Goal: Task Accomplishment & Management: Manage account settings

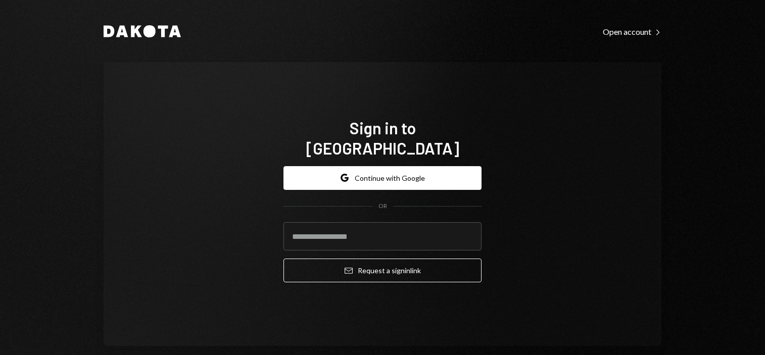
click at [368, 224] on input "email" at bounding box center [383, 236] width 198 height 28
type input "**********"
click at [379, 262] on button "Email Request a sign in link" at bounding box center [383, 271] width 198 height 24
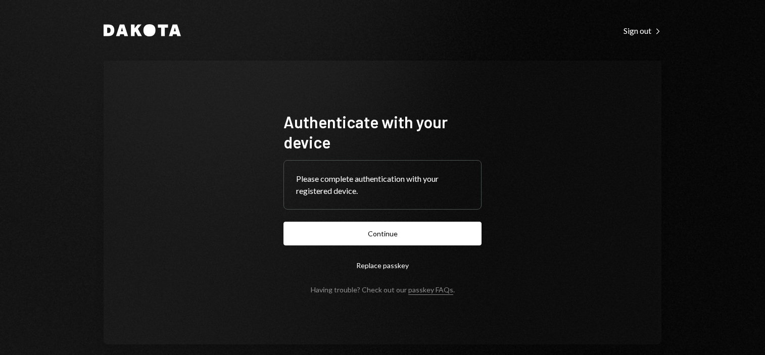
click at [382, 227] on button "Continue" at bounding box center [383, 234] width 198 height 24
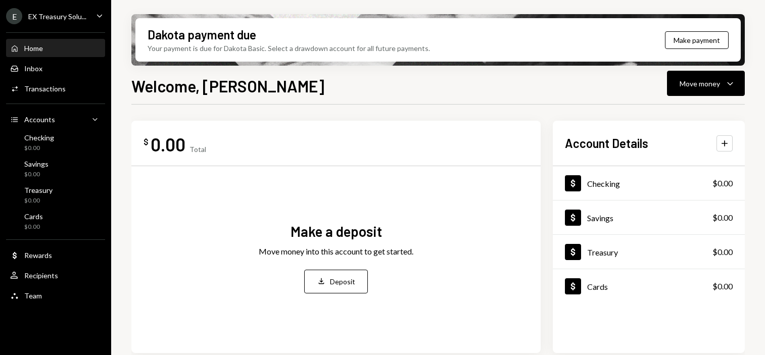
click at [31, 296] on div "Team" at bounding box center [33, 296] width 18 height 9
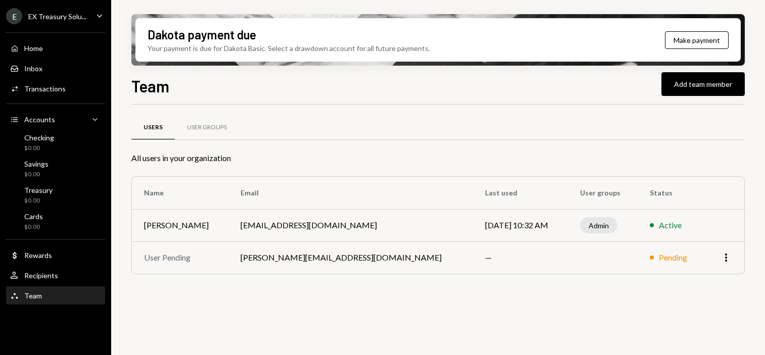
click at [37, 148] on div "$0.00" at bounding box center [39, 148] width 30 height 9
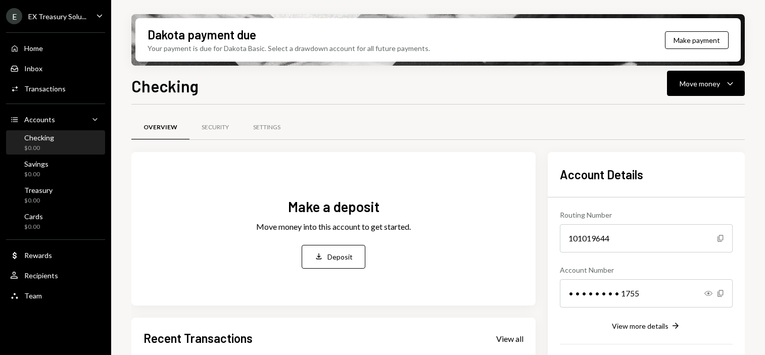
click at [33, 52] on div "Home" at bounding box center [33, 48] width 19 height 9
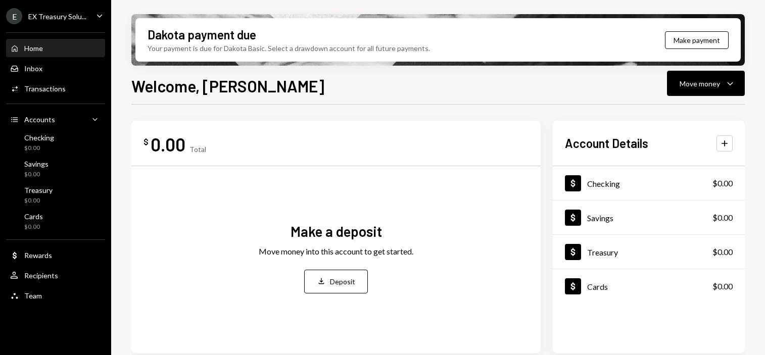
click at [349, 276] on div "Deposit" at bounding box center [342, 281] width 25 height 11
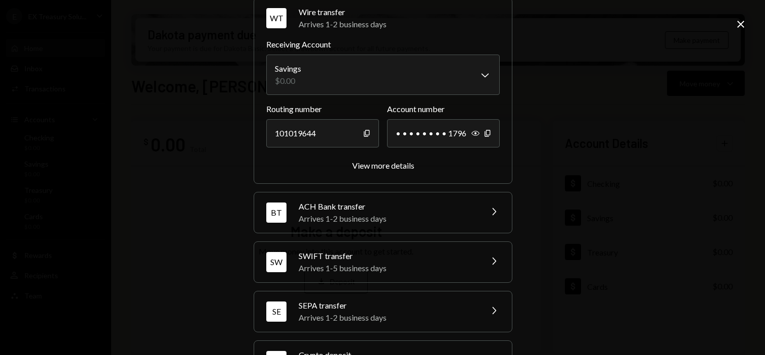
scroll to position [88, 0]
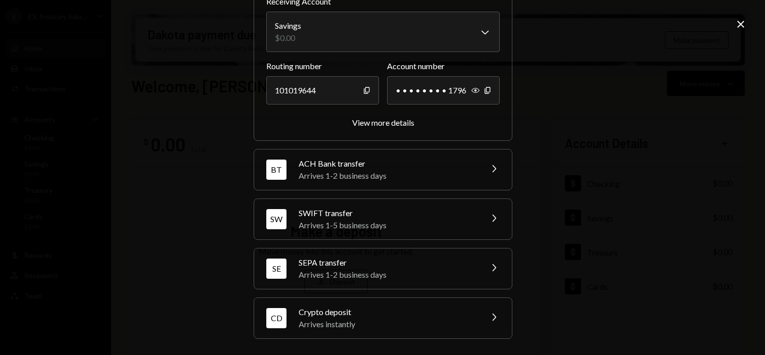
click at [391, 315] on div "Crypto deposit" at bounding box center [387, 312] width 177 height 12
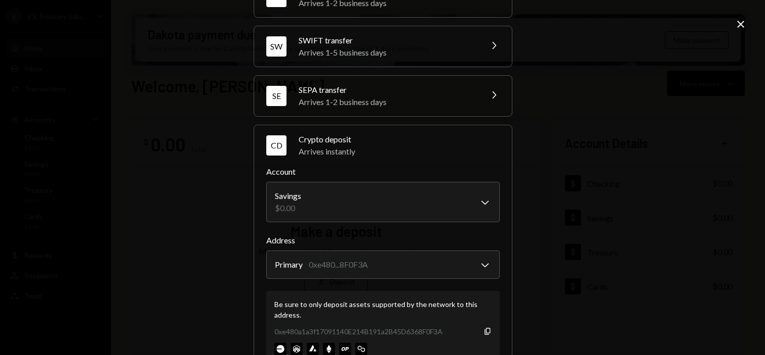
scroll to position [139, 0]
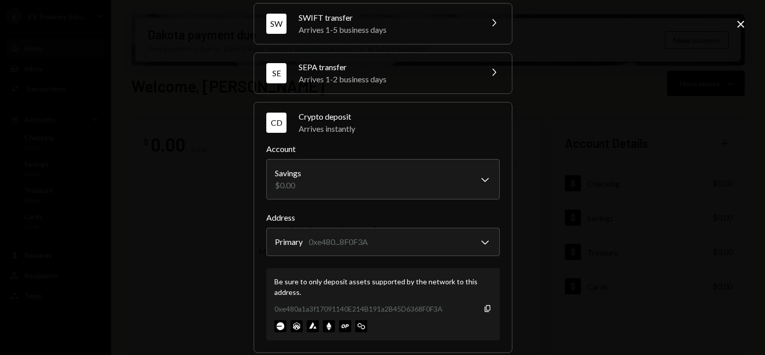
click at [407, 177] on body "E EX Treasury Solu... Caret Down Home Home Inbox Inbox Activities Transactions …" at bounding box center [382, 177] width 765 height 355
click at [420, 187] on body "E EX Treasury Solu... Caret Down Home Home Inbox Inbox Activities Transactions …" at bounding box center [382, 177] width 765 height 355
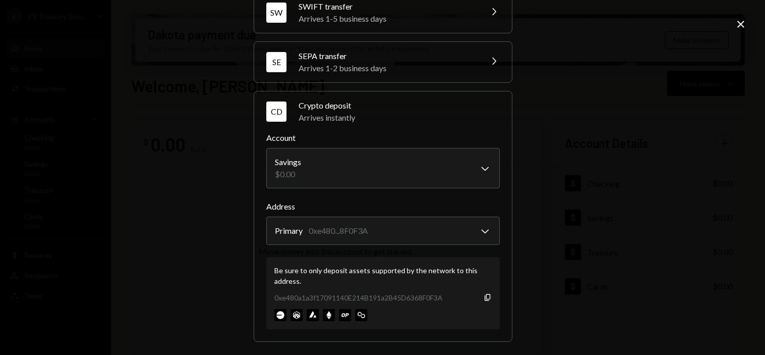
scroll to position [153, 0]
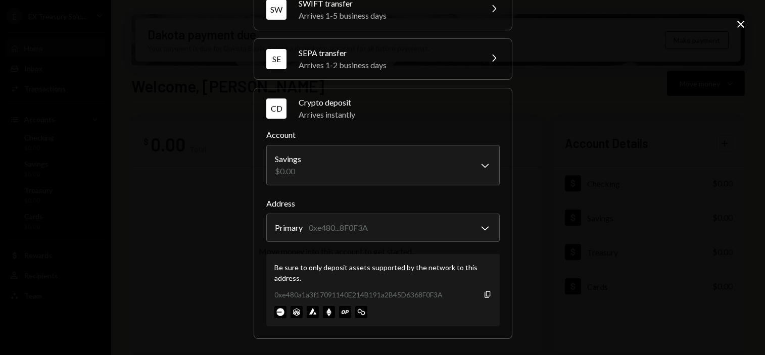
click at [485, 294] on icon "Copy" at bounding box center [488, 295] width 8 height 8
click at [438, 226] on body "E EX Treasury Solu... Caret Down Home Home Inbox Inbox Activities Transactions …" at bounding box center [382, 177] width 765 height 355
click at [394, 270] on div "Be sure to only deposit assets supported by the network to this address." at bounding box center [382, 272] width 217 height 21
click at [483, 227] on body "E EX Treasury Solu... Caret Down Home Home Inbox Inbox Activities Transactions …" at bounding box center [382, 177] width 765 height 355
drag, startPoint x: 328, startPoint y: 267, endPoint x: 364, endPoint y: 269, distance: 35.9
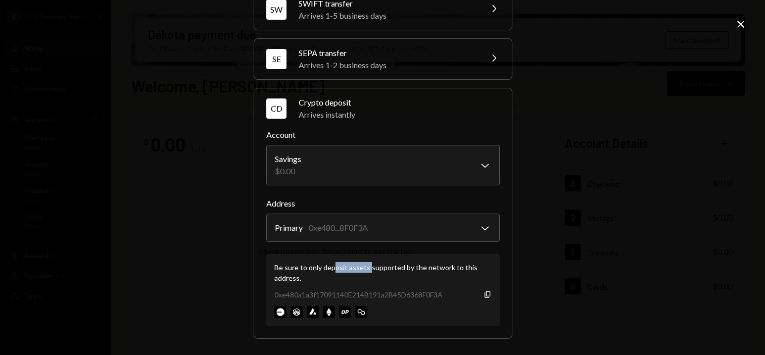
click at [364, 269] on div "Be sure to only deposit assets supported by the network to this address." at bounding box center [382, 272] width 217 height 21
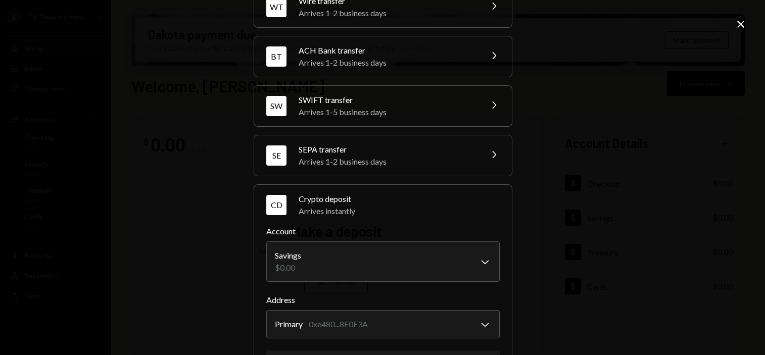
scroll to position [0, 0]
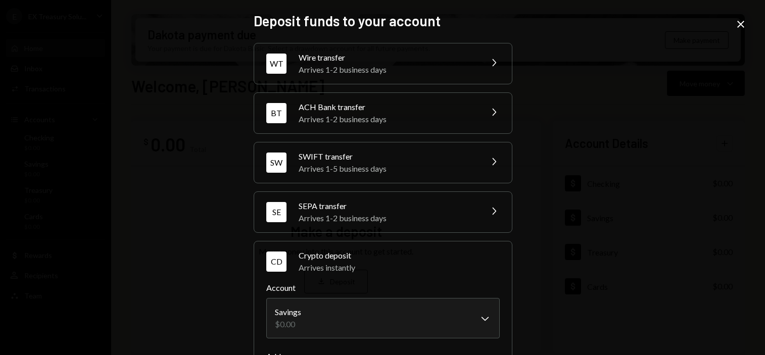
click at [740, 22] on icon "Close" at bounding box center [741, 24] width 12 height 12
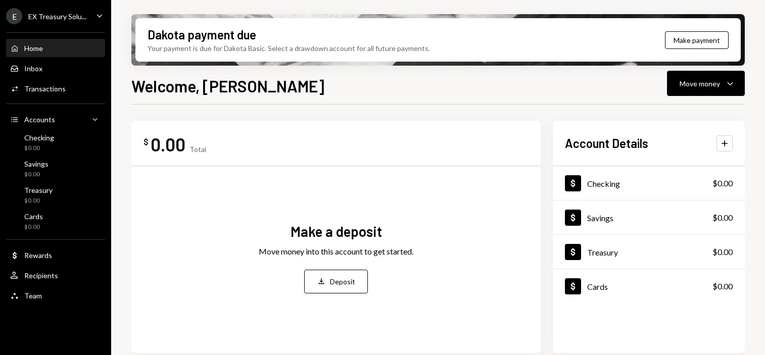
click at [78, 16] on div "EX Treasury Solu..." at bounding box center [57, 16] width 58 height 9
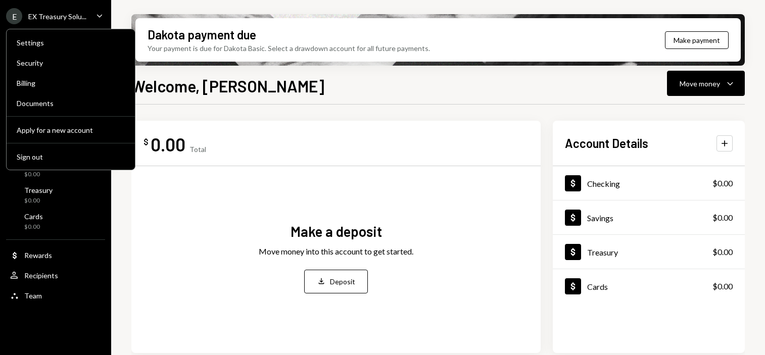
click at [82, 15] on div "EX Treasury Solu..." at bounding box center [57, 16] width 58 height 9
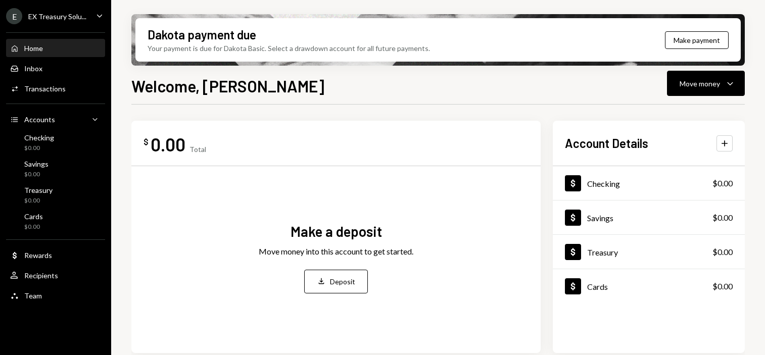
click at [350, 287] on button "Deposit Deposit" at bounding box center [336, 282] width 64 height 24
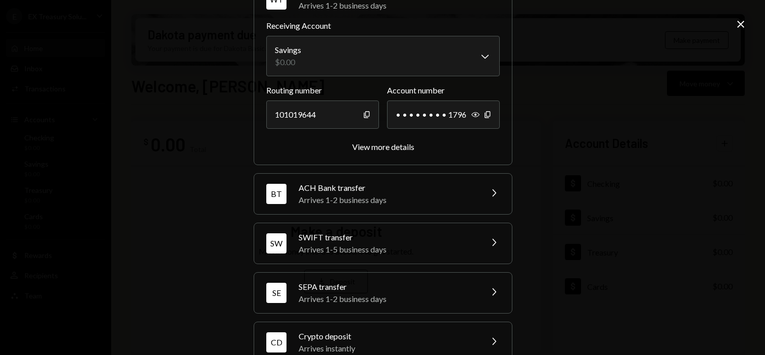
scroll to position [88, 0]
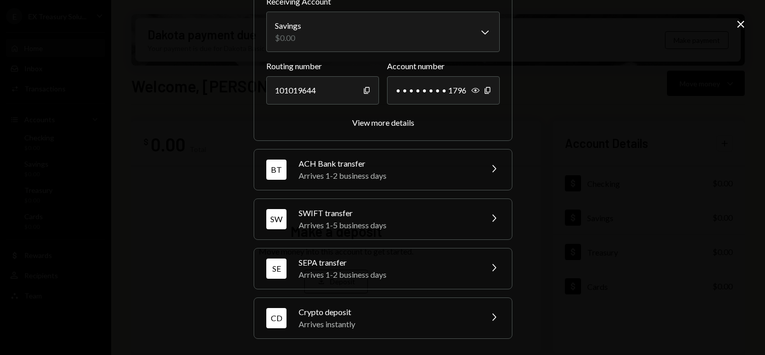
click at [355, 320] on div "Arrives instantly" at bounding box center [387, 324] width 177 height 12
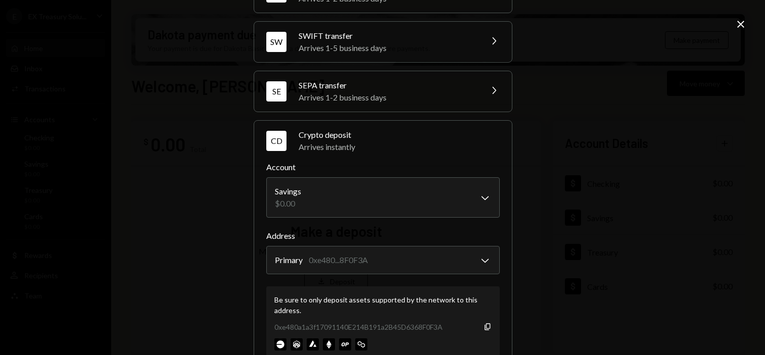
scroll to position [153, 0]
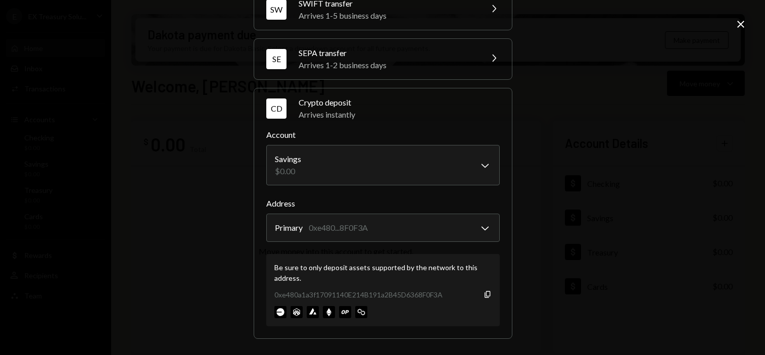
click at [375, 222] on body "E EX Treasury Solu... Caret Down Home Home Inbox Inbox Activities Transactions …" at bounding box center [382, 177] width 765 height 355
click at [485, 295] on icon "Copy" at bounding box center [488, 295] width 8 height 8
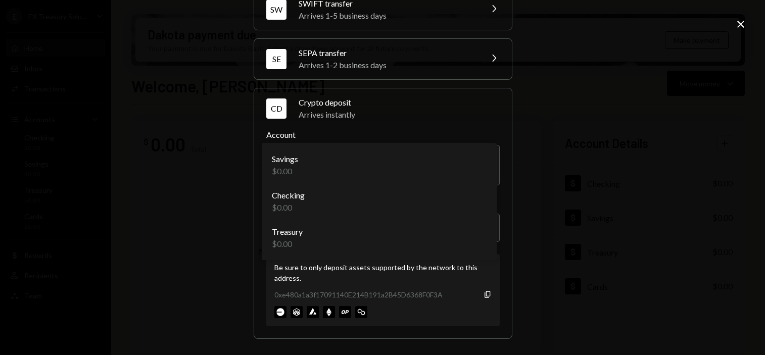
click at [468, 165] on body "E EX Treasury Solu... Caret Down Home Home Inbox Inbox Activities Transactions …" at bounding box center [382, 177] width 765 height 355
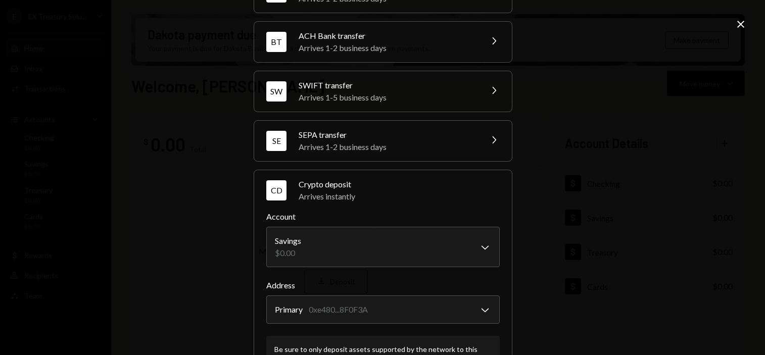
scroll to position [0, 0]
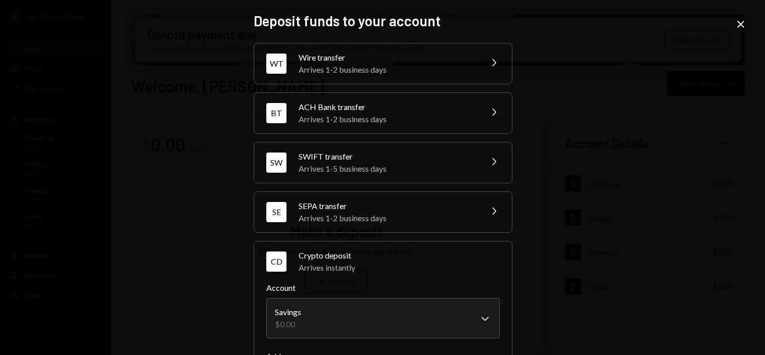
click at [741, 24] on icon at bounding box center [740, 24] width 7 height 7
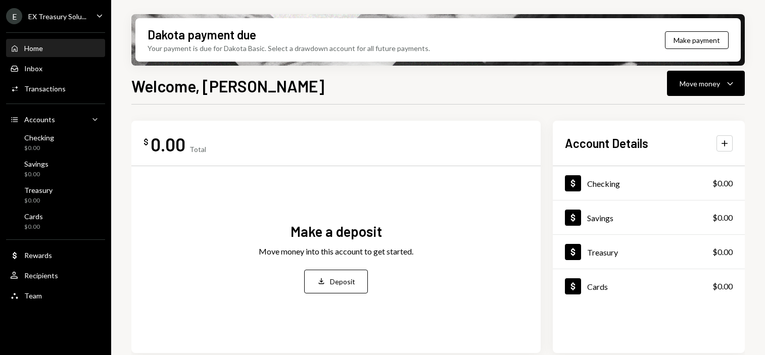
click at [45, 46] on div "Home Home" at bounding box center [55, 48] width 91 height 9
drag, startPoint x: 263, startPoint y: 47, endPoint x: 414, endPoint y: 48, distance: 150.6
click at [414, 48] on div "Your payment is due for Dakota Basic. Select a drawdown account for all future …" at bounding box center [289, 48] width 282 height 11
click at [702, 41] on button "Make payment" at bounding box center [697, 40] width 64 height 18
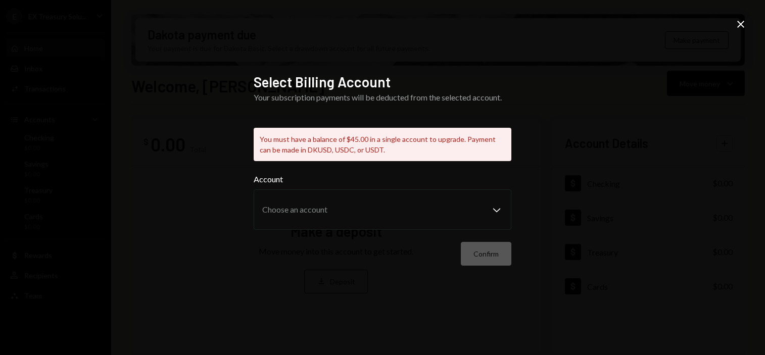
click at [581, 153] on div "Select Billing Account Your subscription payments will be deducted from the sel…" at bounding box center [382, 177] width 765 height 355
click at [614, 140] on div "Select Billing Account Your subscription payments will be deducted from the sel…" at bounding box center [382, 177] width 765 height 355
click at [738, 26] on icon "Close" at bounding box center [741, 24] width 12 height 12
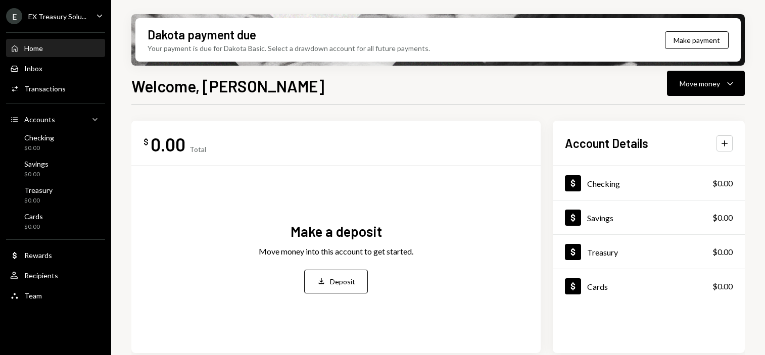
click at [38, 47] on div "Home" at bounding box center [33, 48] width 19 height 9
click at [37, 69] on div "Inbox" at bounding box center [33, 68] width 18 height 9
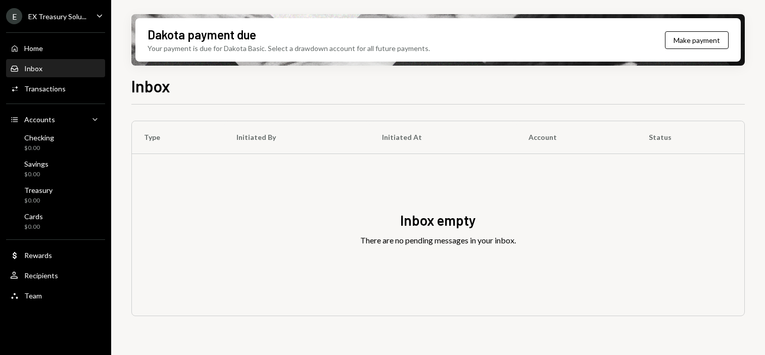
click at [35, 50] on div "Home" at bounding box center [33, 48] width 19 height 9
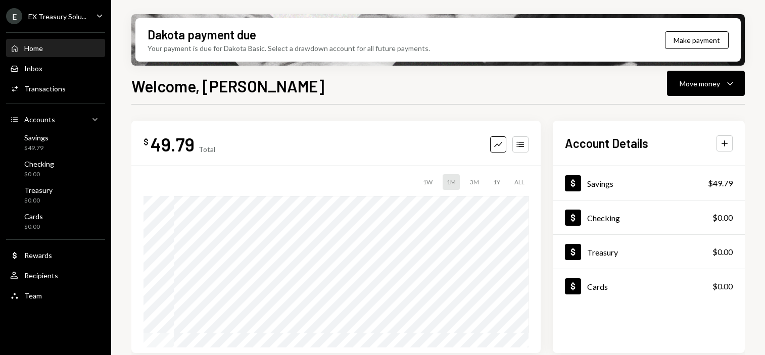
click at [44, 216] on div "Cards $0.00" at bounding box center [55, 221] width 91 height 19
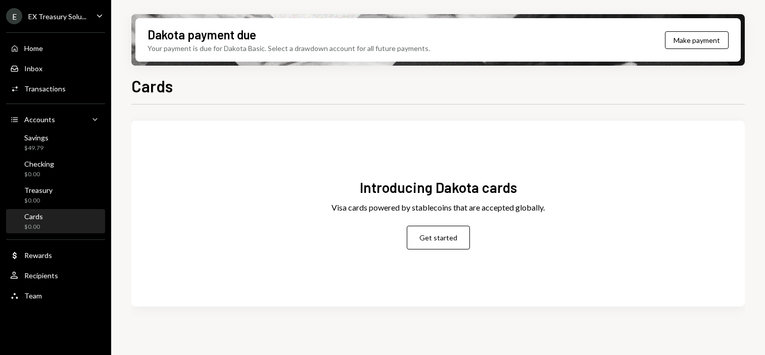
click at [45, 135] on div "Savings" at bounding box center [36, 137] width 24 height 9
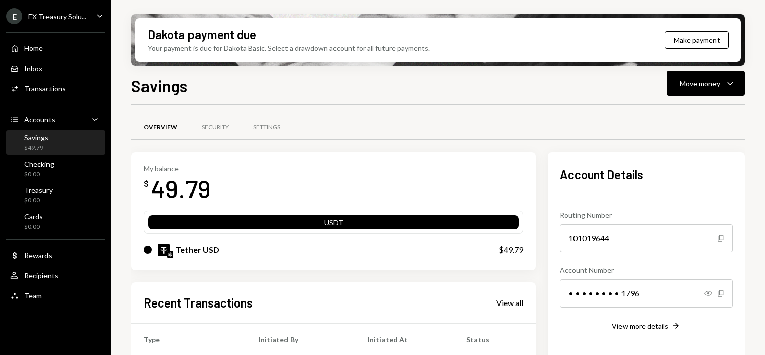
click at [30, 46] on div "Home" at bounding box center [33, 48] width 19 height 9
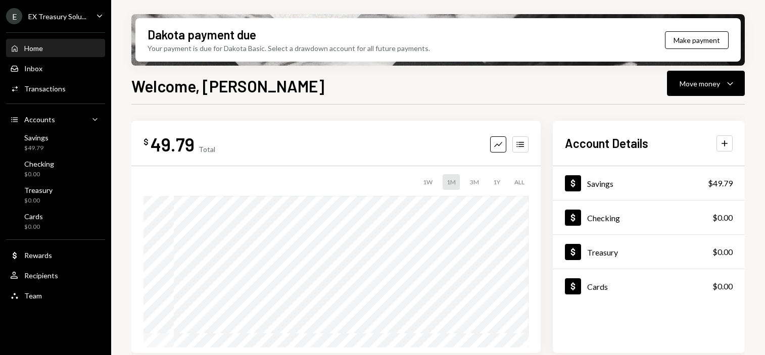
click at [609, 182] on div "Savings" at bounding box center [600, 184] width 26 height 10
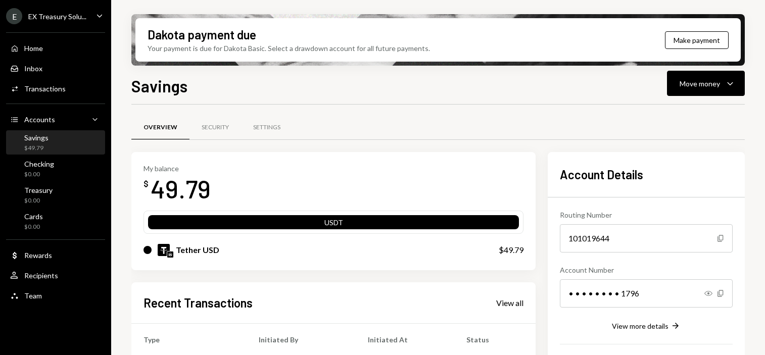
click at [718, 82] on div "Move money" at bounding box center [700, 83] width 40 height 11
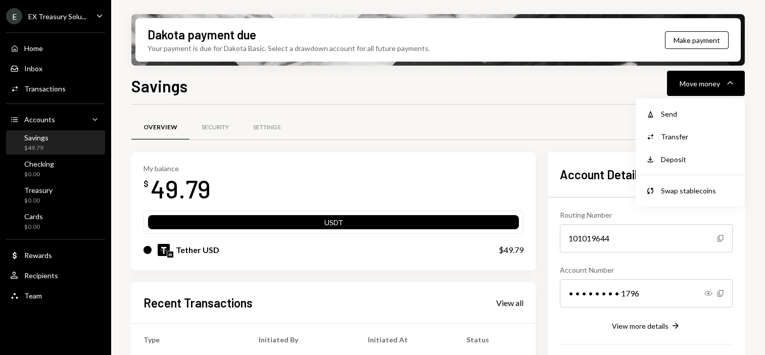
click at [672, 159] on div "Deposit" at bounding box center [698, 159] width 74 height 11
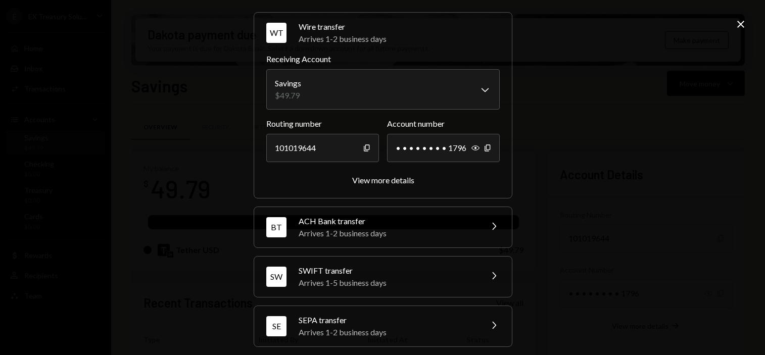
scroll to position [88, 0]
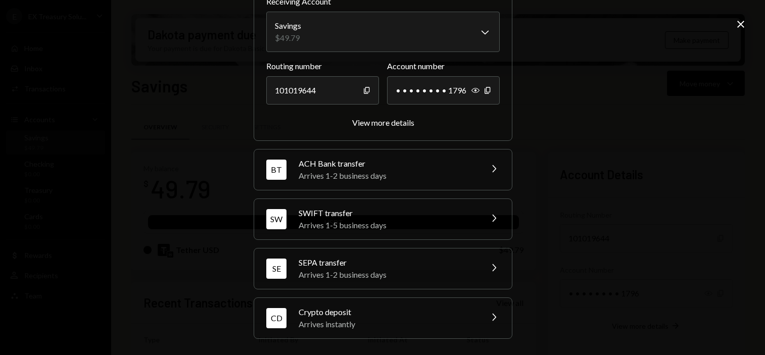
click at [400, 315] on div "Crypto deposit" at bounding box center [387, 312] width 177 height 12
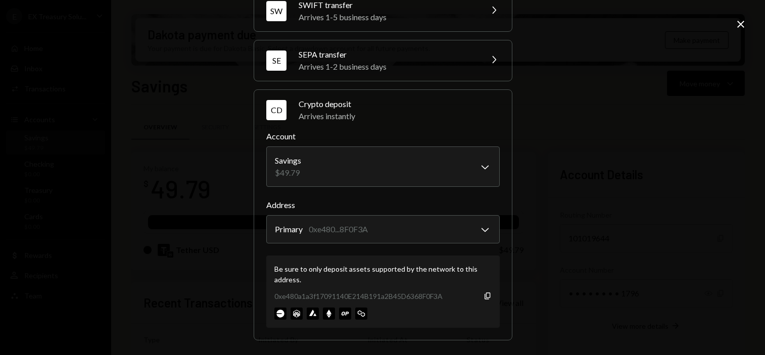
scroll to position [153, 0]
click at [485, 296] on icon "button" at bounding box center [488, 294] width 6 height 7
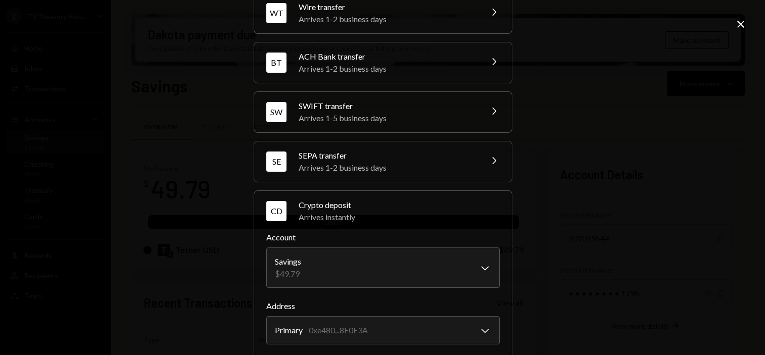
scroll to position [0, 0]
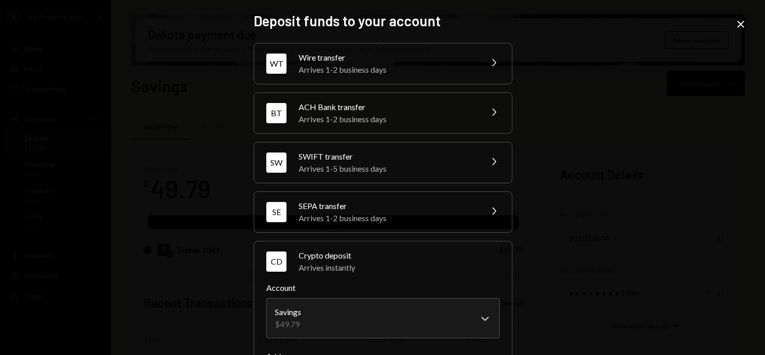
click at [735, 18] on div "**********" at bounding box center [382, 177] width 765 height 355
click at [738, 22] on icon at bounding box center [740, 24] width 7 height 7
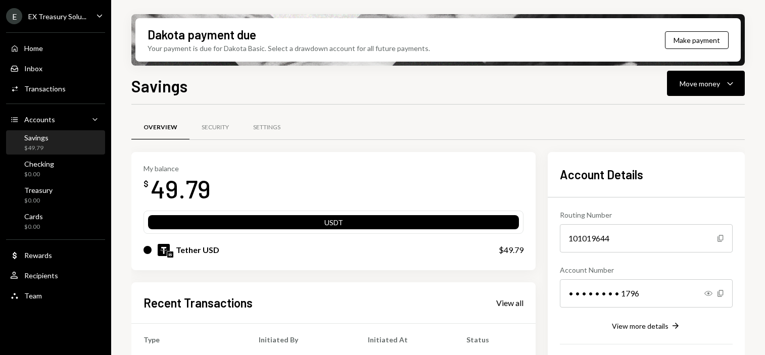
click at [40, 254] on div "Rewards" at bounding box center [38, 255] width 28 height 9
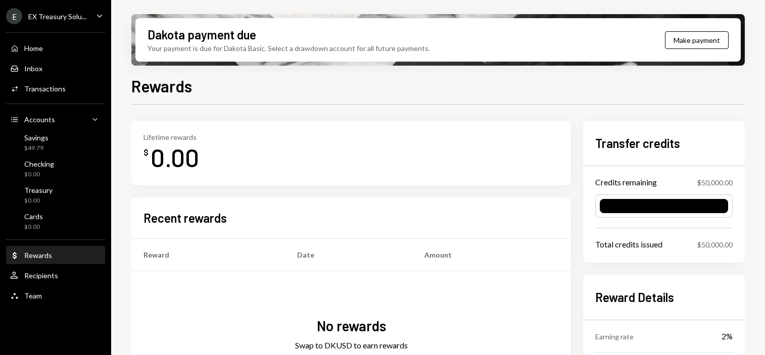
click at [41, 136] on div "Savings" at bounding box center [36, 137] width 24 height 9
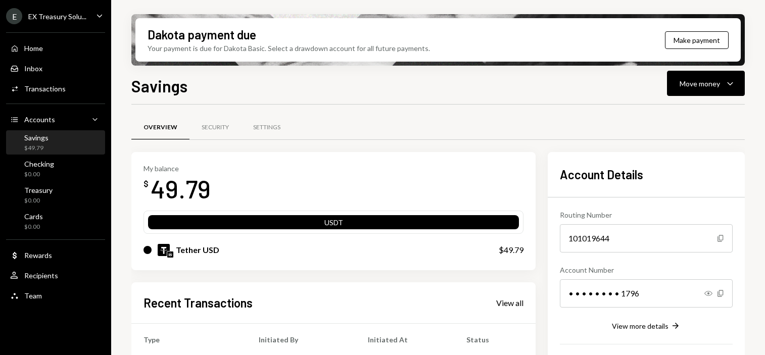
click at [40, 49] on div "Home" at bounding box center [33, 48] width 19 height 9
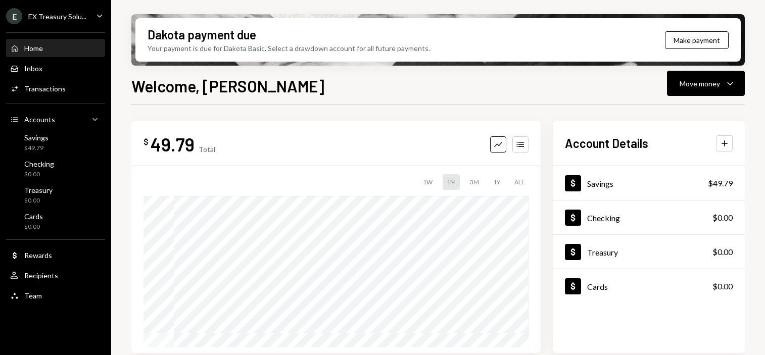
click at [79, 13] on div "EX Treasury Solu..." at bounding box center [57, 16] width 58 height 9
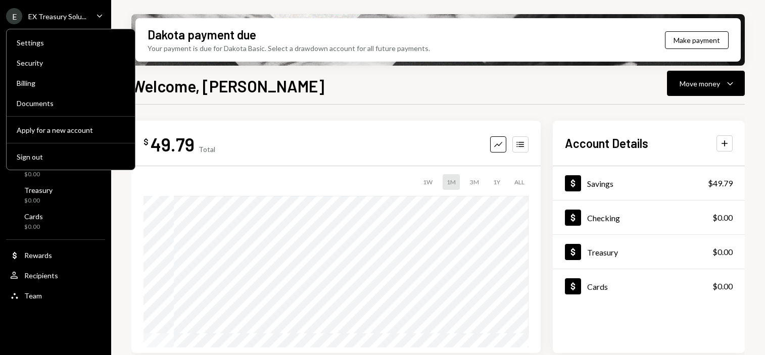
click at [35, 39] on div "Settings" at bounding box center [71, 42] width 108 height 9
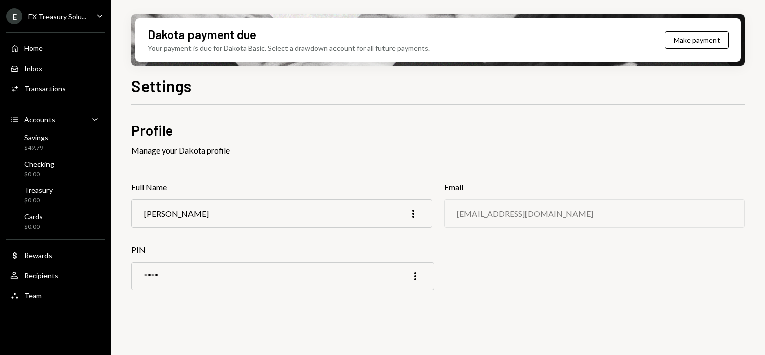
click at [36, 49] on div "Home" at bounding box center [33, 48] width 19 height 9
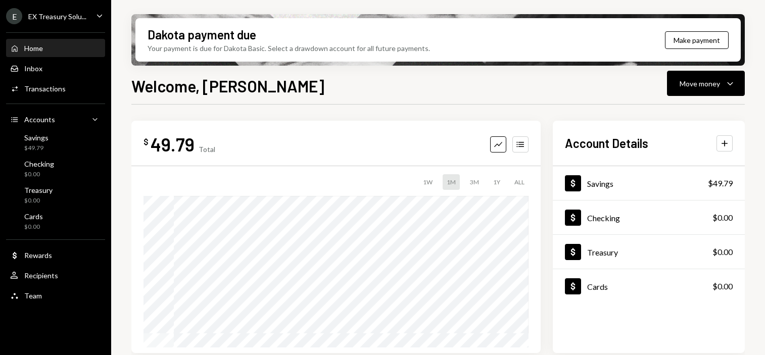
click at [683, 40] on button "Make payment" at bounding box center [697, 40] width 64 height 18
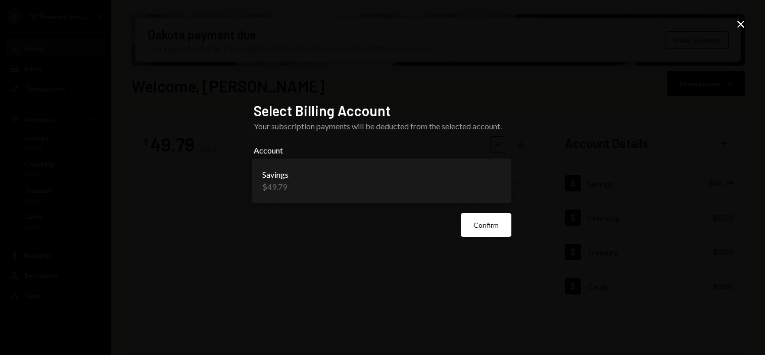
click at [451, 179] on body "**********" at bounding box center [382, 177] width 765 height 355
click at [493, 227] on button "Confirm" at bounding box center [486, 225] width 51 height 24
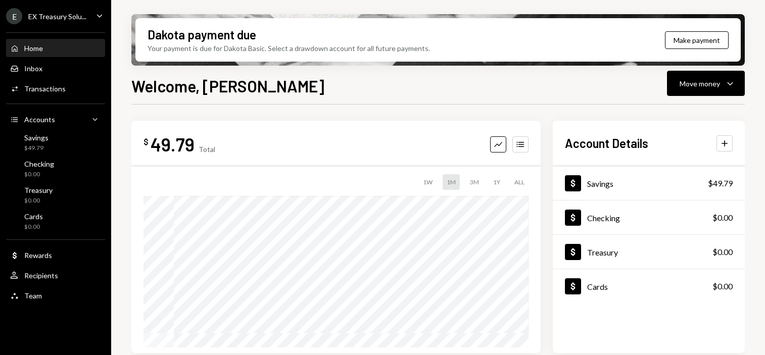
click at [38, 51] on div "Home" at bounding box center [33, 48] width 19 height 9
click at [39, 44] on div "Home" at bounding box center [33, 48] width 19 height 9
click at [702, 37] on button "View activites" at bounding box center [698, 40] width 62 height 18
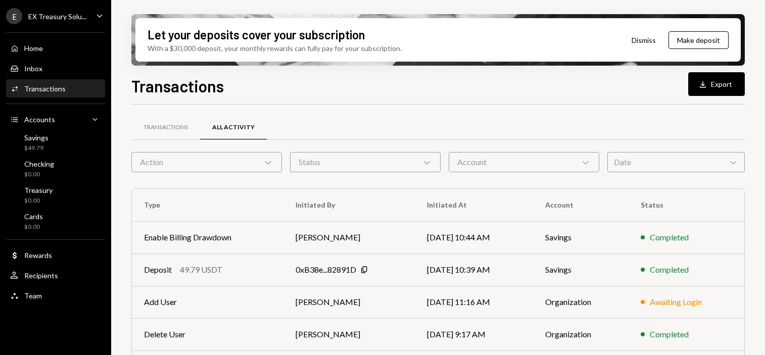
click at [179, 127] on div "Transactions" at bounding box center [166, 127] width 44 height 9
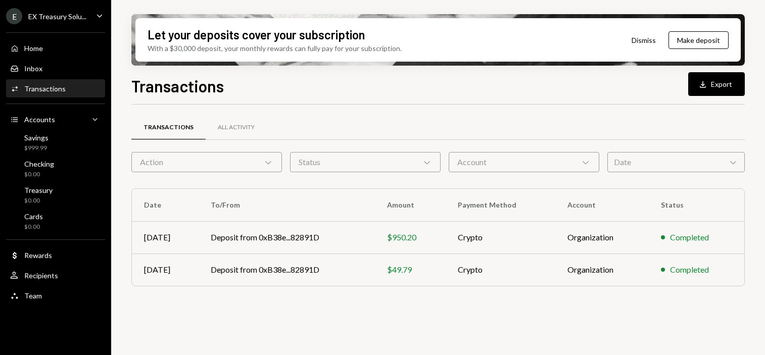
click at [31, 46] on div "Home" at bounding box center [33, 48] width 19 height 9
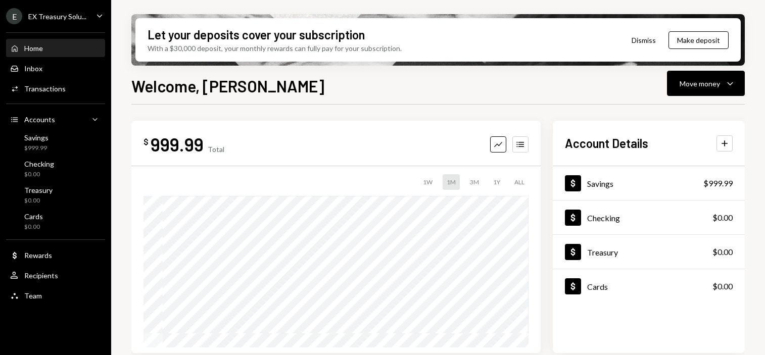
click at [642, 38] on button "Dismiss" at bounding box center [644, 40] width 50 height 24
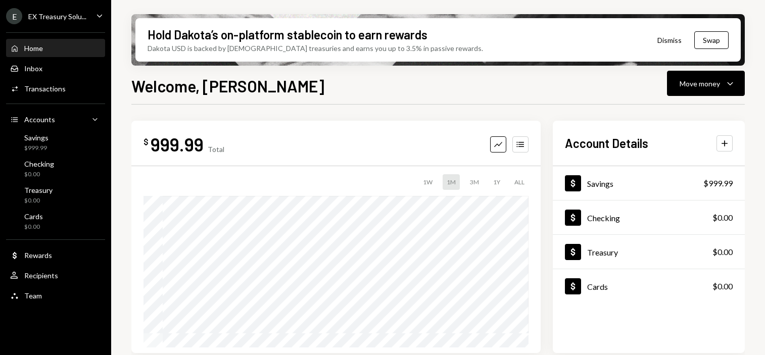
click at [668, 40] on button "Dismiss" at bounding box center [670, 40] width 50 height 24
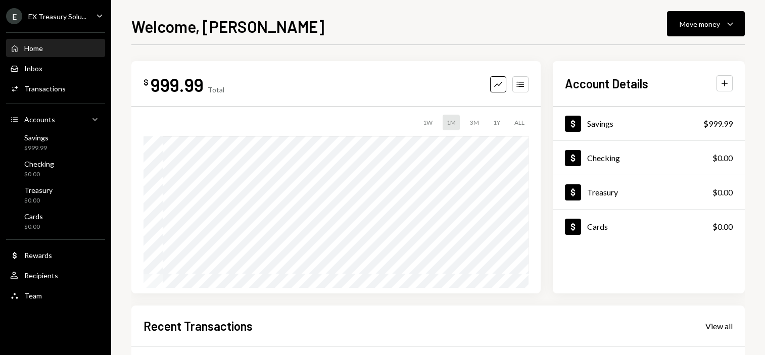
click at [46, 141] on div "Savings" at bounding box center [36, 137] width 24 height 9
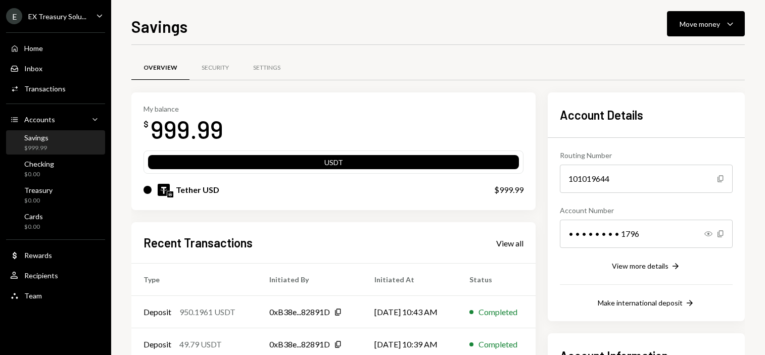
click at [373, 163] on div "USDT" at bounding box center [333, 164] width 371 height 14
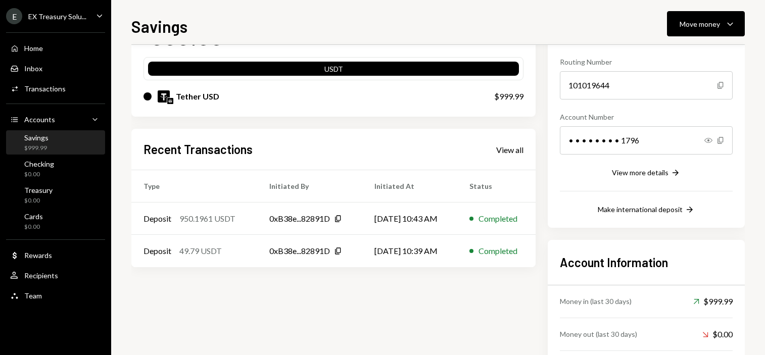
scroll to position [45, 0]
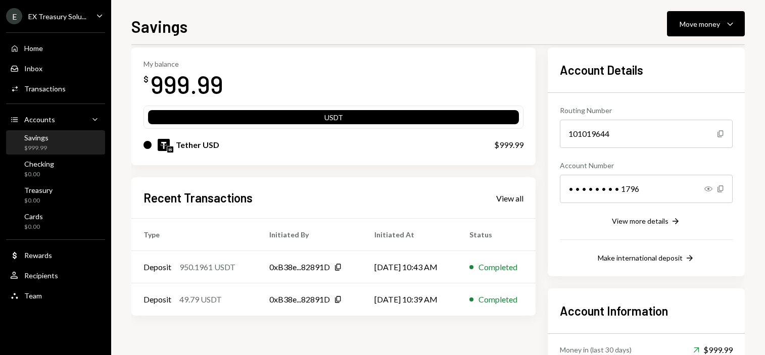
click at [633, 259] on div "Make international deposit" at bounding box center [640, 258] width 85 height 9
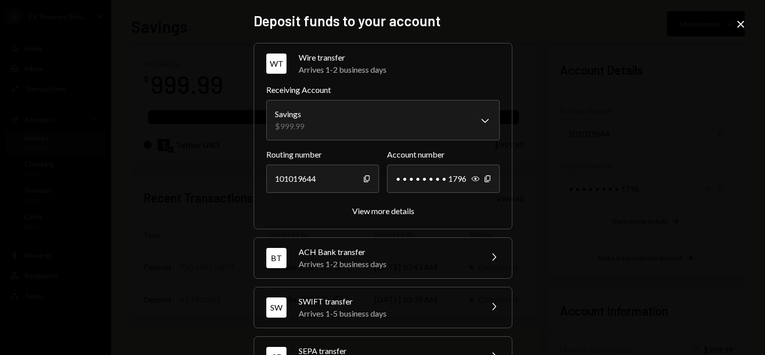
click at [396, 213] on div "View more details" at bounding box center [383, 211] width 62 height 10
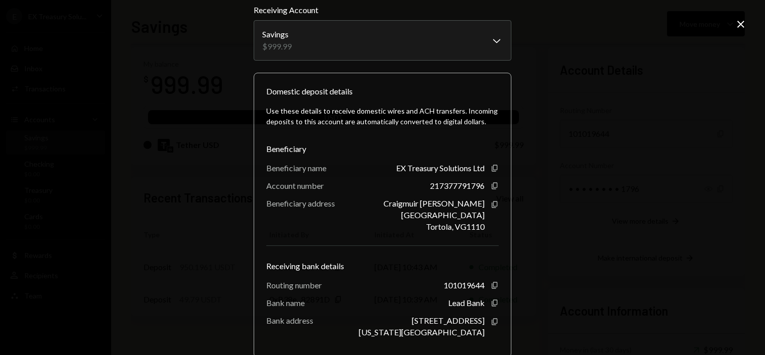
scroll to position [93, 0]
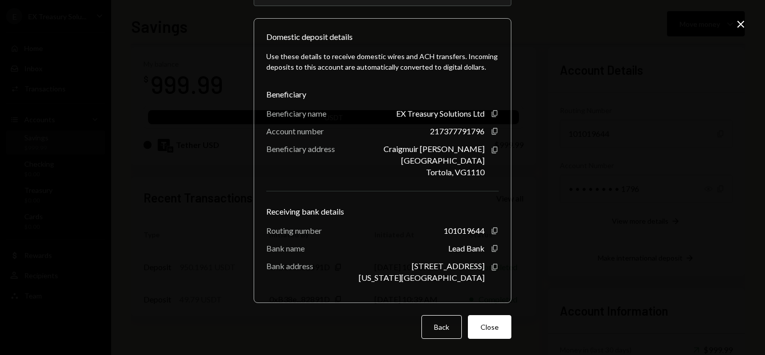
click at [738, 23] on icon "Close" at bounding box center [741, 24] width 12 height 12
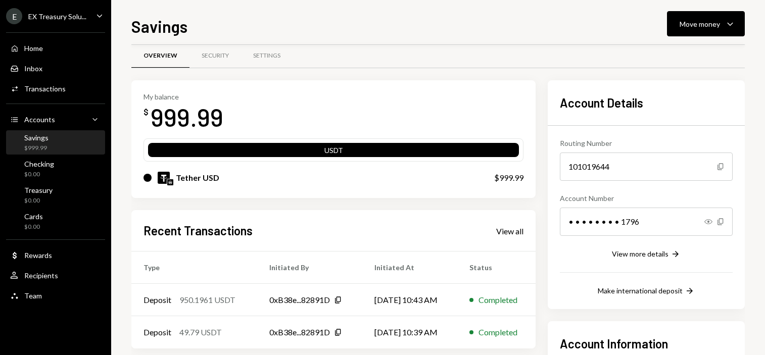
scroll to position [0, 0]
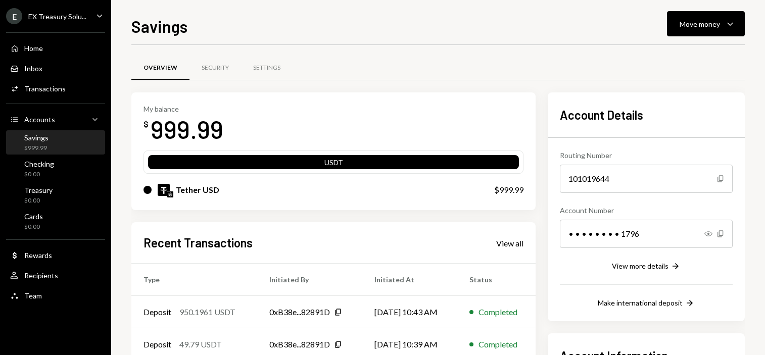
click at [36, 50] on div "Home" at bounding box center [33, 48] width 19 height 9
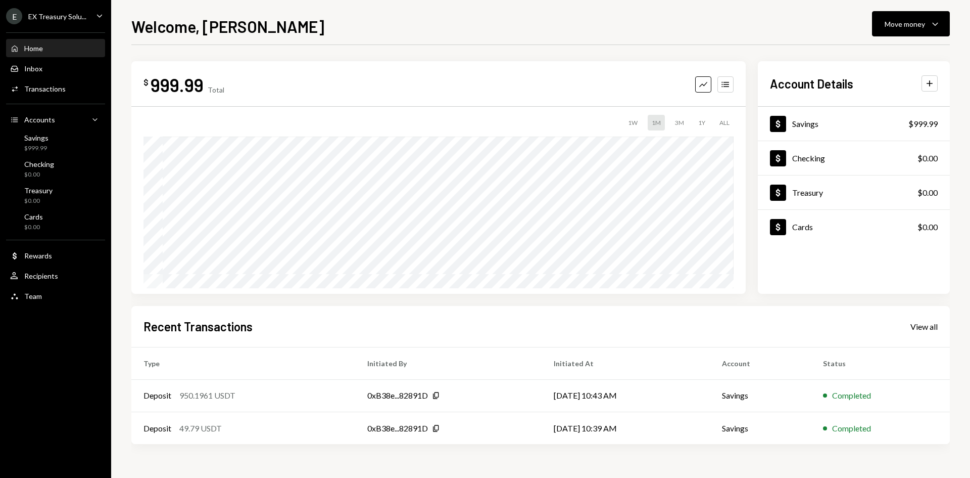
click at [48, 140] on div "Savings" at bounding box center [36, 137] width 24 height 9
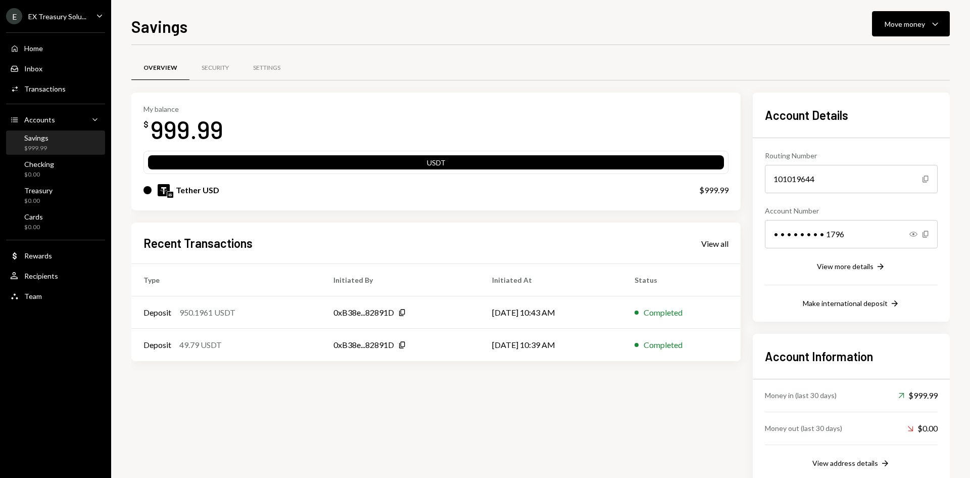
click at [610, 17] on button "Move money Caret Down" at bounding box center [911, 23] width 78 height 25
click at [610, 101] on div "Deposit" at bounding box center [903, 100] width 74 height 11
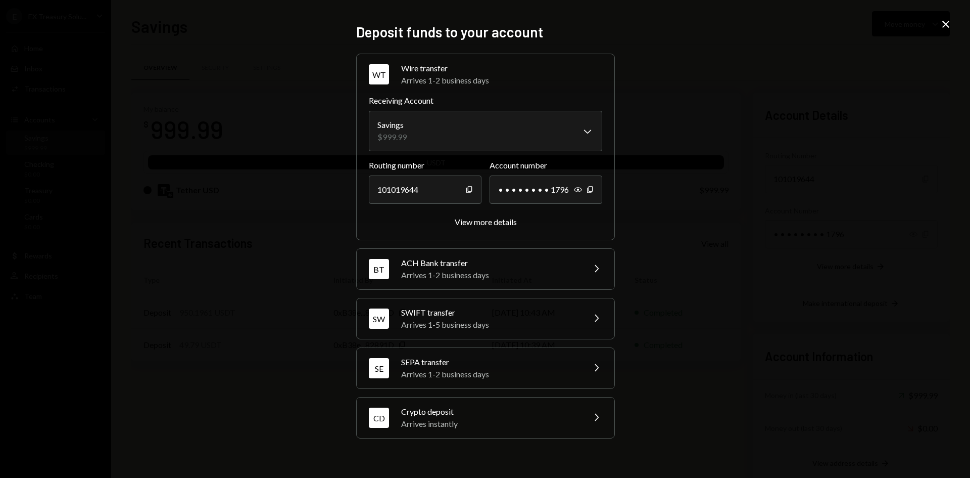
click at [478, 75] on div "Arrives 1-2 business days" at bounding box center [501, 80] width 201 height 12
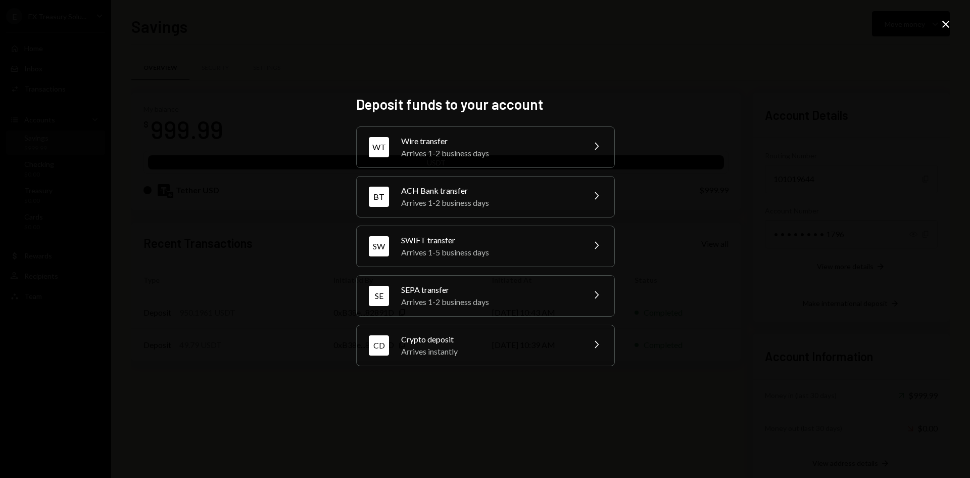
click at [468, 192] on div "ACH Bank transfer" at bounding box center [489, 190] width 177 height 12
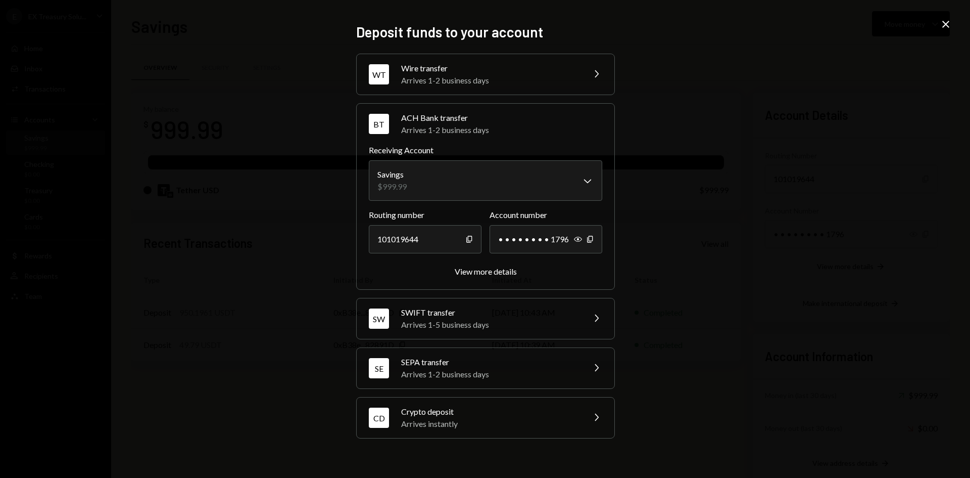
click at [491, 273] on div "View more details" at bounding box center [486, 271] width 62 height 10
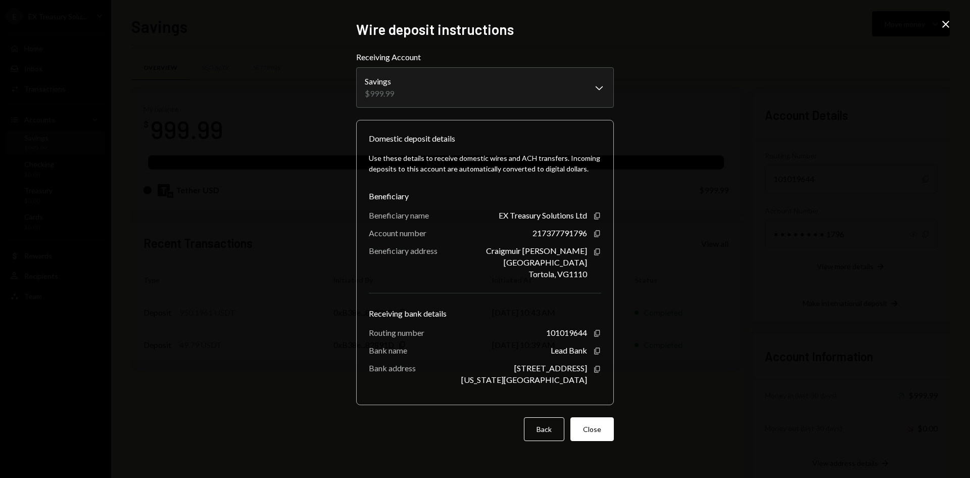
click at [536, 274] on button "Back" at bounding box center [544, 429] width 40 height 24
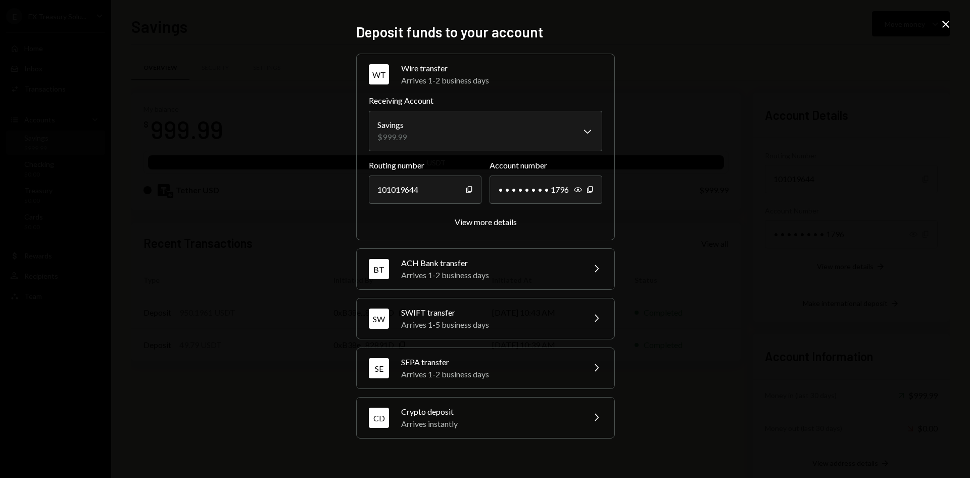
click at [468, 273] on div "Arrives 1-2 business days" at bounding box center [489, 275] width 177 height 12
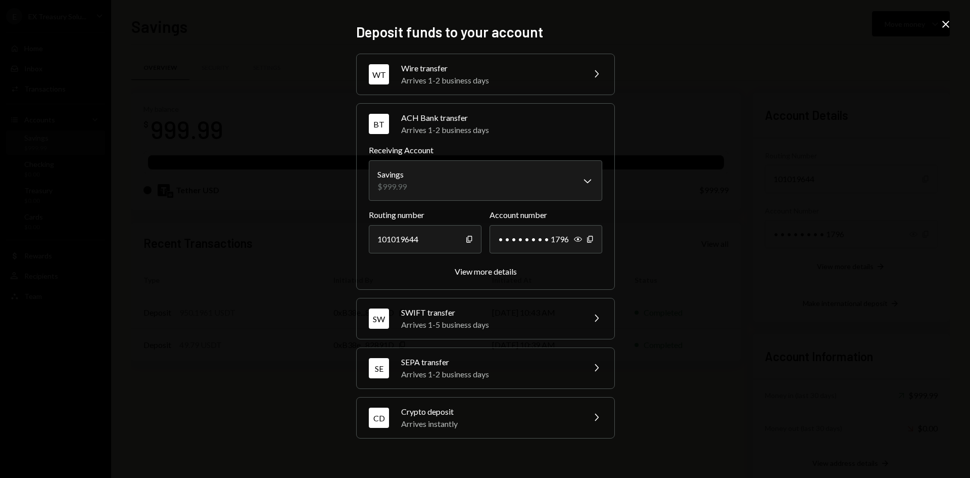
click at [478, 272] on div "View more details" at bounding box center [486, 271] width 62 height 10
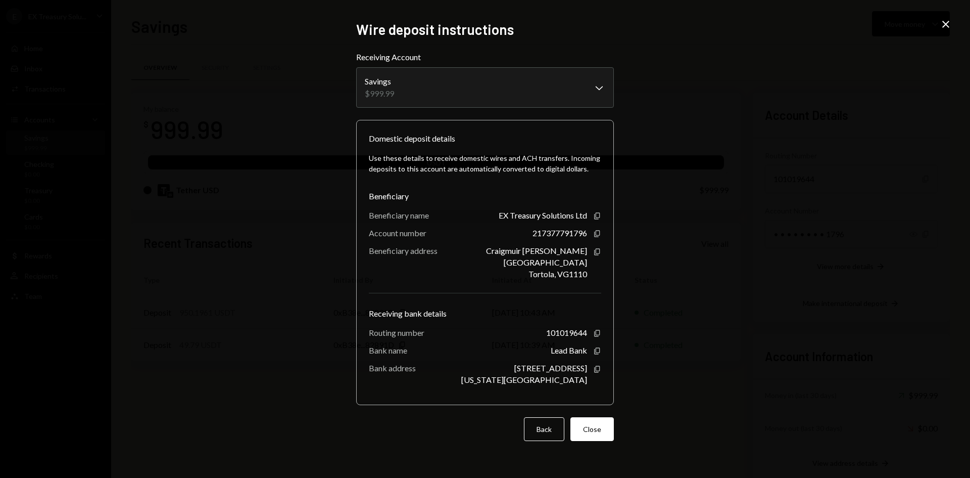
click at [610, 25] on icon at bounding box center [945, 24] width 7 height 7
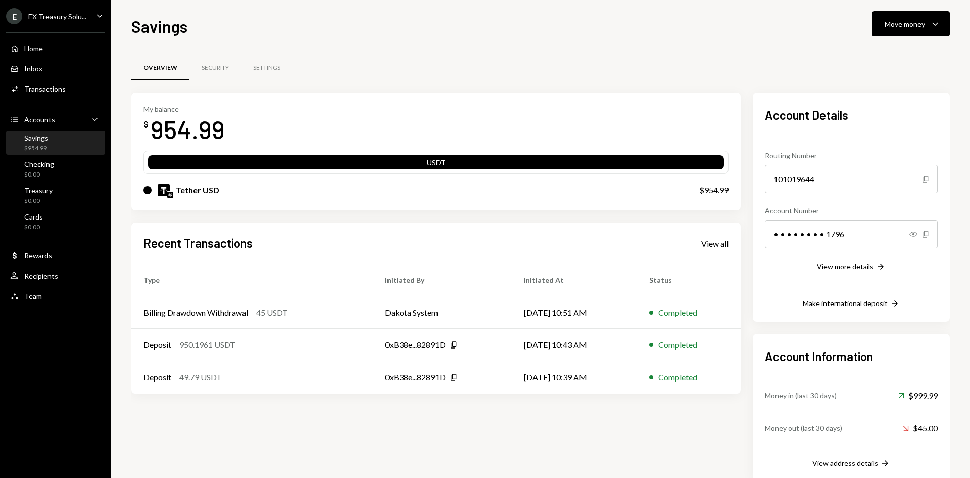
click at [610, 29] on div "Move money Caret Down" at bounding box center [911, 24] width 53 height 12
click at [610, 104] on div "Deposit" at bounding box center [903, 100] width 74 height 11
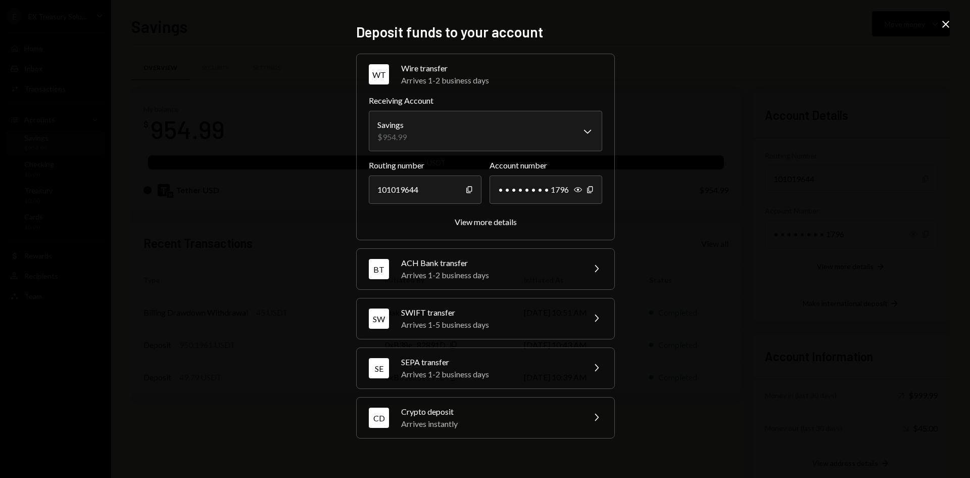
click at [516, 83] on div "Arrives 1-2 business days" at bounding box center [501, 80] width 201 height 12
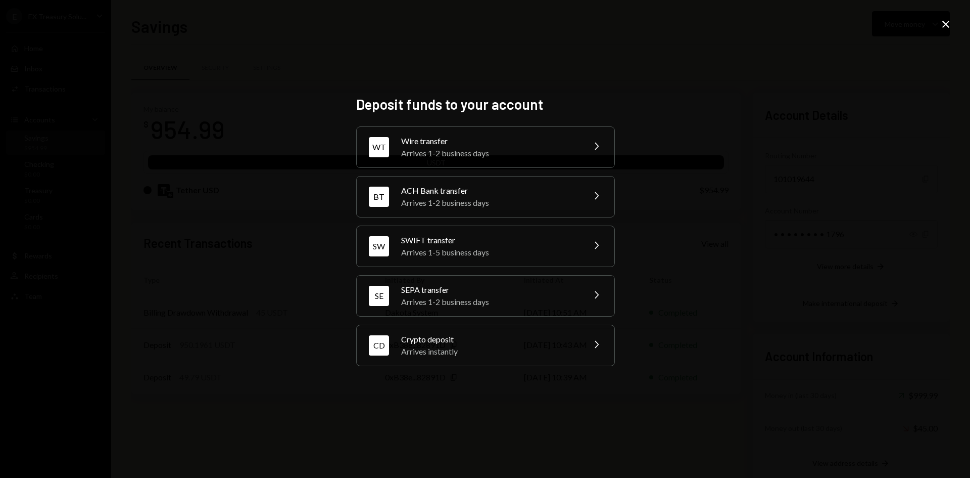
click at [514, 194] on div "ACH Bank transfer" at bounding box center [489, 190] width 177 height 12
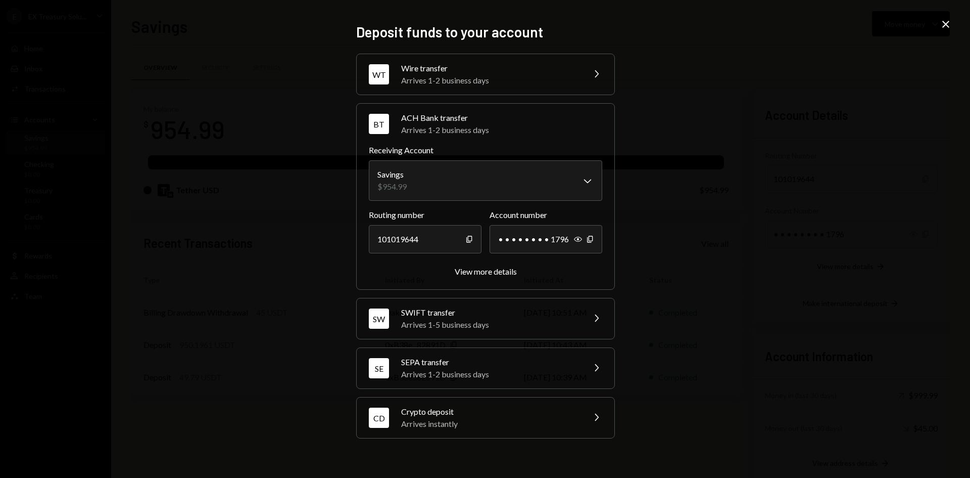
click at [530, 122] on div "ACH Bank transfer" at bounding box center [501, 118] width 201 height 12
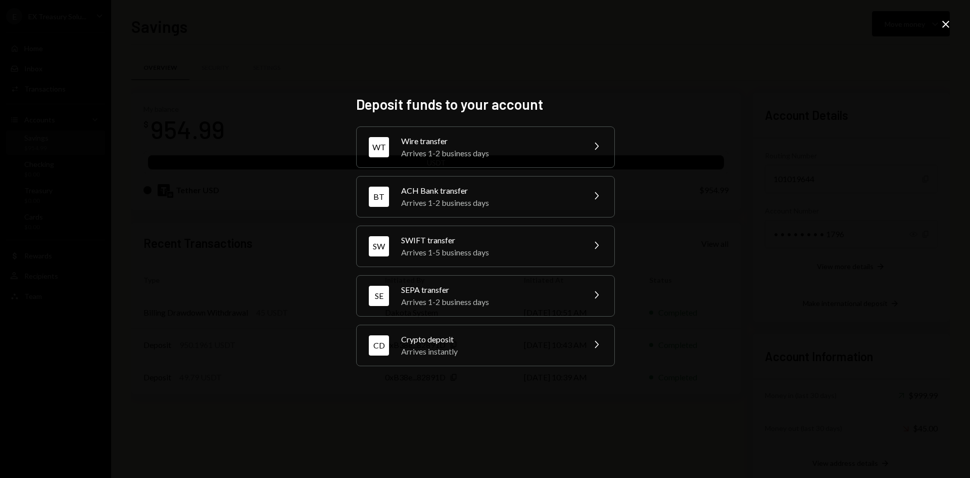
click at [527, 154] on div "Arrives 1-2 business days" at bounding box center [489, 153] width 177 height 12
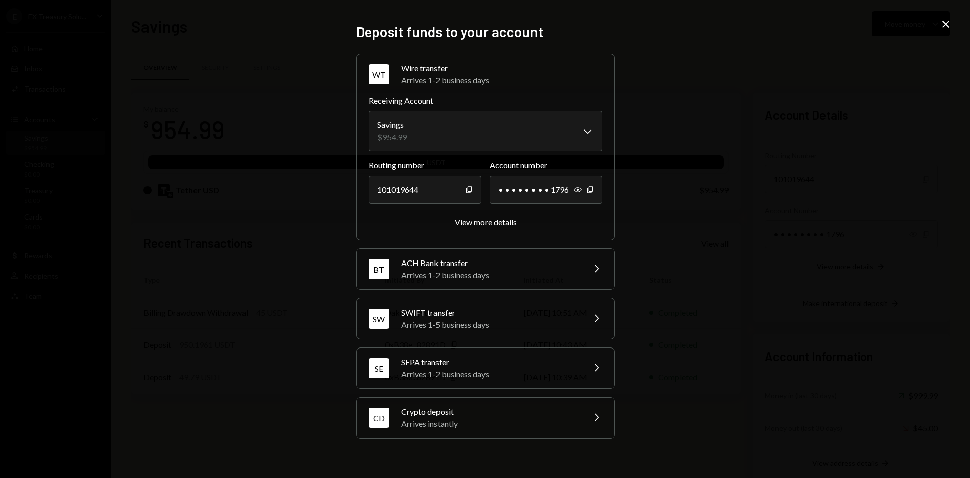
click at [531, 123] on body "E EX Treasury Solu... Caret Down Home Home Inbox Inbox Activities Transactions …" at bounding box center [485, 239] width 970 height 478
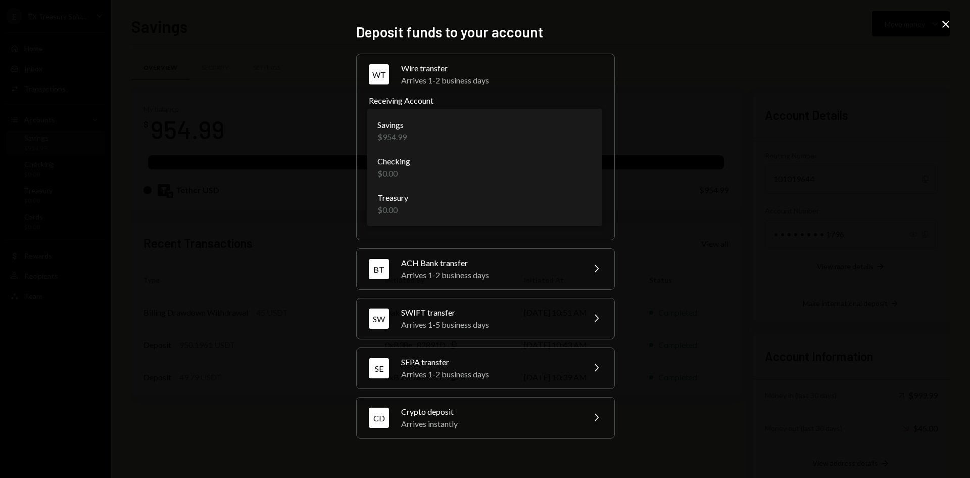
click at [555, 79] on div "Arrives 1-2 business days" at bounding box center [501, 80] width 201 height 12
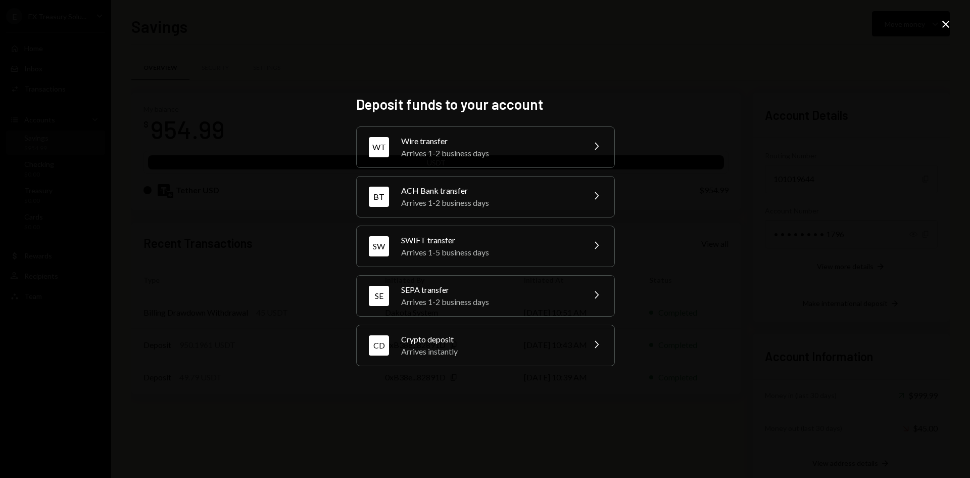
click at [553, 139] on div "Wire transfer" at bounding box center [489, 141] width 177 height 12
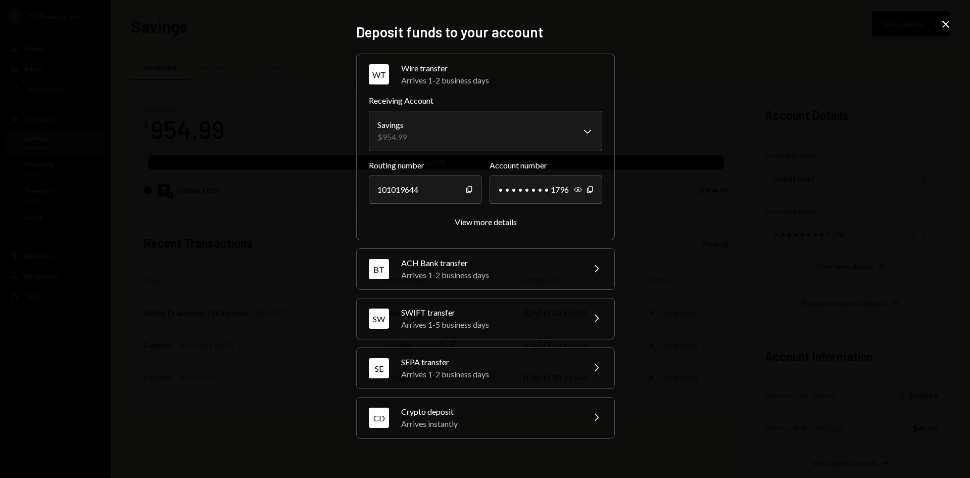
click at [504, 221] on div "View more details" at bounding box center [486, 222] width 62 height 10
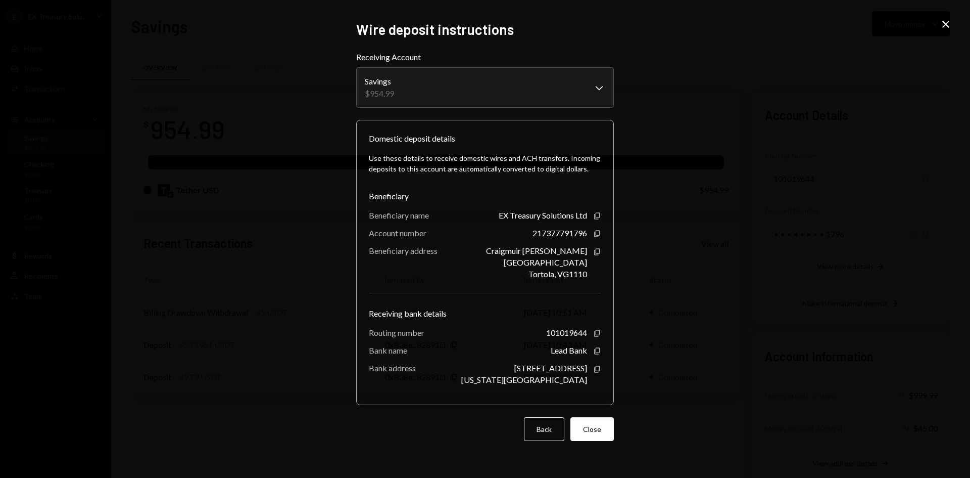
click at [599, 217] on icon "button" at bounding box center [597, 215] width 6 height 7
click at [596, 274] on icon "button" at bounding box center [597, 350] width 6 height 7
click at [597, 231] on icon "Copy" at bounding box center [597, 233] width 8 height 8
click at [598, 274] on icon "Copy" at bounding box center [597, 333] width 8 height 8
click at [596, 216] on icon "button" at bounding box center [597, 215] width 6 height 7
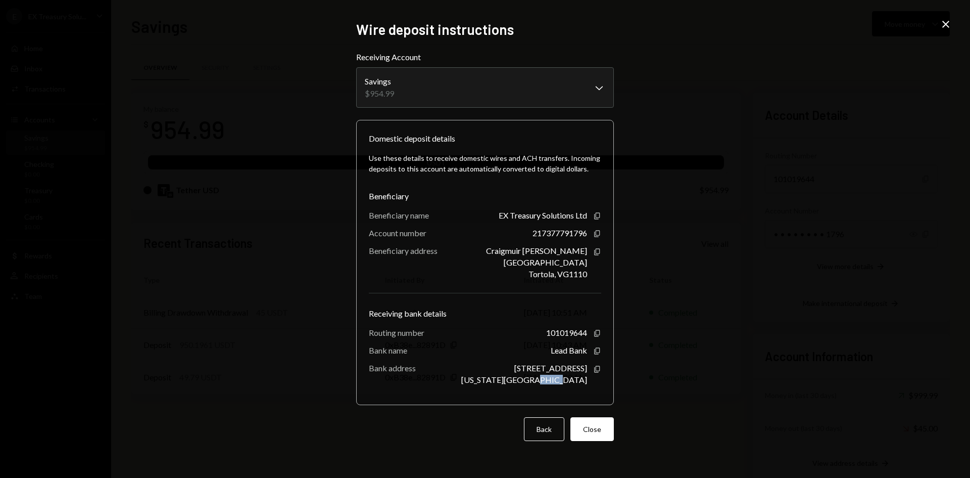
drag, startPoint x: 563, startPoint y: 379, endPoint x: 585, endPoint y: 380, distance: 21.8
click at [585, 274] on div "Kansas City, MO 64108" at bounding box center [524, 379] width 126 height 10
copy div "64108"
click at [610, 23] on icon "Close" at bounding box center [946, 24] width 12 height 12
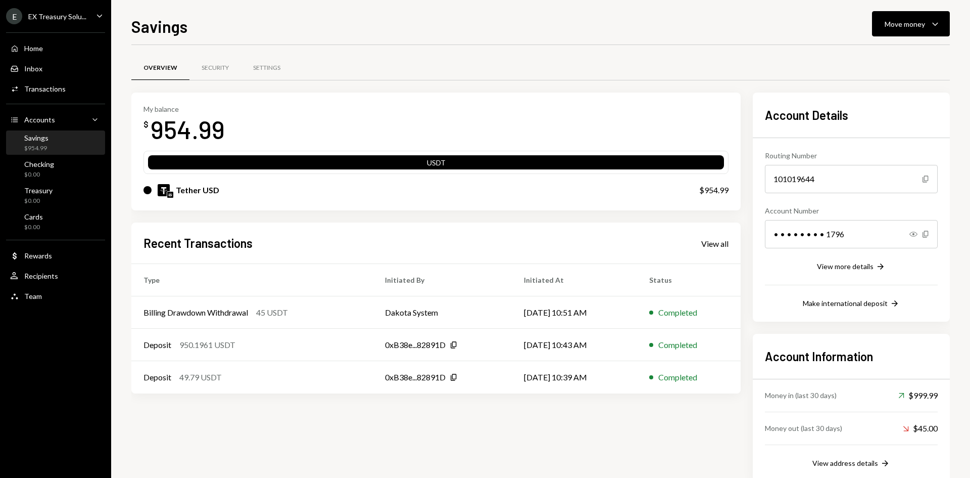
click at [610, 16] on button "Move money Caret Down" at bounding box center [911, 23] width 78 height 25
click at [610, 56] on div "Send" at bounding box center [903, 54] width 74 height 11
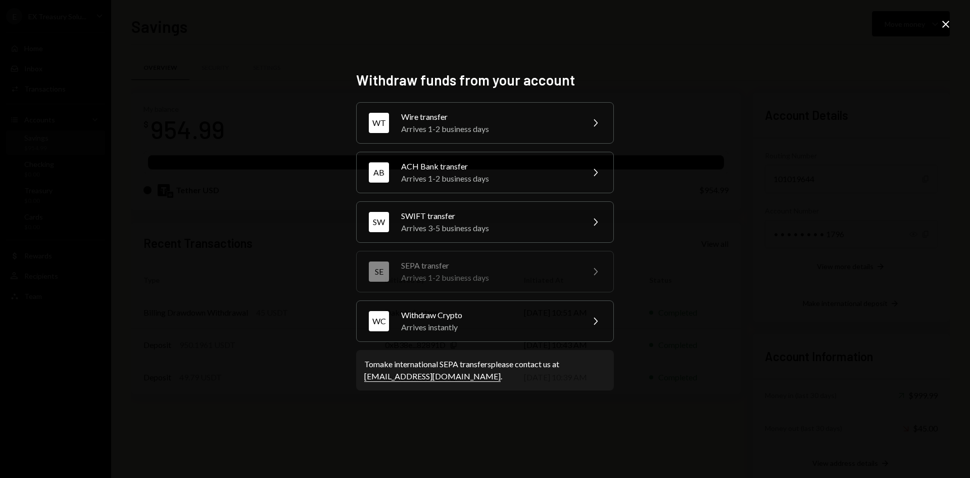
click at [508, 115] on div "Wire transfer" at bounding box center [489, 117] width 176 height 12
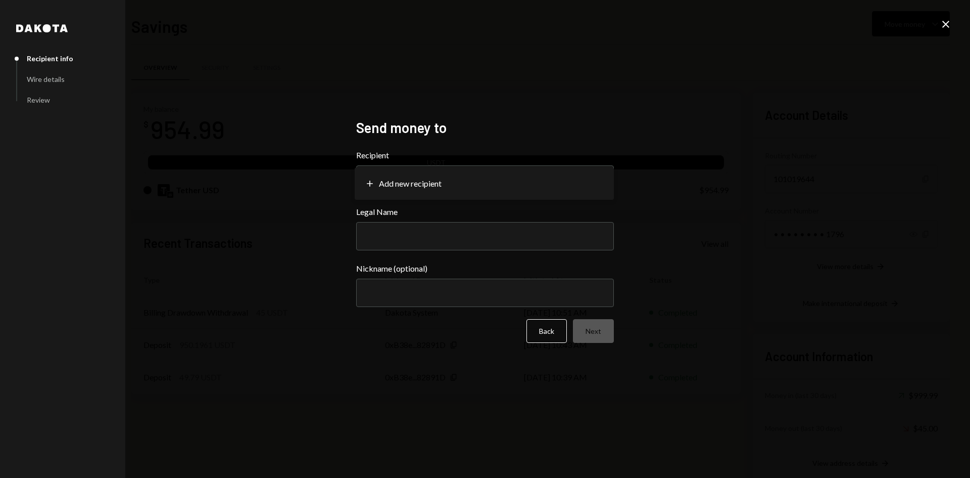
click at [445, 176] on body "E EX Treasury Solu... Caret Down Home Home Inbox Inbox Activities Transactions …" at bounding box center [485, 239] width 970 height 478
click at [418, 178] on body "E EX Treasury Solu... Caret Down Home Home Inbox Inbox Activities Transactions …" at bounding box center [485, 239] width 970 height 478
click at [383, 179] on body "E EX Treasury Solu... Caret Down Home Home Inbox Inbox Activities Transactions …" at bounding box center [485, 239] width 970 height 478
click at [485, 164] on div "**********" at bounding box center [485, 171] width 258 height 44
click at [508, 172] on body "E EX Treasury Solu... Caret Down Home Home Inbox Inbox Activities Transactions …" at bounding box center [485, 239] width 970 height 478
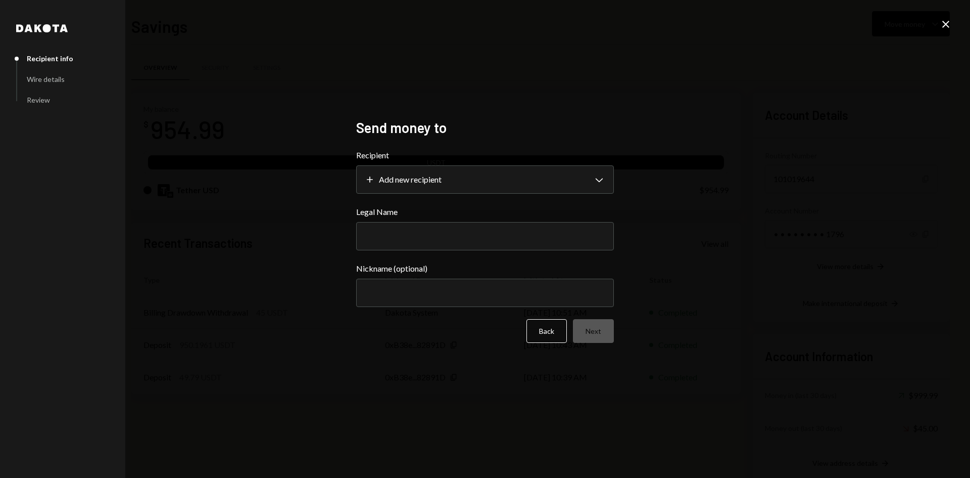
click at [610, 22] on icon "Close" at bounding box center [946, 24] width 12 height 12
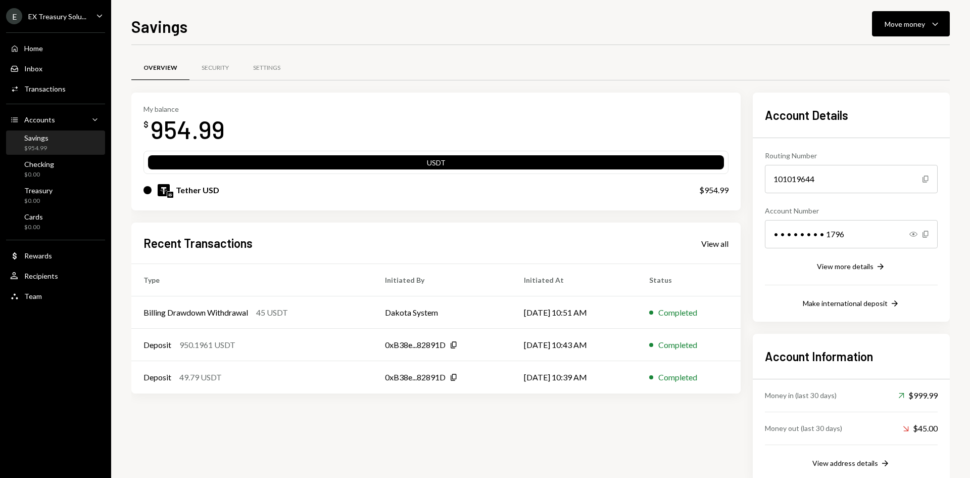
click at [40, 274] on div "Recipients" at bounding box center [41, 275] width 34 height 9
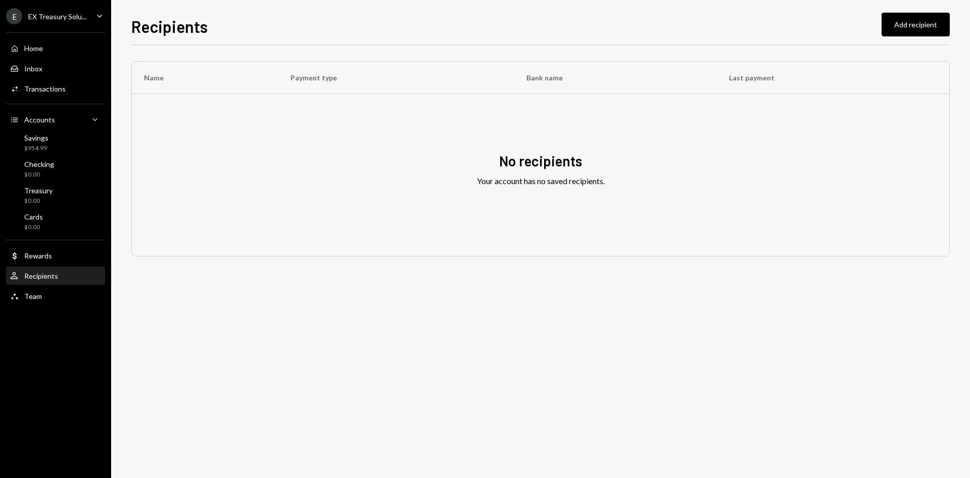
click at [610, 24] on button "Add recipient" at bounding box center [916, 25] width 68 height 24
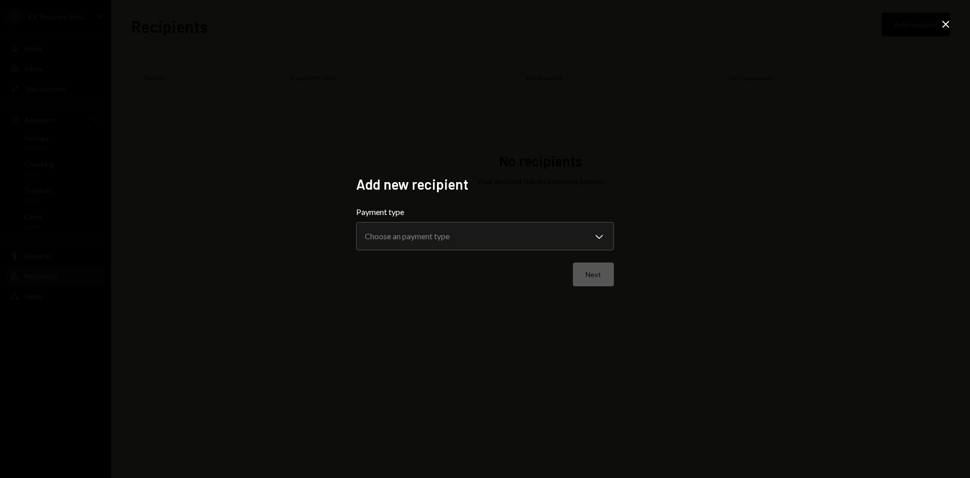
click at [518, 233] on body "**********" at bounding box center [485, 239] width 970 height 478
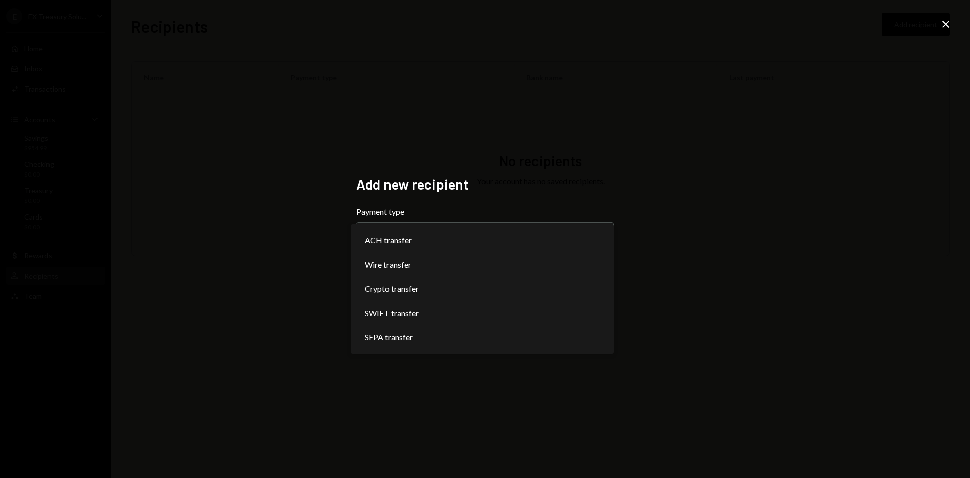
select select "****"
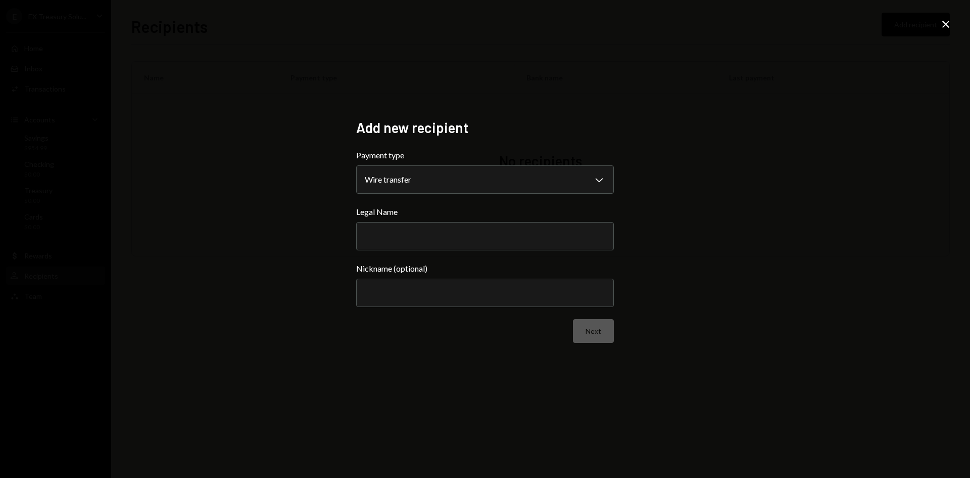
click at [415, 234] on input "Legal Name" at bounding box center [485, 236] width 258 height 28
type input "*****"
click at [395, 274] on input "Nickname (optional)" at bounding box center [485, 292] width 258 height 28
type input "**********"
click at [588, 274] on button "Next" at bounding box center [593, 331] width 41 height 24
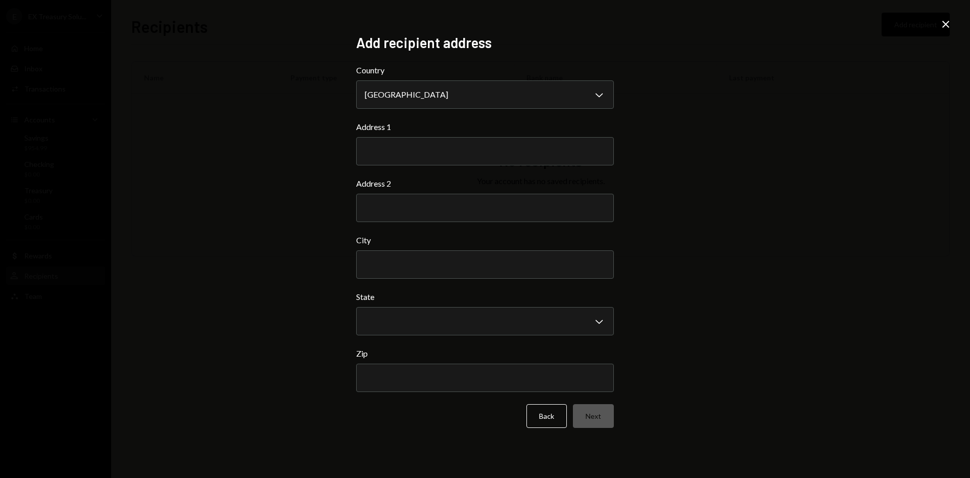
click at [432, 157] on input "Address 1" at bounding box center [485, 151] width 258 height 28
click at [400, 155] on input "Address 1" at bounding box center [485, 151] width 258 height 28
paste input "**********"
type input "**********"
click at [418, 264] on input "City" at bounding box center [485, 264] width 258 height 28
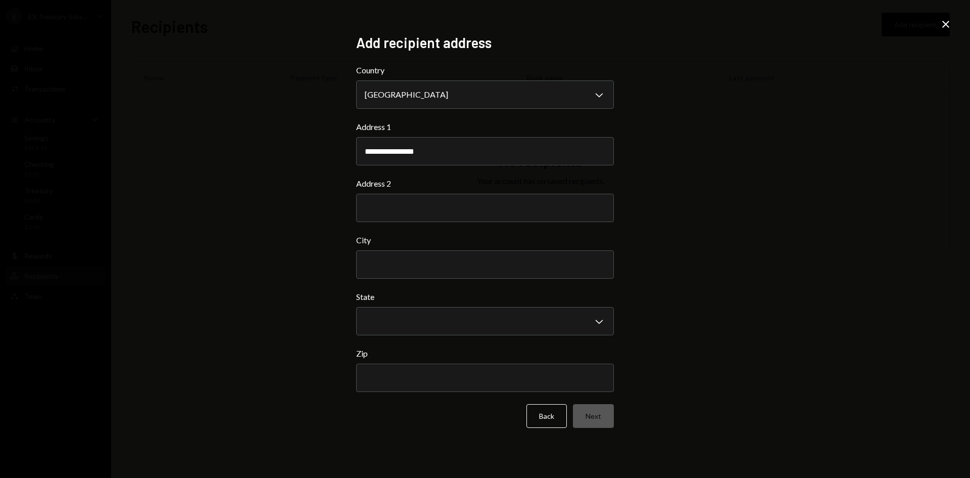
paste input "**********"
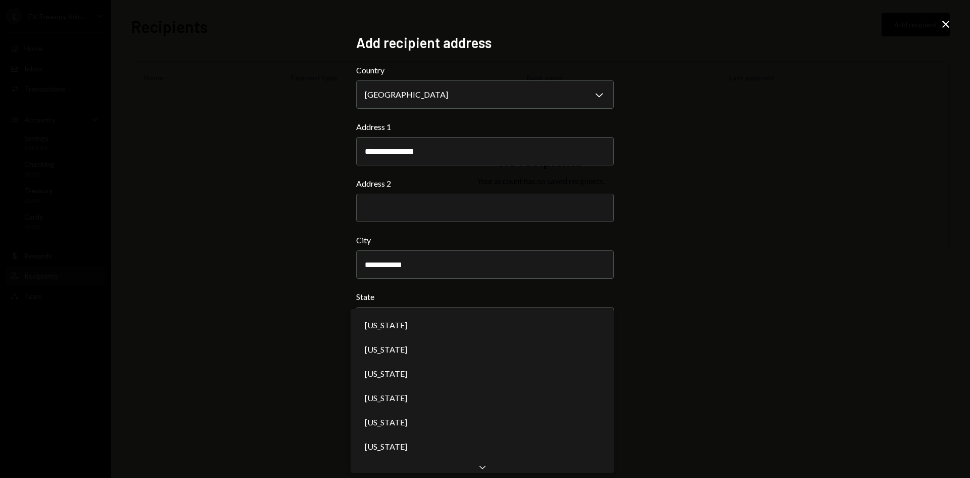
click at [405, 274] on body "**********" at bounding box center [485, 239] width 970 height 478
type input "*"
type input "***"
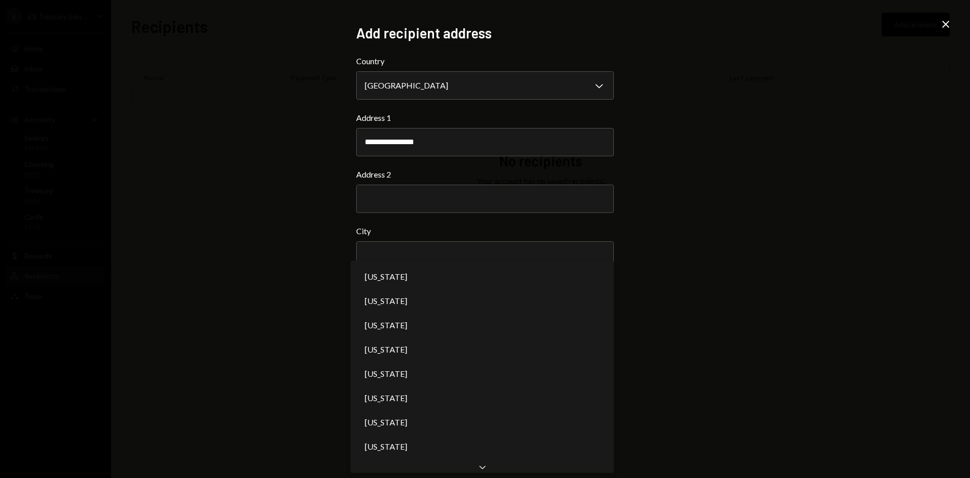
scroll to position [24, 0]
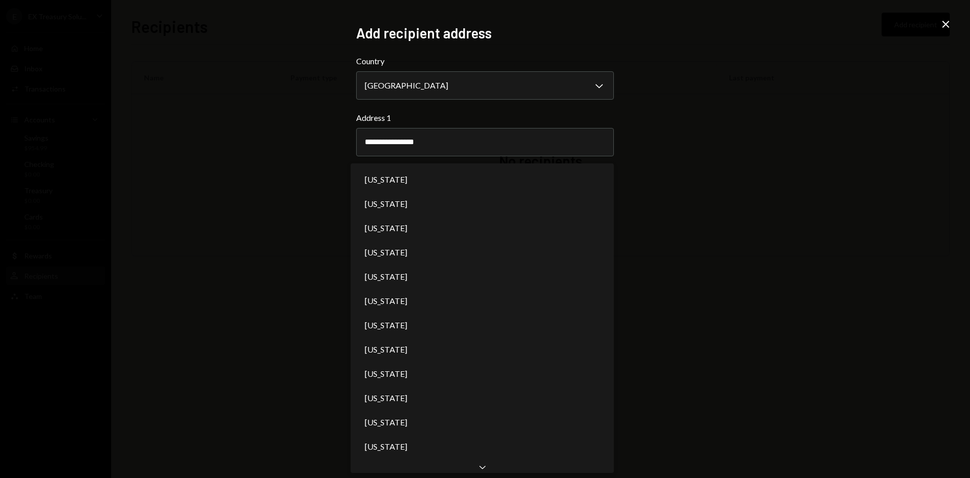
click at [485, 274] on icon "Chevron Down" at bounding box center [483, 466] width 10 height 10
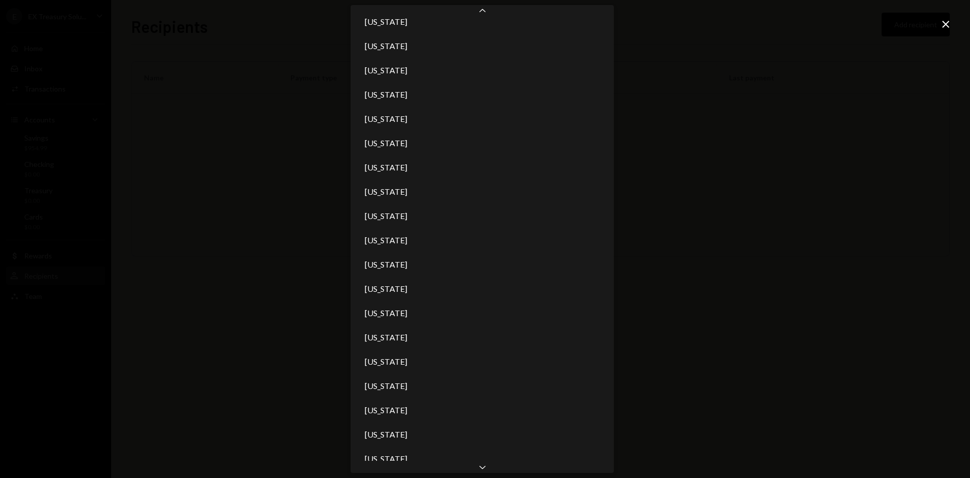
scroll to position [375, 0]
select select "**"
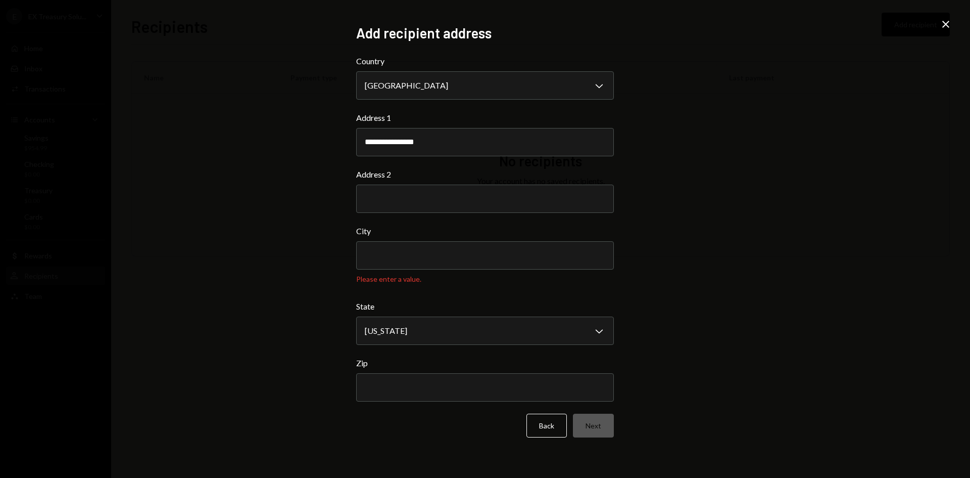
click at [433, 250] on input "City" at bounding box center [485, 255] width 258 height 28
paste input "**********"
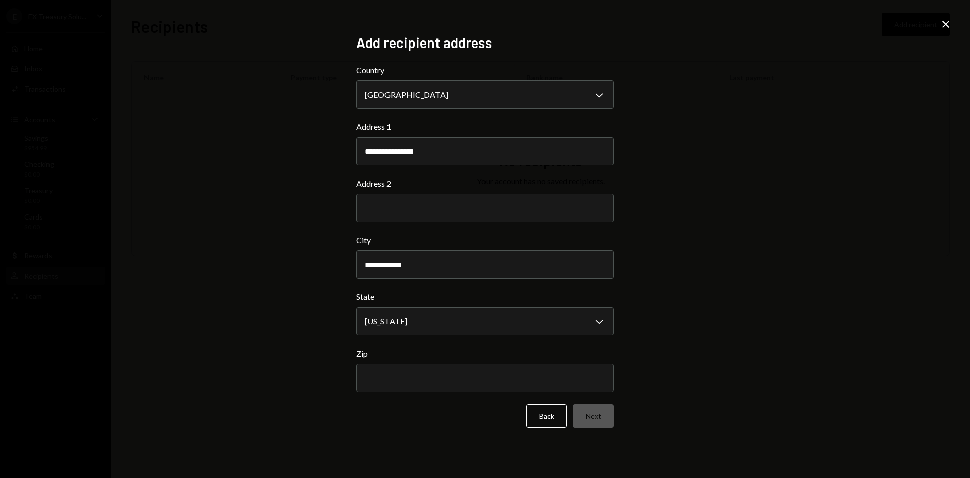
type input "**********"
click at [610, 274] on div "**********" at bounding box center [485, 239] width 970 height 478
click at [444, 274] on input "Zip" at bounding box center [485, 377] width 258 height 28
click at [387, 274] on input "Zip" at bounding box center [485, 377] width 258 height 28
paste input "*****"
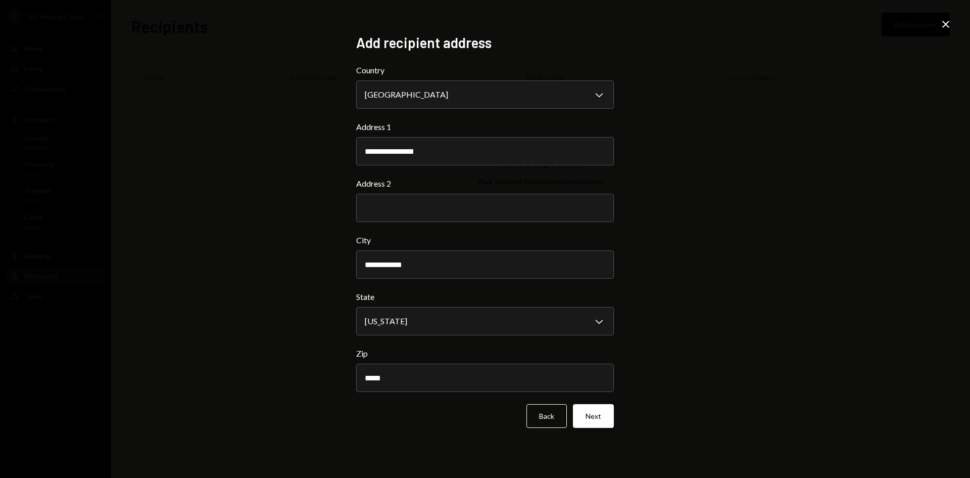
type input "*****"
click at [595, 274] on button "Next" at bounding box center [593, 416] width 41 height 24
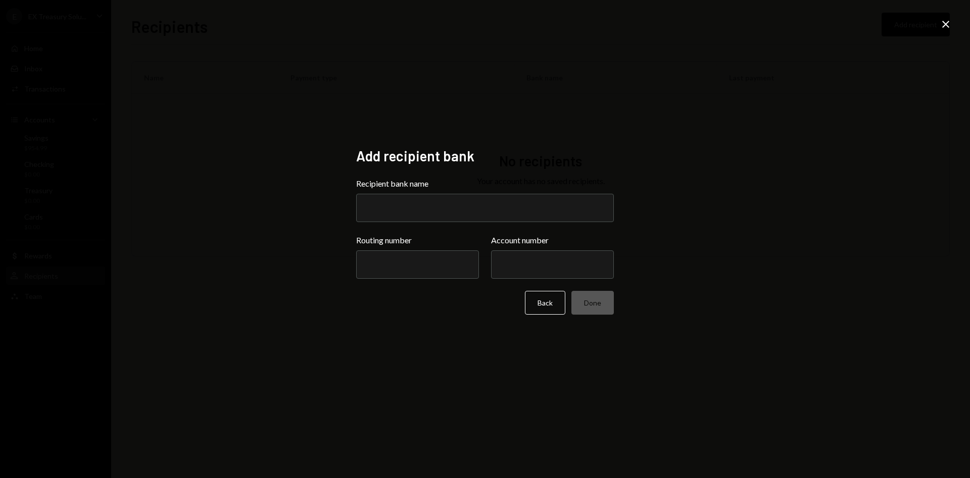
click at [406, 206] on input "Recipient bank name" at bounding box center [485, 208] width 258 height 28
click at [439, 210] on input "Recipient bank name" at bounding box center [485, 208] width 258 height 28
type input "*********"
click at [411, 266] on input "Routing number" at bounding box center [417, 264] width 123 height 28
paste input "*********"
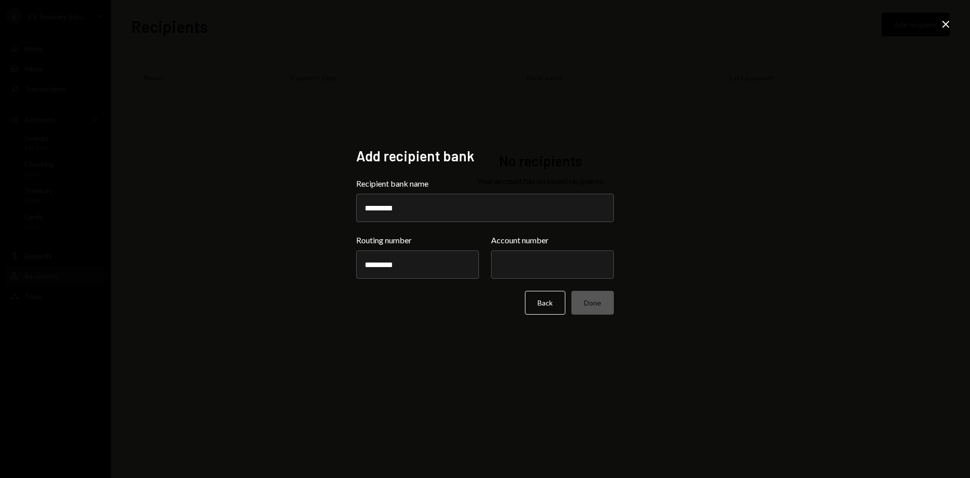
type input "*********"
click at [529, 263] on input "Account number" at bounding box center [552, 264] width 123 height 28
paste input "**********"
type input "**********"
click at [468, 274] on div "Back Done" at bounding box center [485, 303] width 258 height 24
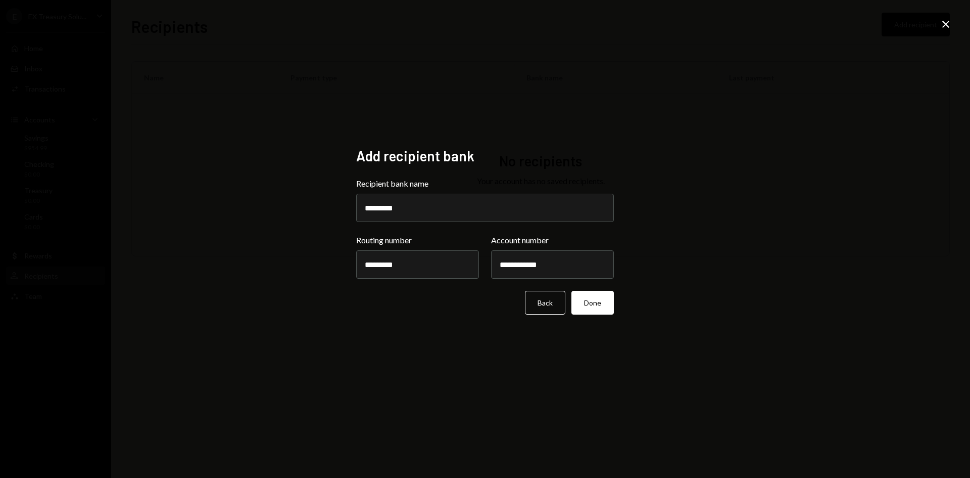
click at [595, 274] on button "Done" at bounding box center [593, 303] width 42 height 24
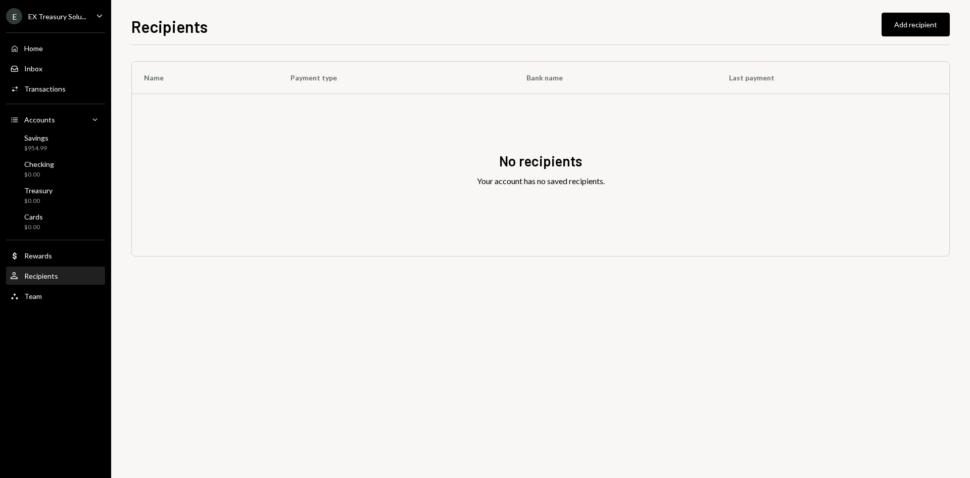
click at [35, 272] on div "Recipients" at bounding box center [41, 275] width 34 height 9
click at [39, 251] on div "Rewards" at bounding box center [38, 255] width 28 height 9
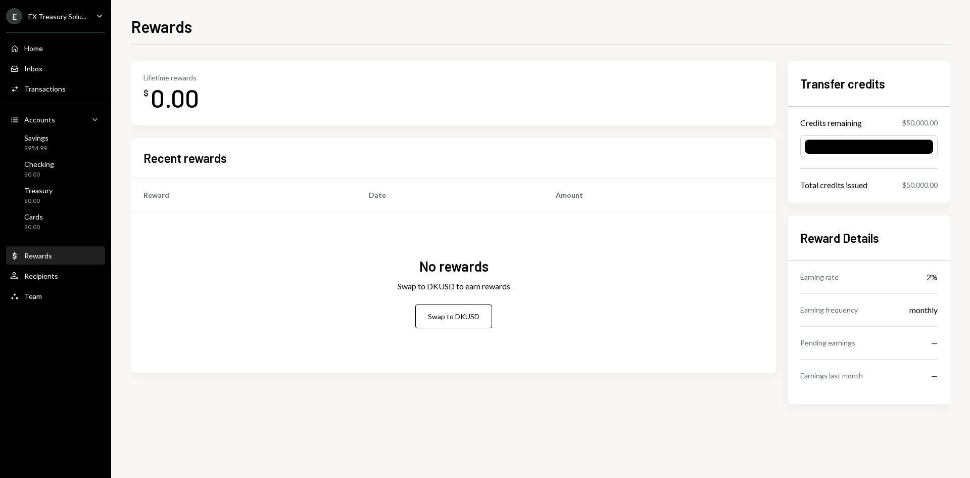
click at [39, 273] on div "Recipients" at bounding box center [41, 275] width 34 height 9
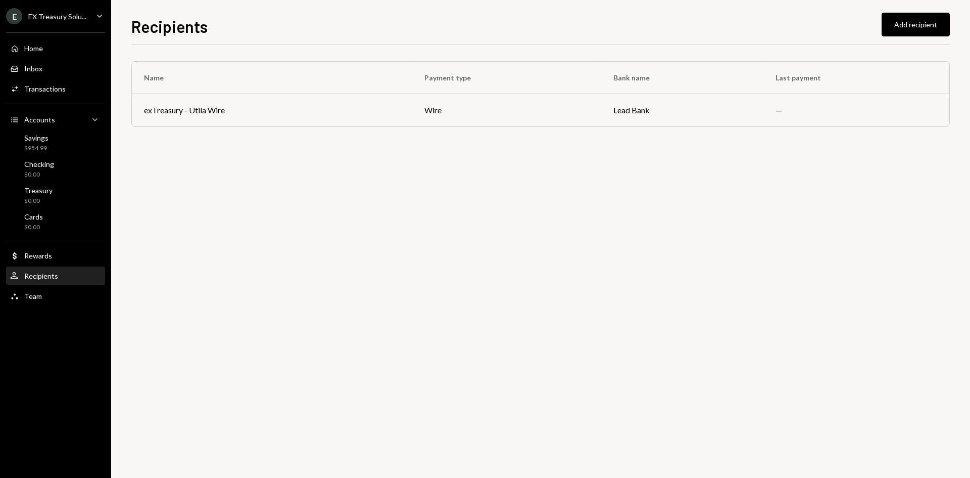
click at [610, 112] on td "Lead Bank" at bounding box center [682, 110] width 162 height 32
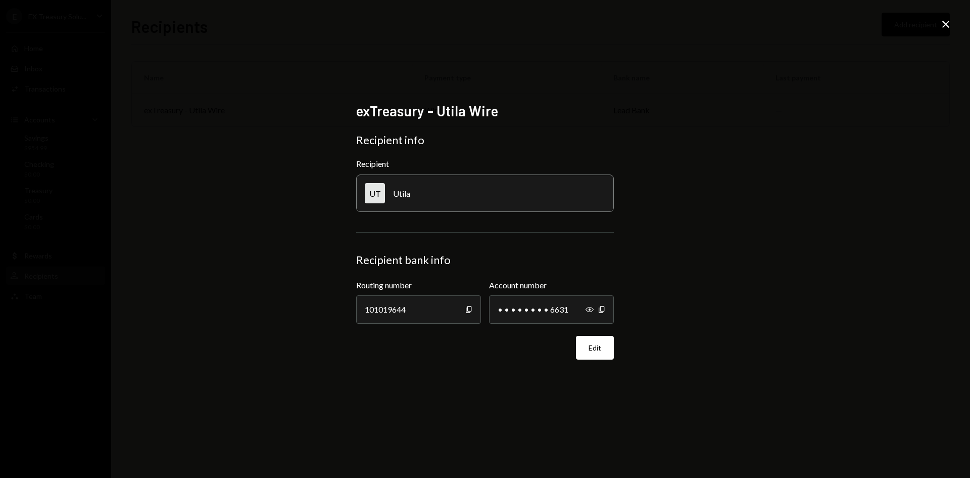
drag, startPoint x: 945, startPoint y: 25, endPoint x: 936, endPoint y: 27, distance: 9.0
click at [610, 25] on icon "Close" at bounding box center [946, 24] width 12 height 12
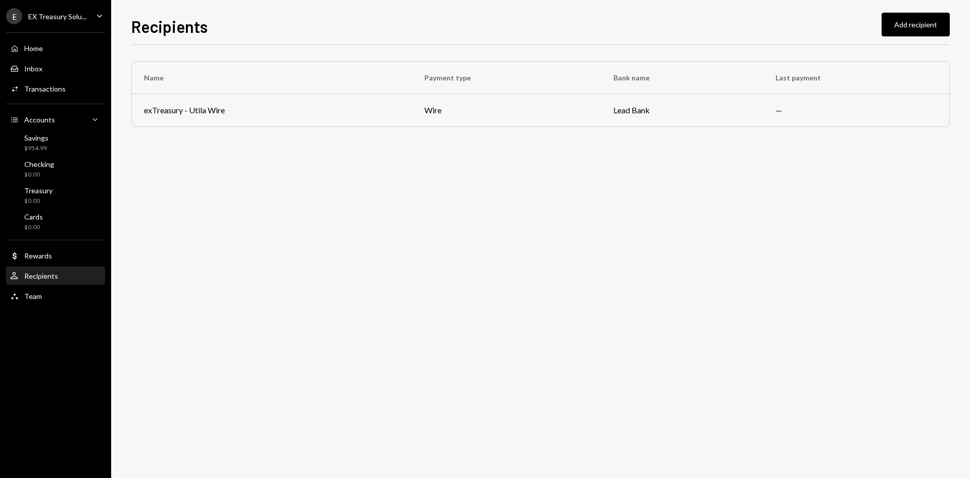
click at [43, 135] on div "Savings" at bounding box center [36, 137] width 24 height 9
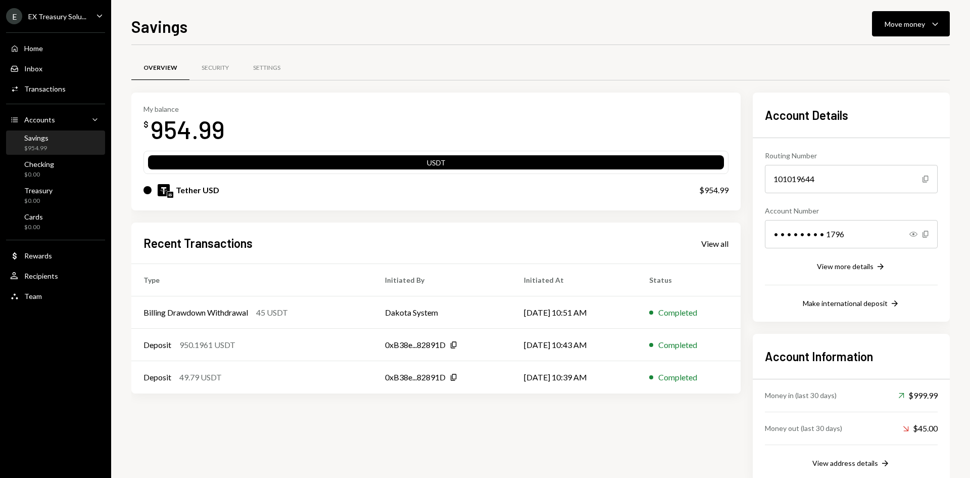
click at [610, 24] on div "Move money" at bounding box center [905, 24] width 40 height 11
click at [610, 54] on div "Send" at bounding box center [903, 54] width 74 height 11
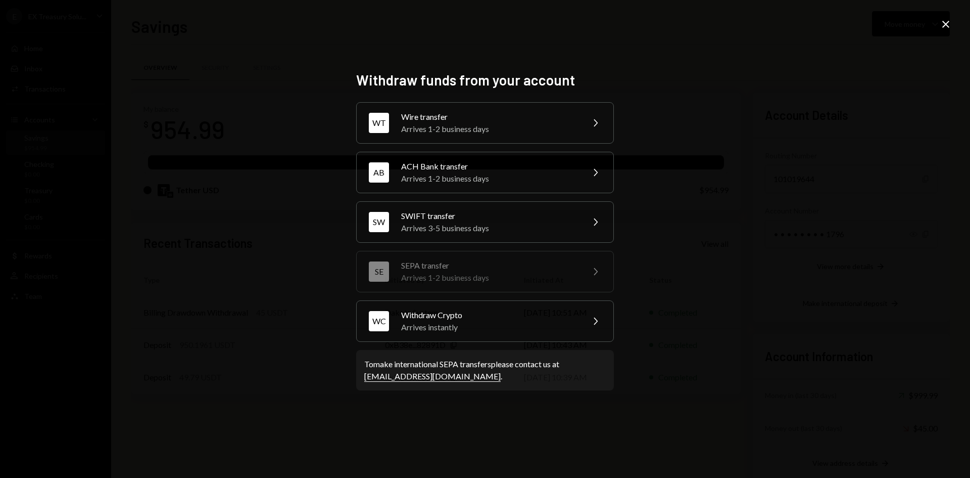
click at [496, 127] on div "Arrives 1-2 business days" at bounding box center [489, 129] width 176 height 12
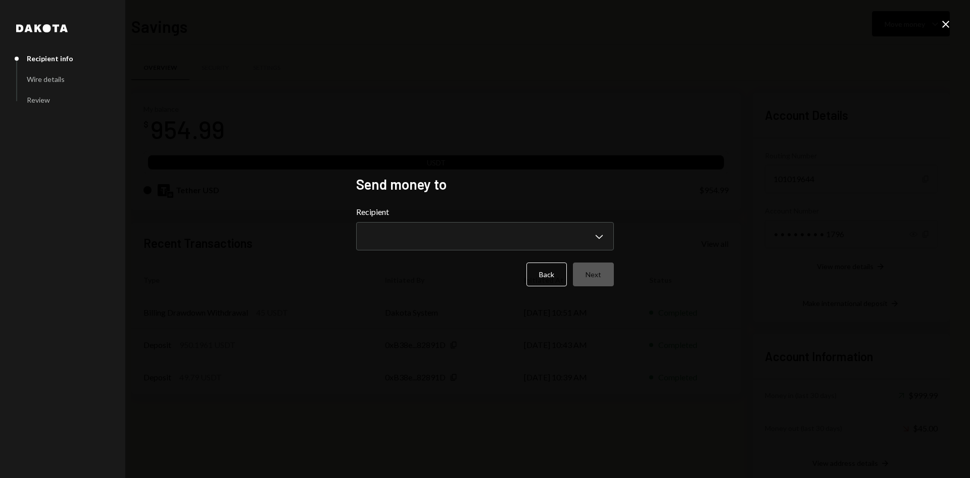
click at [462, 233] on body "E EX Treasury Solu... Caret Down Home Home Inbox Inbox Activities Transactions …" at bounding box center [485, 239] width 970 height 478
select select "**********"
click at [598, 274] on button "Next" at bounding box center [593, 274] width 41 height 24
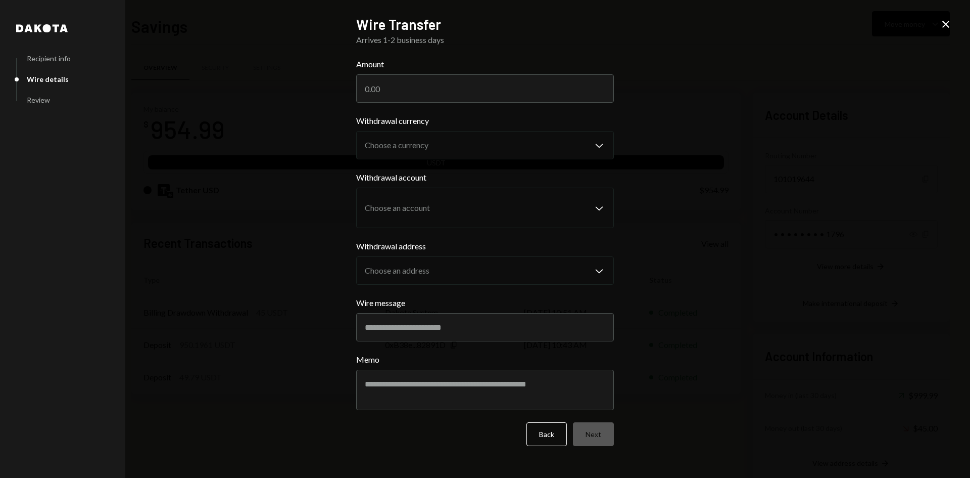
click at [420, 82] on input "Amount" at bounding box center [485, 88] width 258 height 28
type input "50"
click at [610, 126] on div "Dakota Recipient info Wire details Review Wire Transfer Arrives 1-2 business da…" at bounding box center [485, 239] width 970 height 478
click at [419, 91] on input "50" at bounding box center [485, 88] width 258 height 28
click at [416, 93] on input "50" at bounding box center [485, 88] width 258 height 28
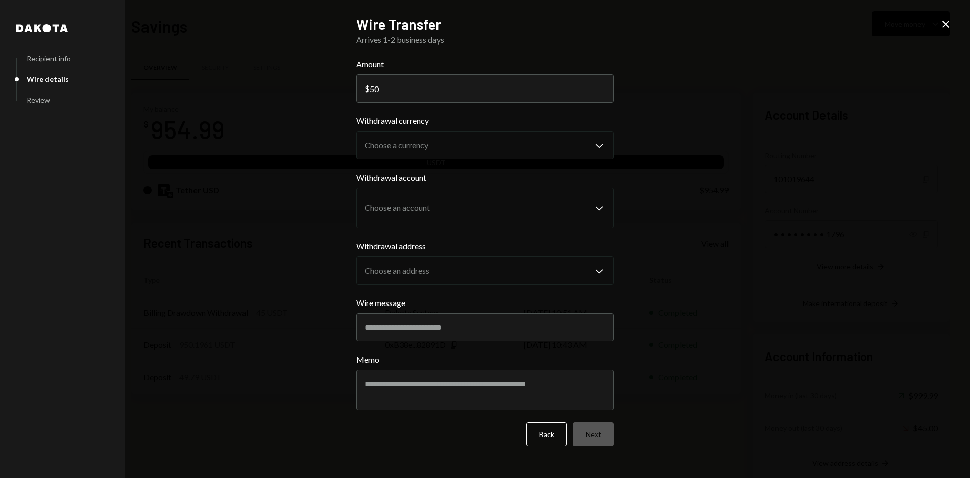
click at [439, 274] on input "Wire message" at bounding box center [485, 327] width 258 height 28
click at [610, 24] on icon "Close" at bounding box center [946, 24] width 12 height 12
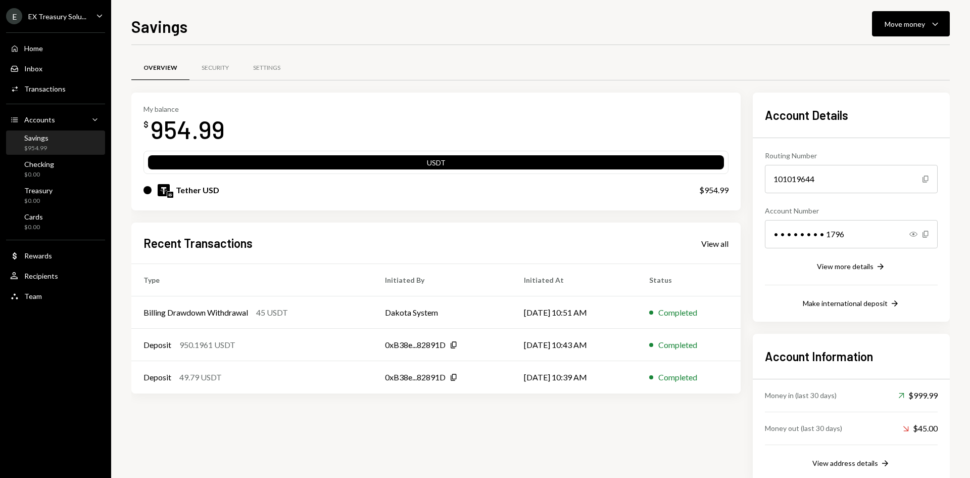
click at [431, 162] on div "USDT" at bounding box center [436, 164] width 576 height 14
click at [610, 28] on div "Move money" at bounding box center [905, 24] width 40 height 11
click at [610, 77] on div "Transfer" at bounding box center [903, 77] width 74 height 11
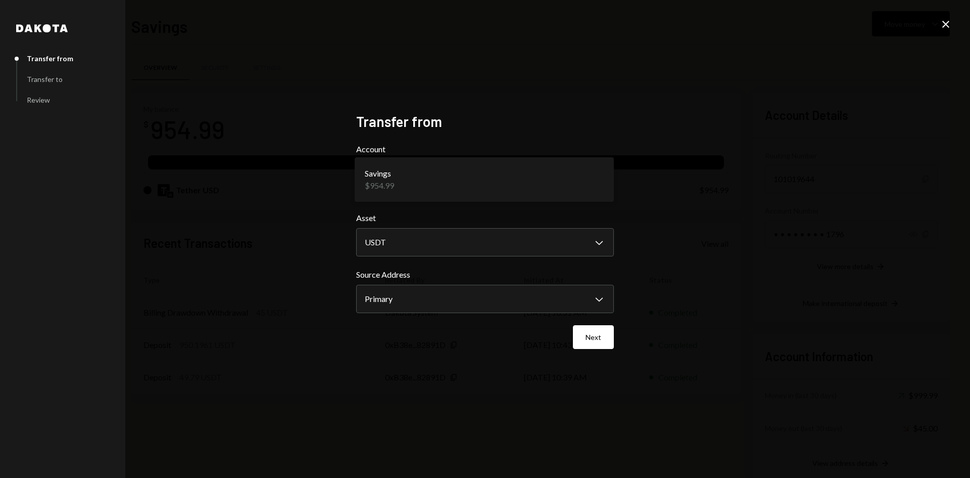
click at [530, 176] on body "E EX Treasury Solu... Caret Down Home Home Inbox Inbox Activities Transactions …" at bounding box center [485, 239] width 970 height 478
click at [484, 274] on body "E EX Treasury Solu... Caret Down Home Home Inbox Inbox Activities Transactions …" at bounding box center [485, 239] width 970 height 478
click at [591, 274] on button "Next" at bounding box center [593, 337] width 41 height 24
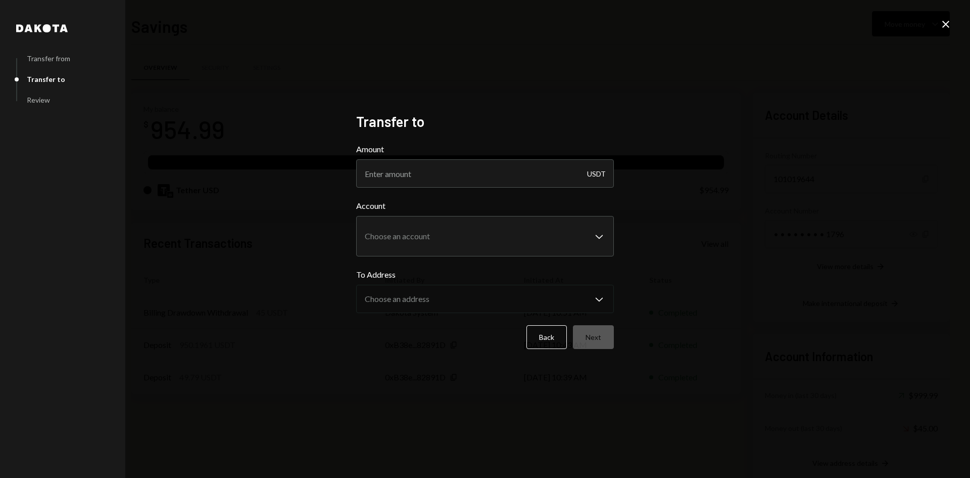
click at [470, 171] on input "Amount" at bounding box center [485, 173] width 258 height 28
type input "200"
click at [449, 232] on body "E EX Treasury Solu... Caret Down Home Home Inbox Inbox Activities Transactions …" at bounding box center [485, 239] width 970 height 478
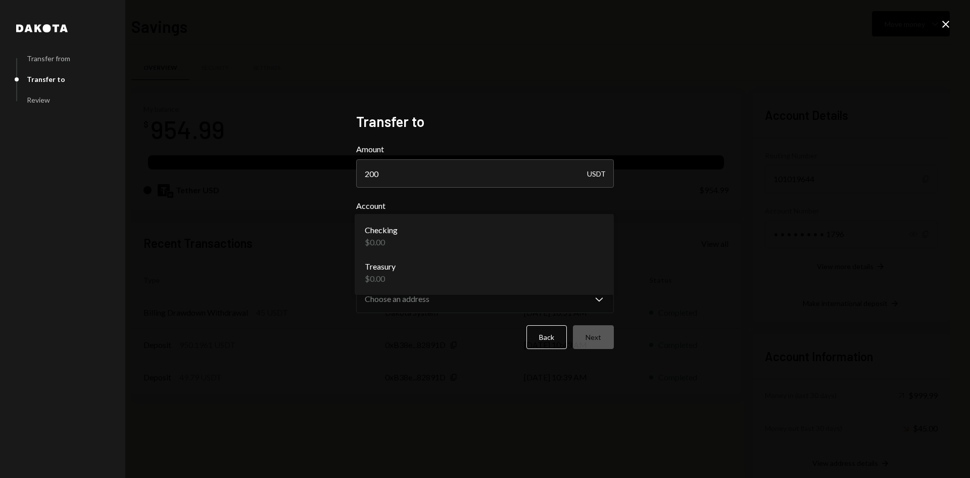
select select "**********"
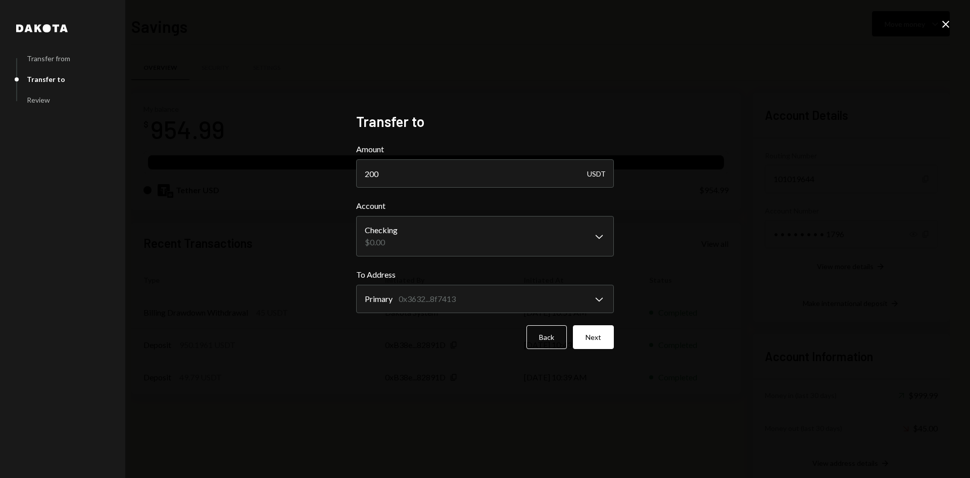
click at [506, 238] on body "E EX Treasury Solu... Caret Down Home Home Inbox Inbox Activities Transactions …" at bounding box center [485, 239] width 970 height 478
click at [489, 274] on body "E EX Treasury Solu... Caret Down Home Home Inbox Inbox Activities Transactions …" at bounding box center [485, 239] width 970 height 478
click at [610, 22] on icon "Close" at bounding box center [946, 24] width 12 height 12
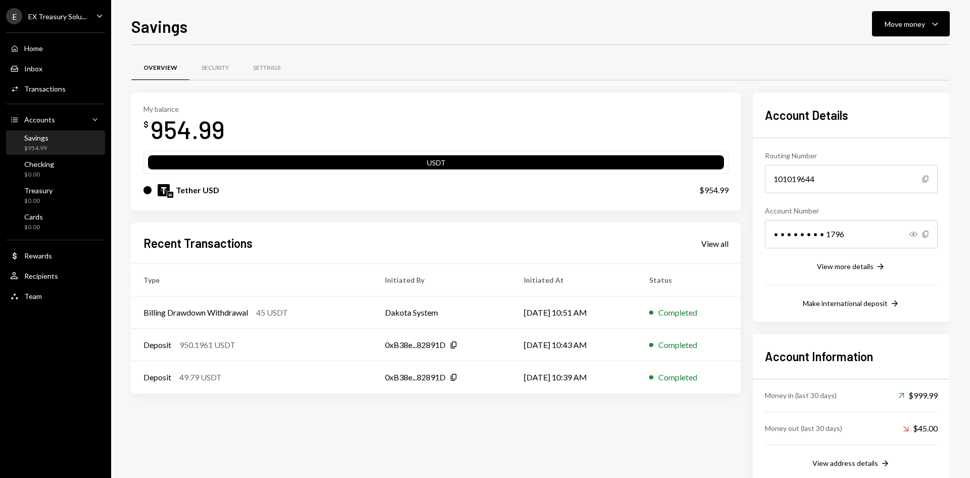
click at [42, 142] on div "Savings $954.99" at bounding box center [36, 142] width 24 height 19
click at [41, 86] on div "Transactions" at bounding box center [44, 88] width 41 height 9
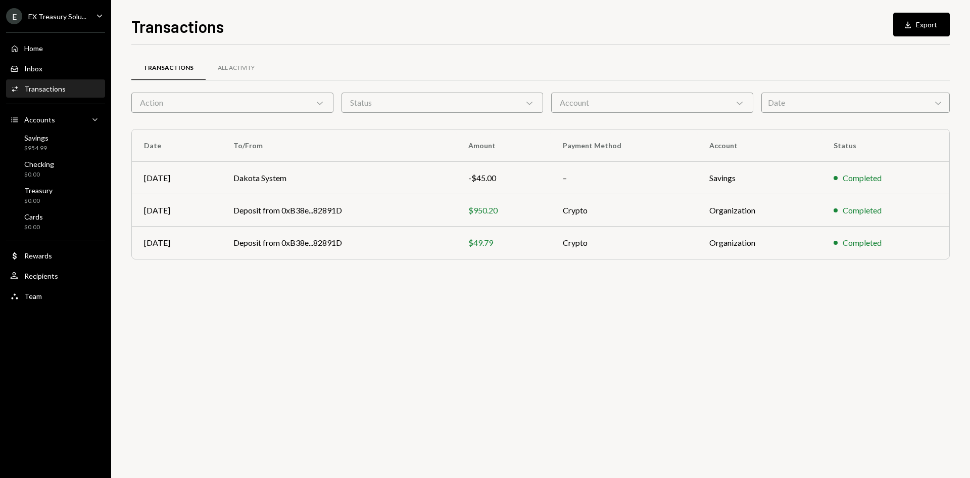
click at [37, 53] on div "Home Home" at bounding box center [55, 48] width 91 height 17
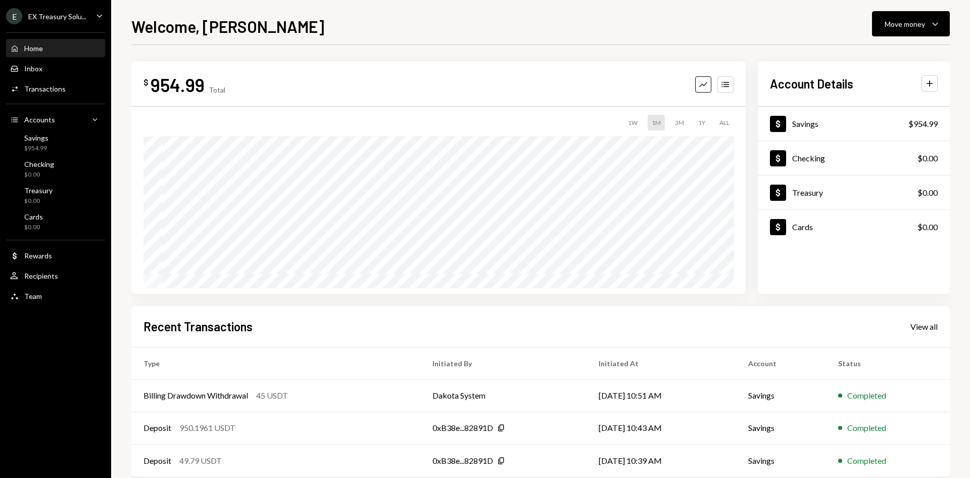
click at [931, 85] on icon "Plus" at bounding box center [930, 83] width 10 height 10
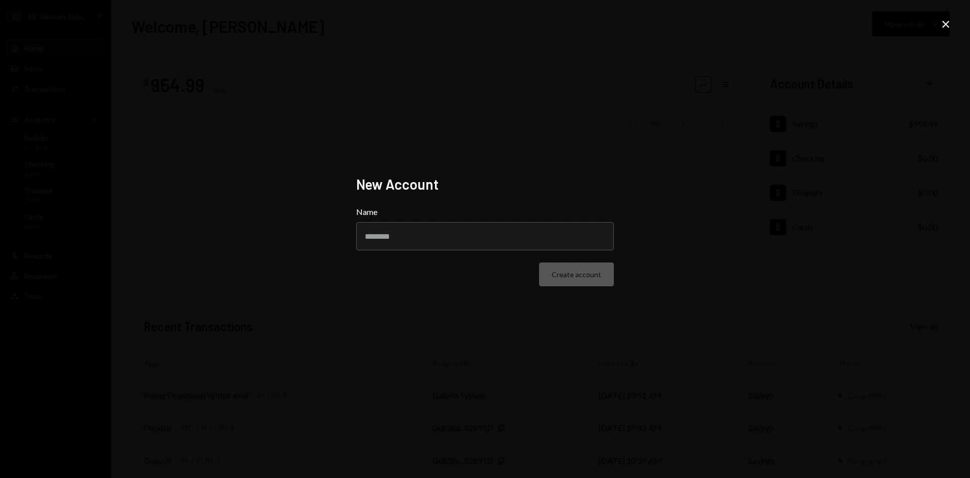
click at [945, 23] on icon at bounding box center [945, 24] width 7 height 7
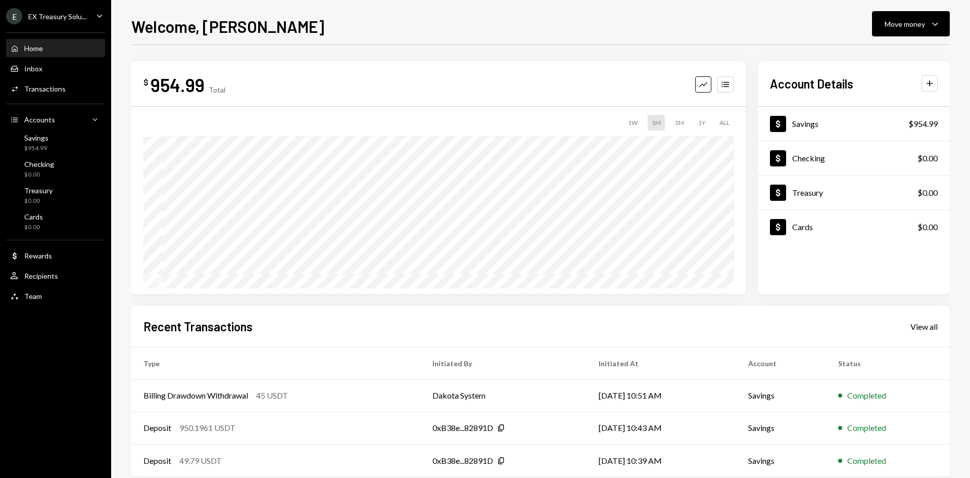
click at [907, 27] on div "Move money" at bounding box center [905, 24] width 40 height 11
click at [876, 53] on div "Send" at bounding box center [903, 54] width 74 height 11
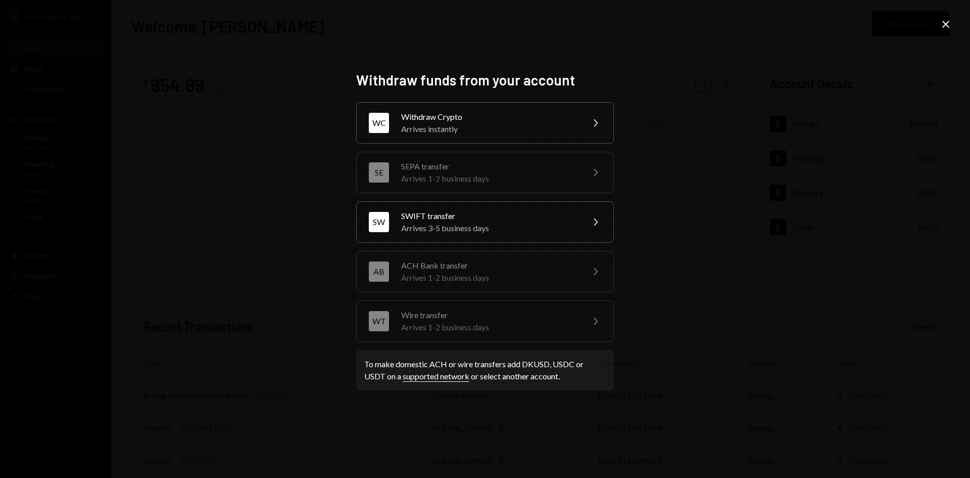
click at [483, 123] on div "Arrives instantly" at bounding box center [489, 129] width 176 height 12
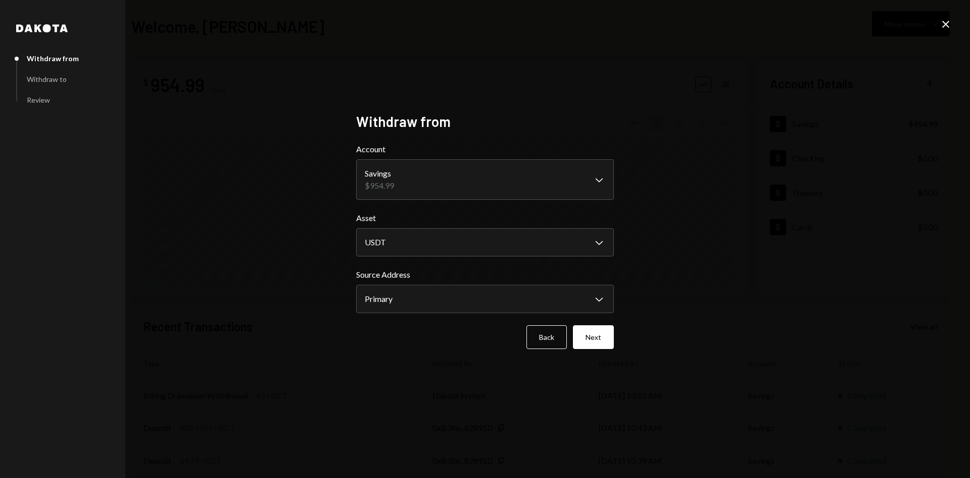
click at [446, 243] on body "**********" at bounding box center [485, 239] width 970 height 478
click at [496, 296] on body "**********" at bounding box center [485, 239] width 970 height 478
click at [597, 337] on button "Next" at bounding box center [593, 337] width 41 height 24
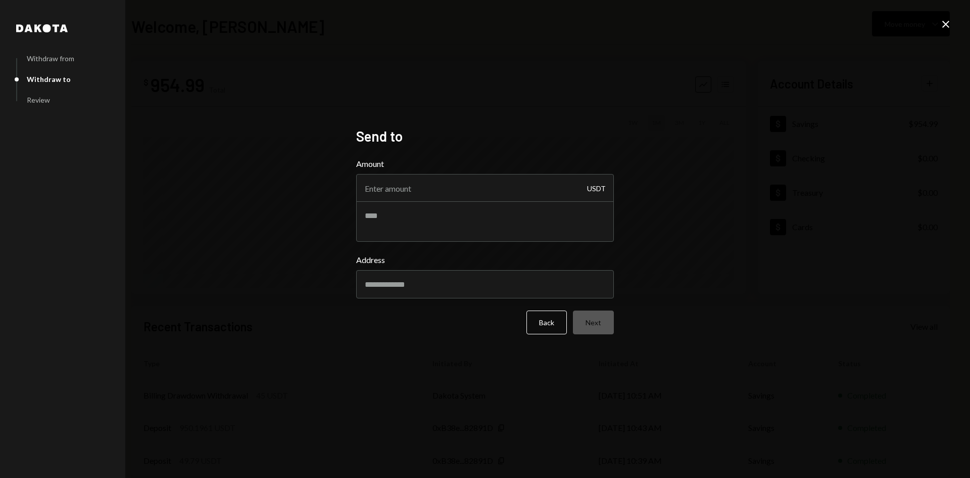
click at [600, 187] on div "USDT" at bounding box center [596, 188] width 19 height 28
click at [548, 322] on button "Back" at bounding box center [547, 322] width 40 height 24
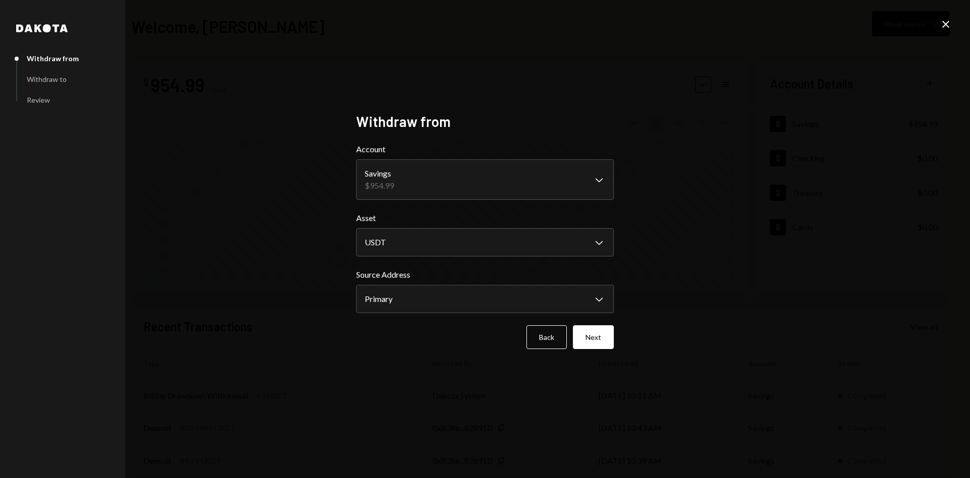
drag, startPoint x: 936, startPoint y: 26, endPoint x: 943, endPoint y: 27, distance: 6.6
click at [939, 27] on div "**********" at bounding box center [485, 239] width 970 height 478
click at [947, 25] on icon at bounding box center [945, 24] width 7 height 7
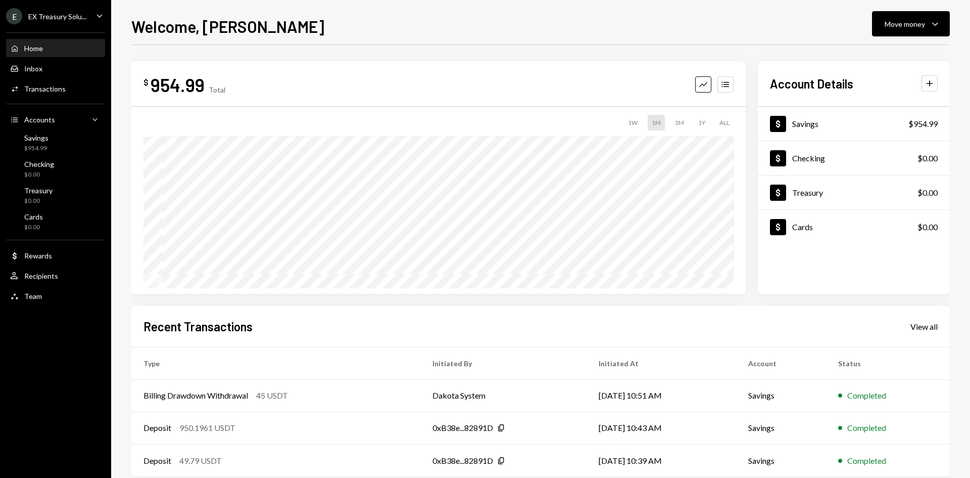
click at [916, 21] on div "Move money" at bounding box center [905, 24] width 40 height 11
click at [875, 54] on div "Send" at bounding box center [903, 54] width 74 height 11
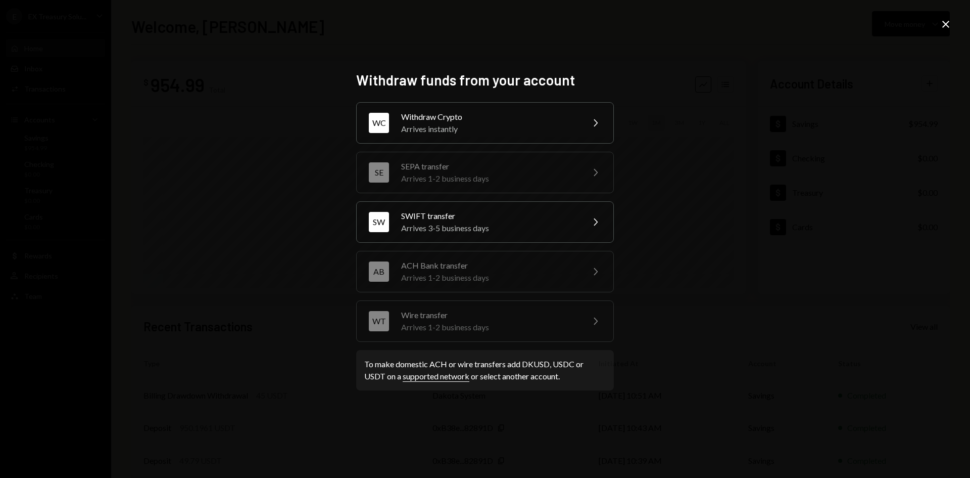
click at [446, 379] on link "supported network" at bounding box center [436, 376] width 67 height 11
click at [946, 22] on icon "Close" at bounding box center [946, 24] width 12 height 12
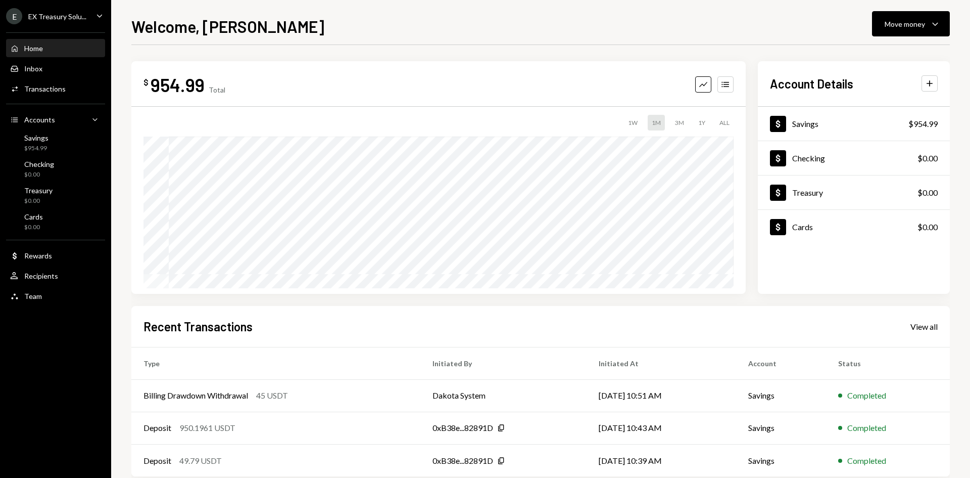
click at [42, 146] on div "$954.99" at bounding box center [36, 148] width 24 height 9
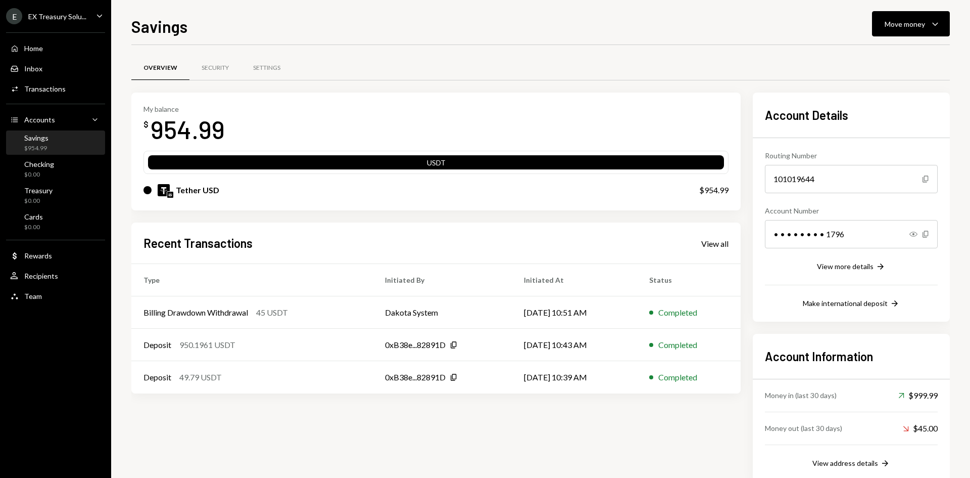
click at [165, 190] on img at bounding box center [164, 190] width 12 height 12
click at [493, 163] on div "USDT" at bounding box center [436, 164] width 576 height 14
click at [930, 26] on icon "Caret Down" at bounding box center [935, 24] width 12 height 12
click at [887, 132] on div "Swap stablecoins" at bounding box center [903, 131] width 74 height 11
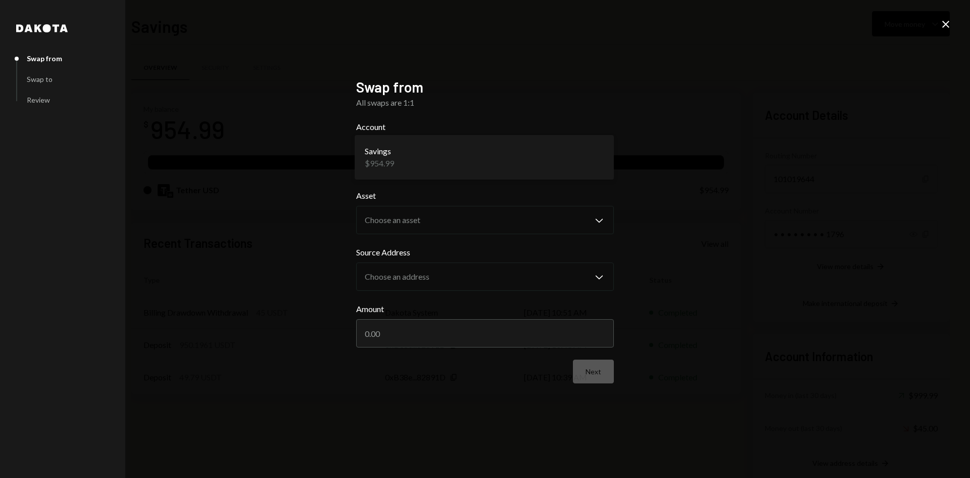
click at [550, 162] on body "E EX Treasury Solu... Caret Down Home Home Inbox Inbox Activities Transactions …" at bounding box center [485, 239] width 970 height 478
click at [494, 162] on body "E EX Treasury Solu... Caret Down Home Home Inbox Inbox Activities Transactions …" at bounding box center [485, 239] width 970 height 478
click at [566, 334] on input "Amount" at bounding box center [485, 333] width 258 height 28
type input "954"
type input "954.99"
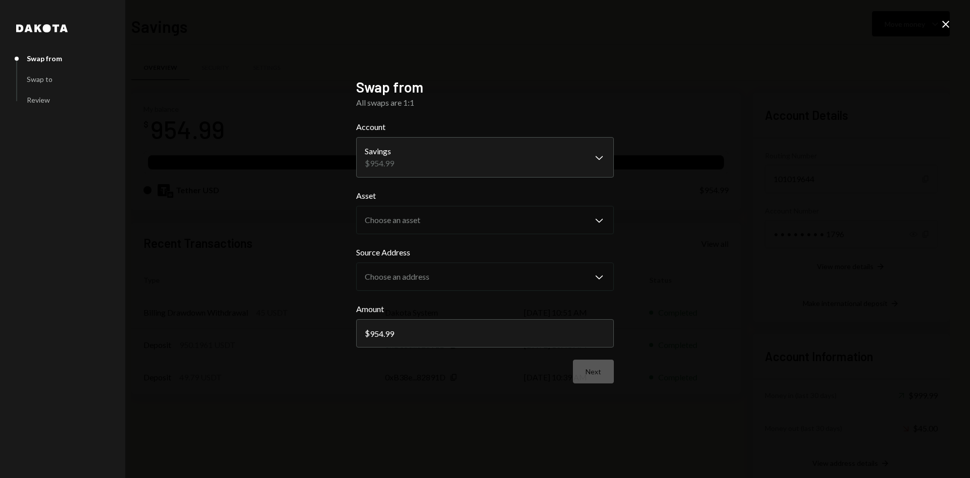
click at [531, 252] on label "Source Address" at bounding box center [485, 252] width 258 height 12
click at [589, 153] on body "E EX Treasury Solu... Caret Down Home Home Inbox Inbox Activities Transactions …" at bounding box center [485, 239] width 970 height 478
click at [598, 153] on body "E EX Treasury Solu... Caret Down Home Home Inbox Inbox Activities Transactions …" at bounding box center [485, 239] width 970 height 478
click at [945, 21] on icon "Close" at bounding box center [946, 24] width 12 height 12
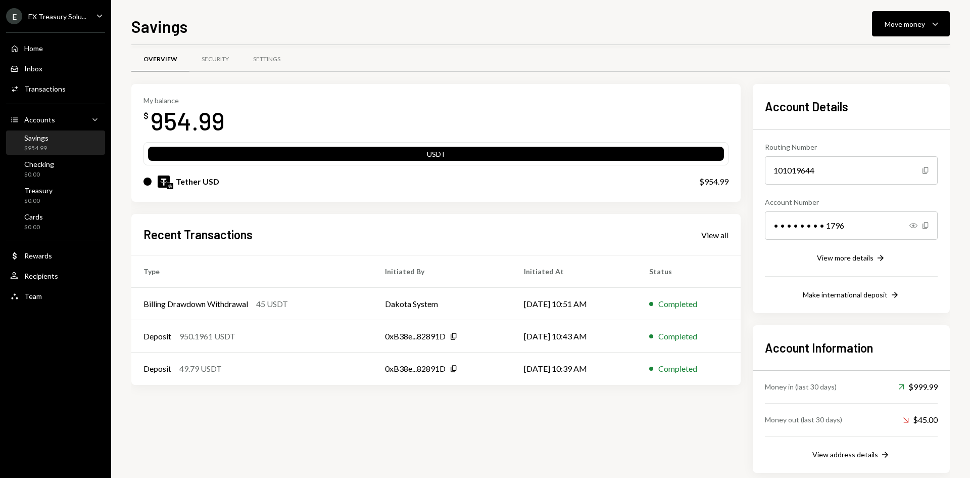
scroll to position [24, 0]
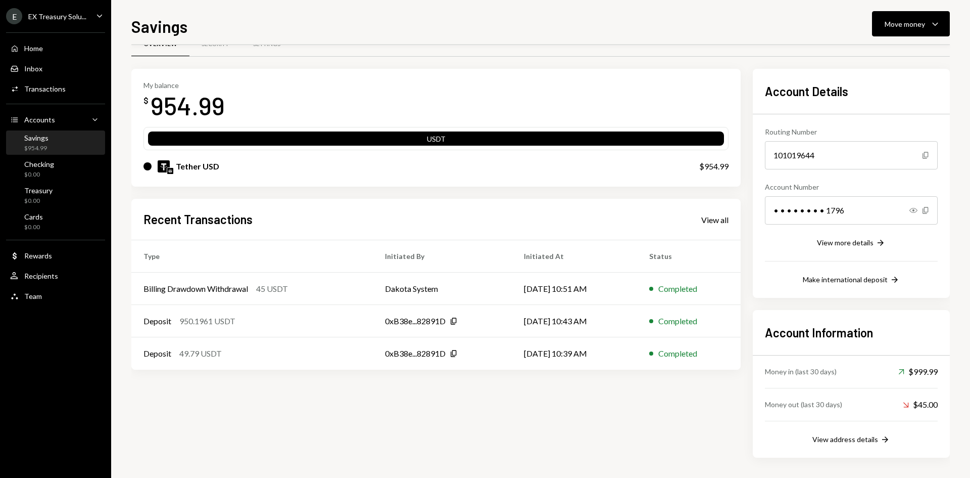
click at [171, 172] on img at bounding box center [170, 171] width 6 height 6
click at [145, 166] on div at bounding box center [148, 166] width 8 height 8
click at [53, 144] on div "Savings $954.99" at bounding box center [55, 142] width 91 height 19
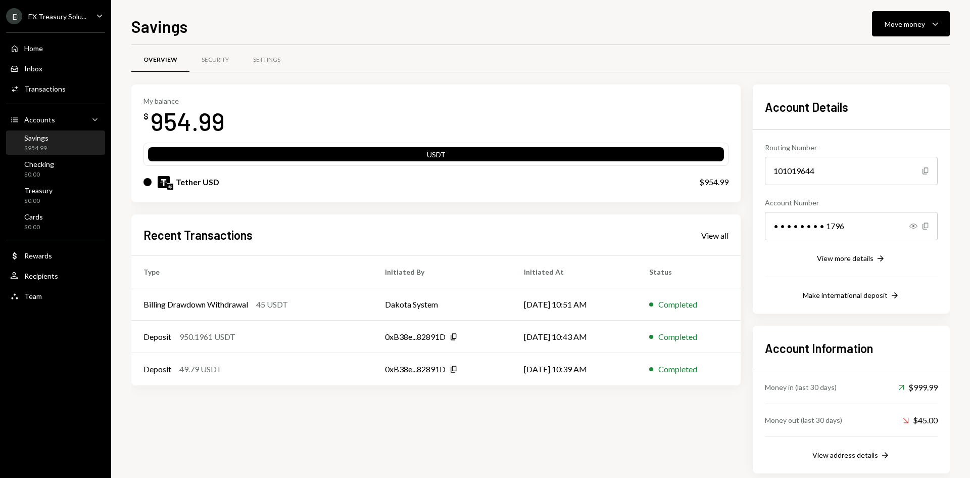
scroll to position [0, 0]
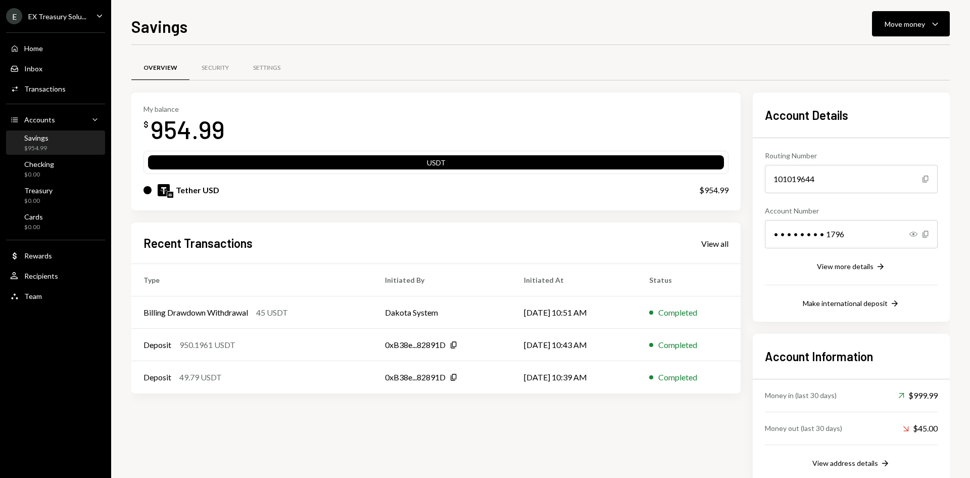
click at [215, 69] on div "Security" at bounding box center [215, 68] width 27 height 9
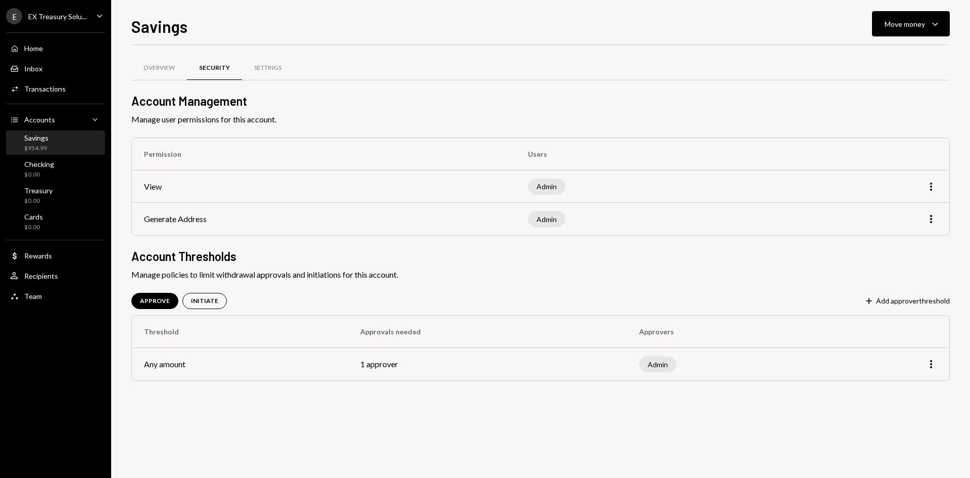
click at [270, 62] on div "Settings" at bounding box center [268, 68] width 52 height 24
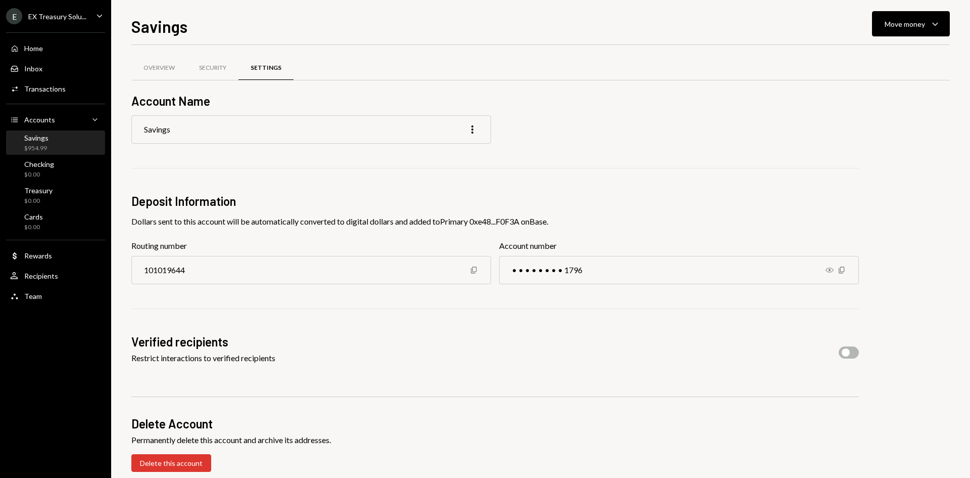
click at [169, 70] on div "Overview" at bounding box center [159, 68] width 31 height 9
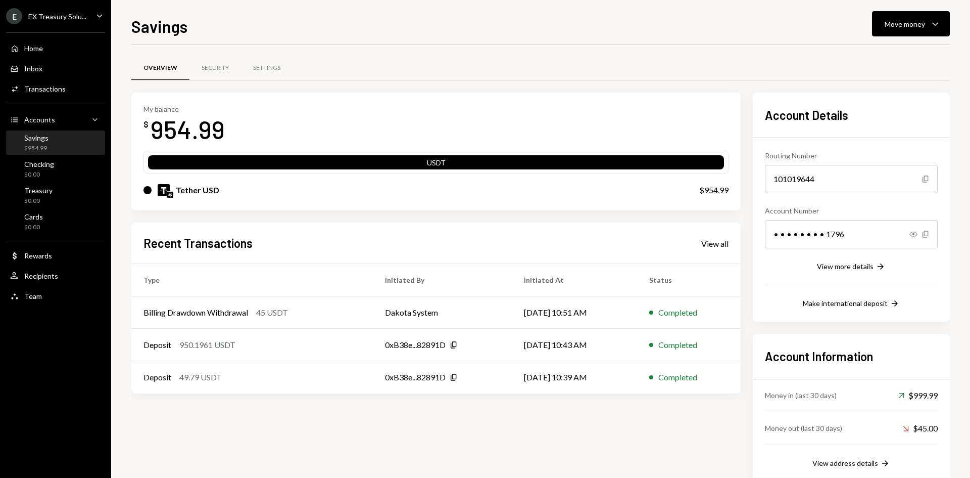
click at [43, 49] on div "Home" at bounding box center [33, 48] width 19 height 9
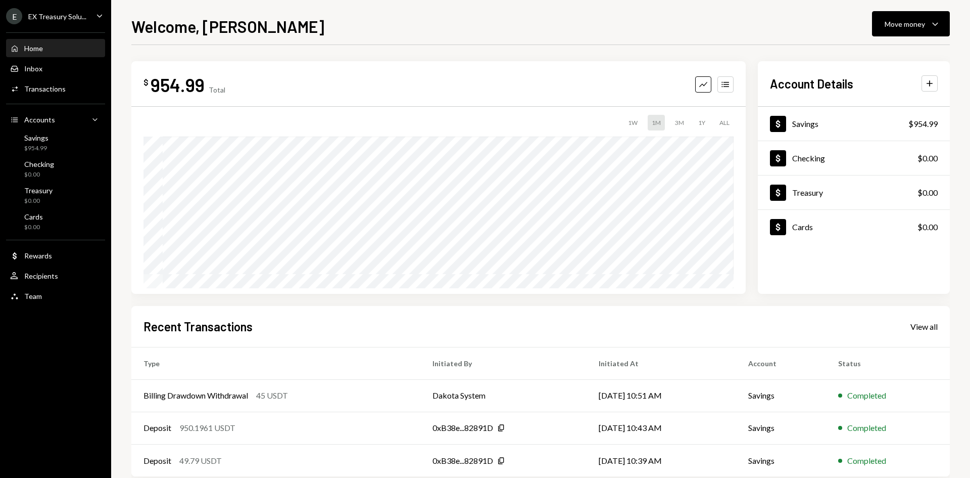
click at [821, 121] on div "Dollar Savings $954.99" at bounding box center [854, 124] width 192 height 33
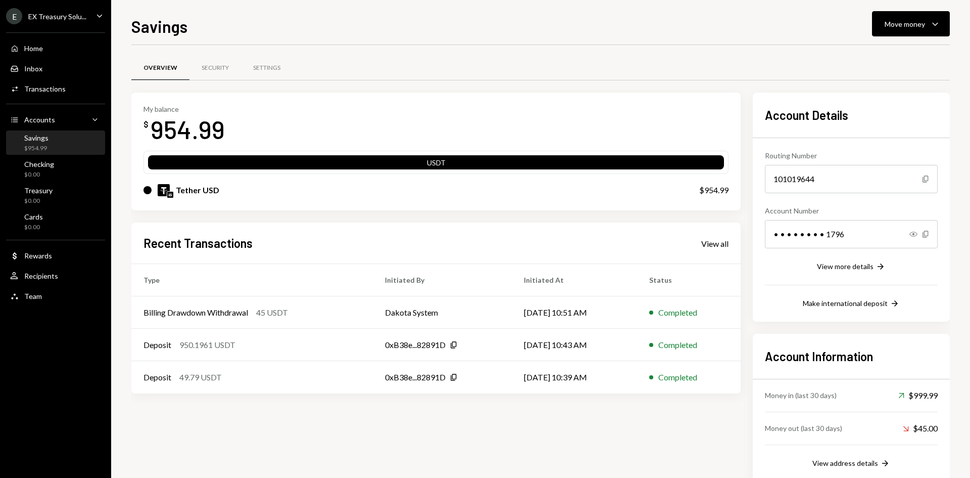
click at [478, 168] on div "USDT" at bounding box center [436, 164] width 576 height 14
click at [461, 155] on div "USDT" at bounding box center [436, 162] width 576 height 14
click at [929, 21] on div "Move money Caret Down" at bounding box center [911, 24] width 53 height 12
click at [886, 131] on div "Swap stablecoins" at bounding box center [903, 131] width 74 height 11
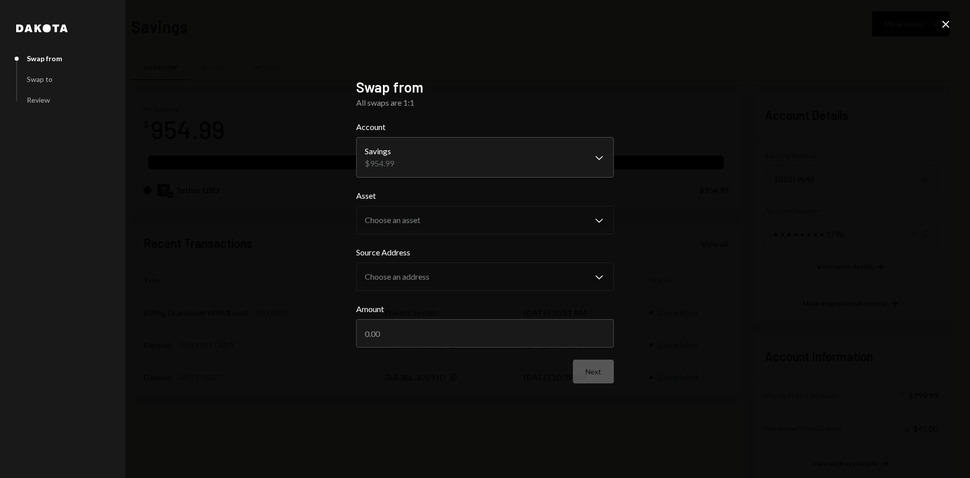
click at [590, 155] on body "E EX Treasury Solu... Caret Down Home Home Inbox Inbox Activities Transactions …" at bounding box center [485, 239] width 970 height 478
click at [51, 79] on div "Swap to" at bounding box center [40, 79] width 26 height 9
click at [49, 79] on div "Swap to" at bounding box center [40, 79] width 26 height 9
click at [477, 150] on body "E EX Treasury Solu... Caret Down Home Home Inbox Inbox Activities Transactions …" at bounding box center [485, 239] width 970 height 478
click at [944, 20] on icon "Close" at bounding box center [946, 24] width 12 height 12
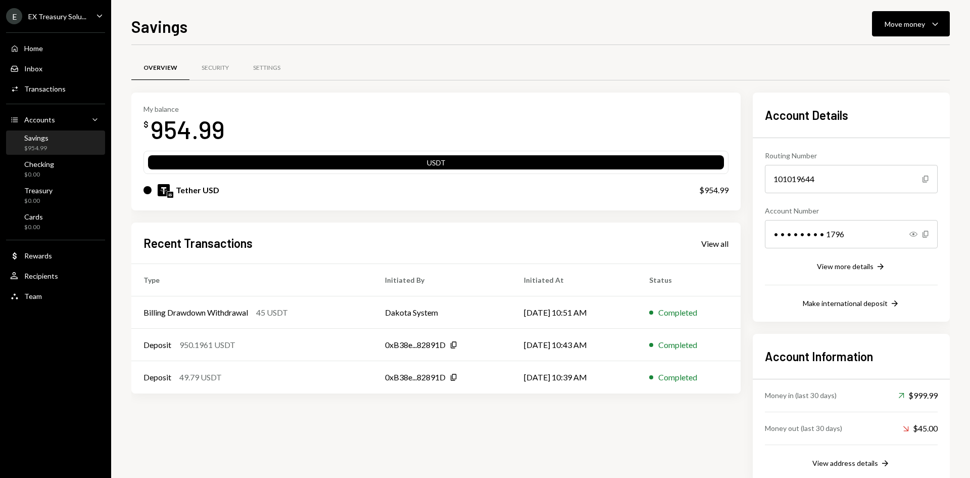
click at [44, 257] on div "Rewards" at bounding box center [38, 255] width 28 height 9
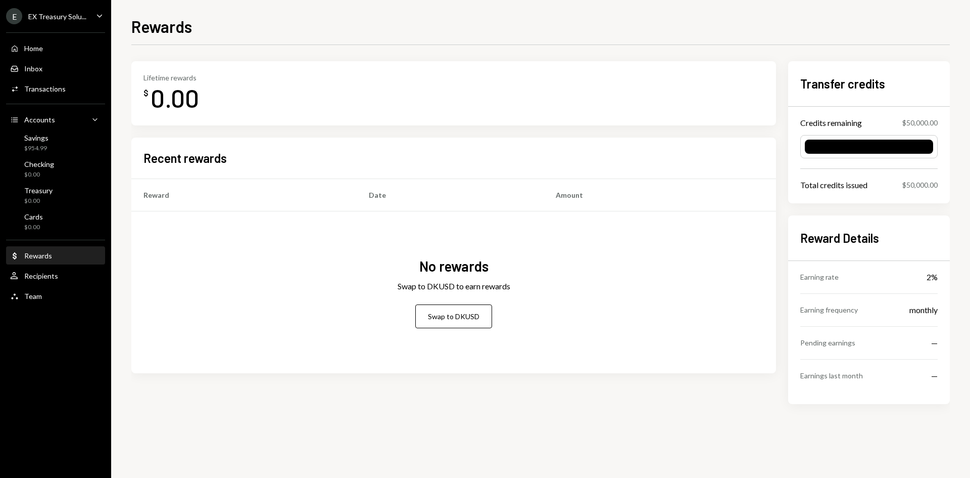
click at [454, 314] on button "Swap to DKUSD" at bounding box center [453, 316] width 77 height 24
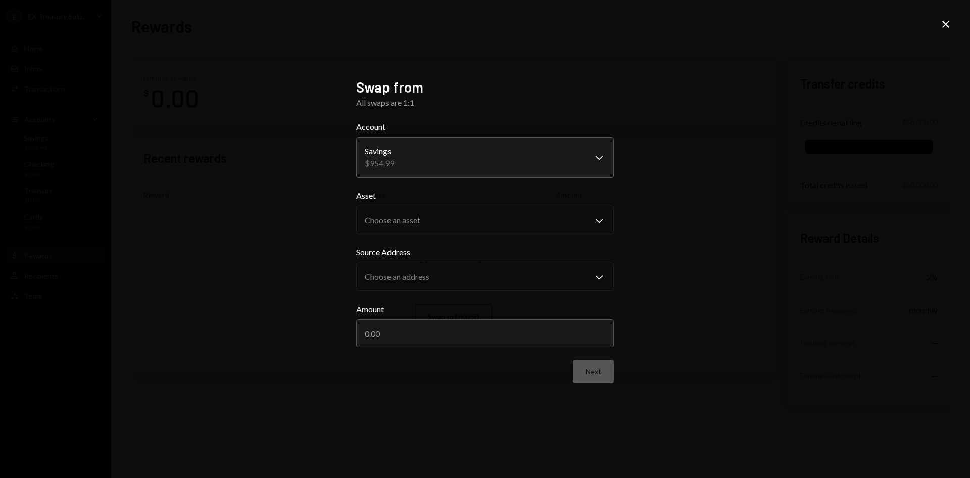
click at [949, 24] on icon "Close" at bounding box center [946, 24] width 12 height 12
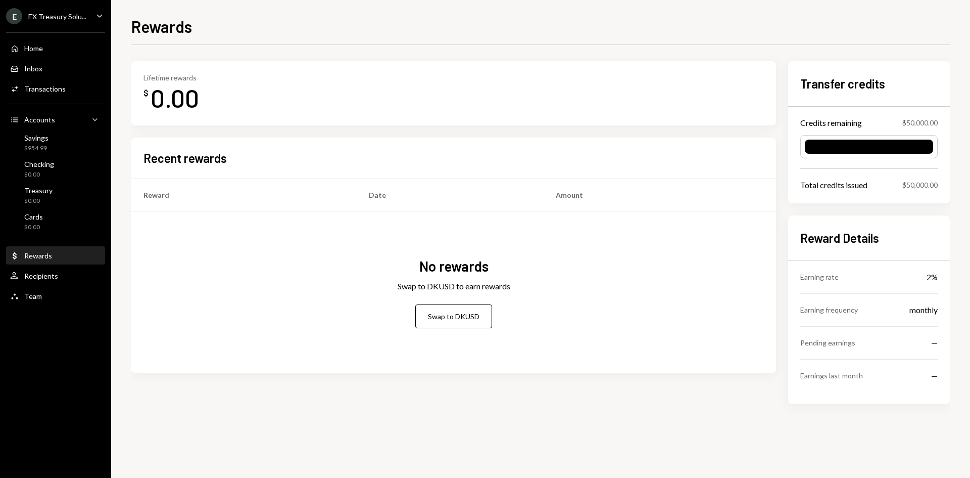
click at [34, 44] on div "Home" at bounding box center [33, 48] width 19 height 9
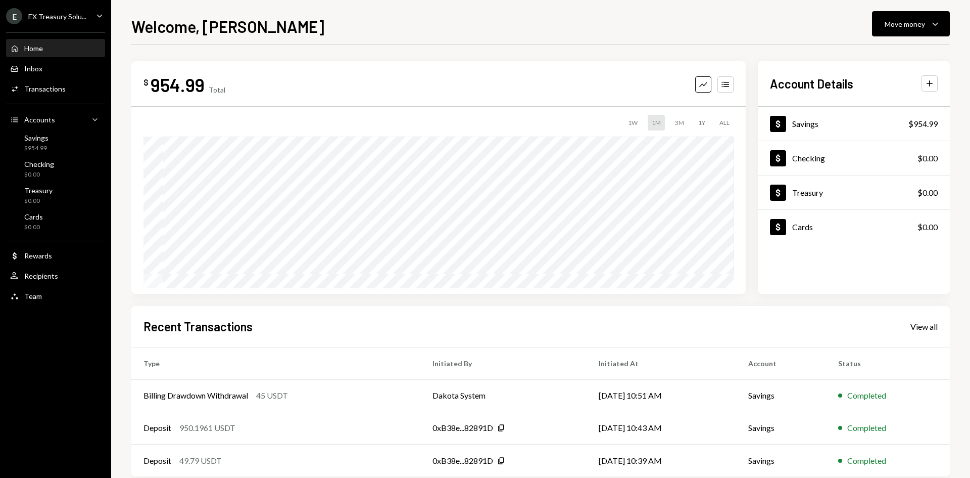
click at [732, 86] on button "Accounts" at bounding box center [726, 84] width 16 height 16
click at [319, 131] on div "Tether USD 954.9861 USDT $954.99 USD" at bounding box center [439, 131] width 590 height 32
click at [728, 85] on icon "Accounts" at bounding box center [726, 84] width 10 height 10
click at [703, 86] on icon "Graph" at bounding box center [703, 84] width 10 height 10
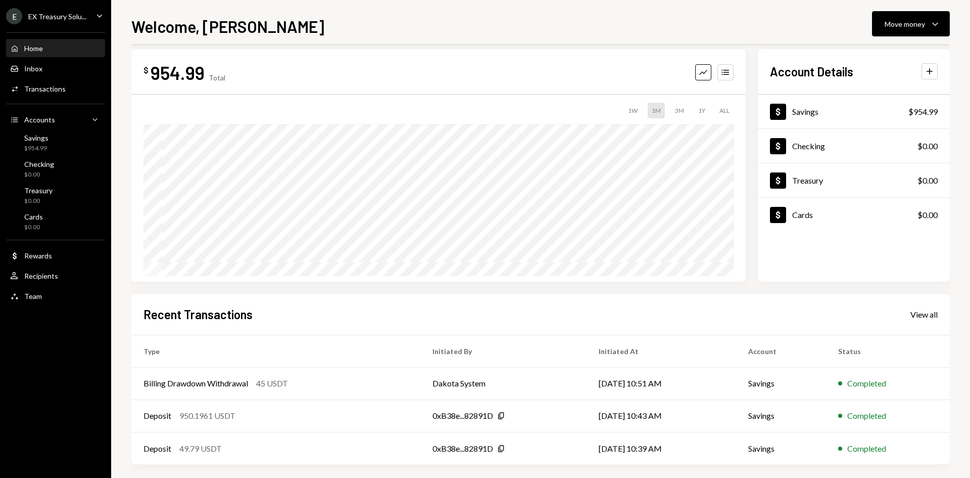
scroll to position [19, 0]
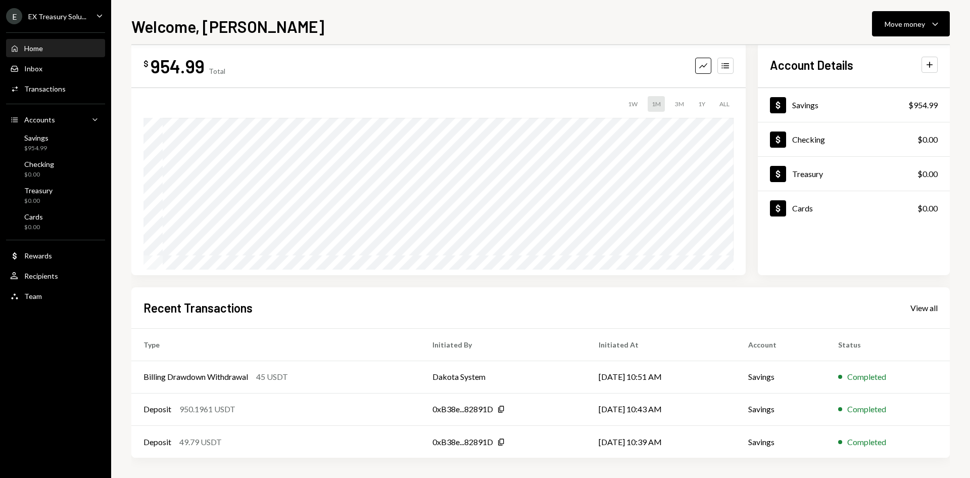
click at [92, 12] on div "E EX Treasury Solu... Caret Down" at bounding box center [55, 16] width 111 height 16
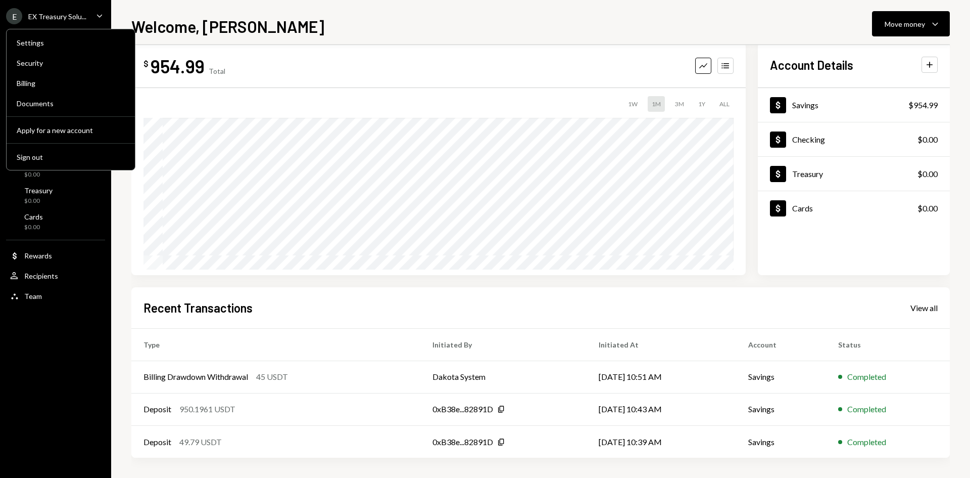
click at [33, 80] on div "Billing" at bounding box center [71, 83] width 108 height 9
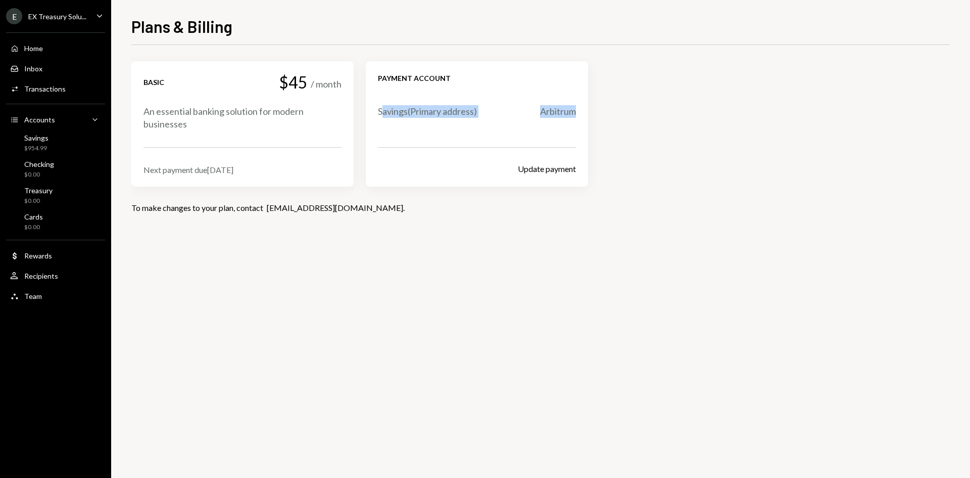
drag, startPoint x: 383, startPoint y: 112, endPoint x: 587, endPoint y: 116, distance: 203.7
click at [587, 116] on div "Payment account Savings ( Primary address) Arbitrum Update payment" at bounding box center [477, 123] width 222 height 125
click at [560, 115] on div "Arbitrum" at bounding box center [558, 111] width 36 height 13
click at [39, 88] on div "Transactions" at bounding box center [44, 88] width 41 height 9
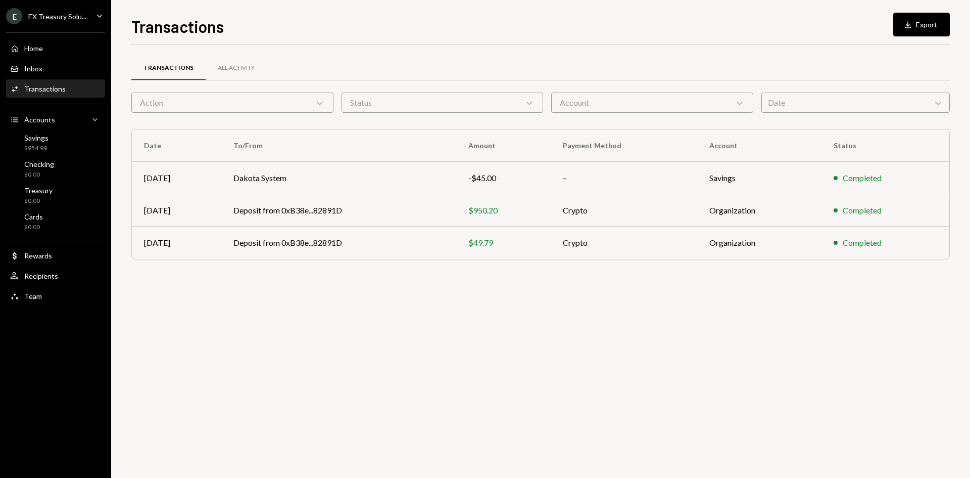
click at [33, 70] on div "Inbox" at bounding box center [33, 68] width 18 height 9
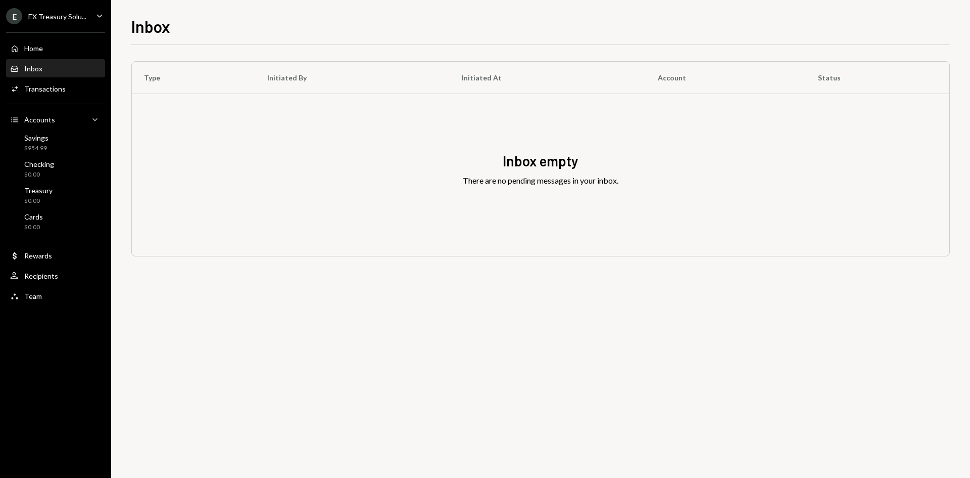
click at [38, 48] on div "Home" at bounding box center [33, 48] width 19 height 9
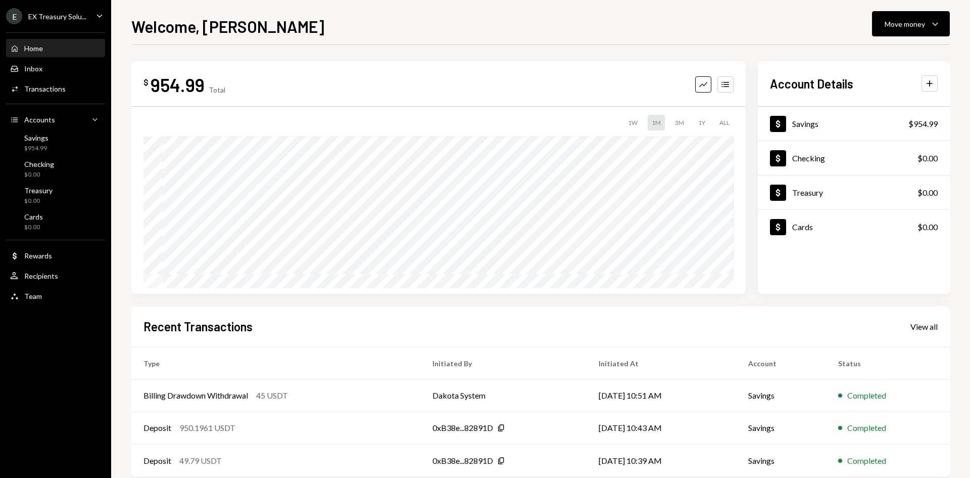
click at [45, 255] on div "Rewards" at bounding box center [38, 255] width 28 height 9
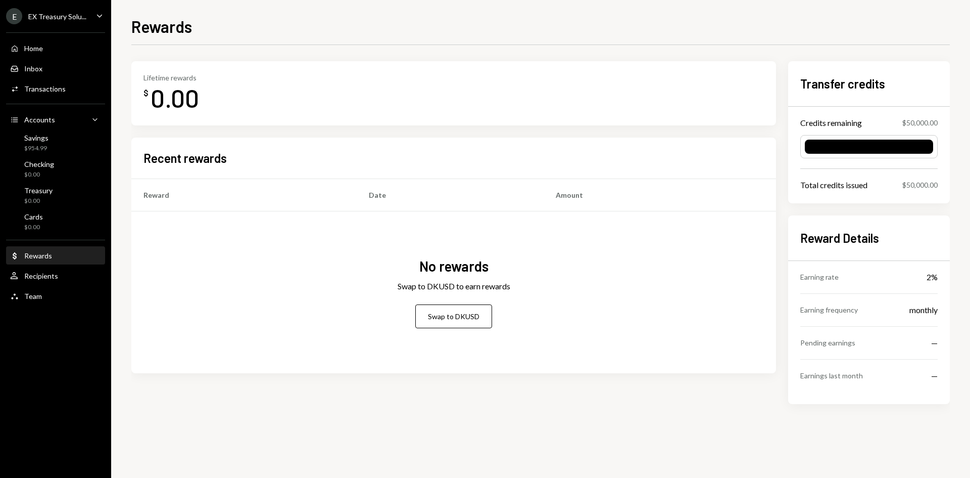
click at [40, 279] on div "Recipients" at bounding box center [41, 275] width 34 height 9
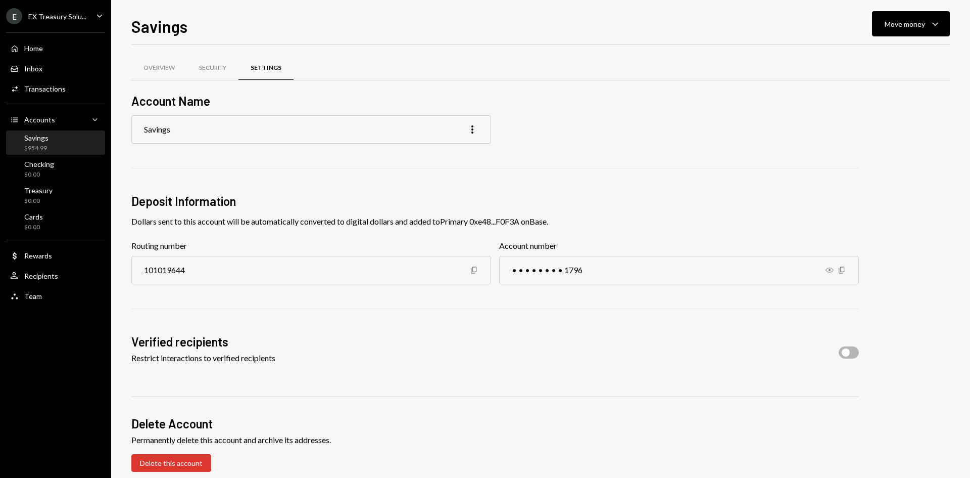
click at [214, 69] on div "Security" at bounding box center [212, 68] width 27 height 9
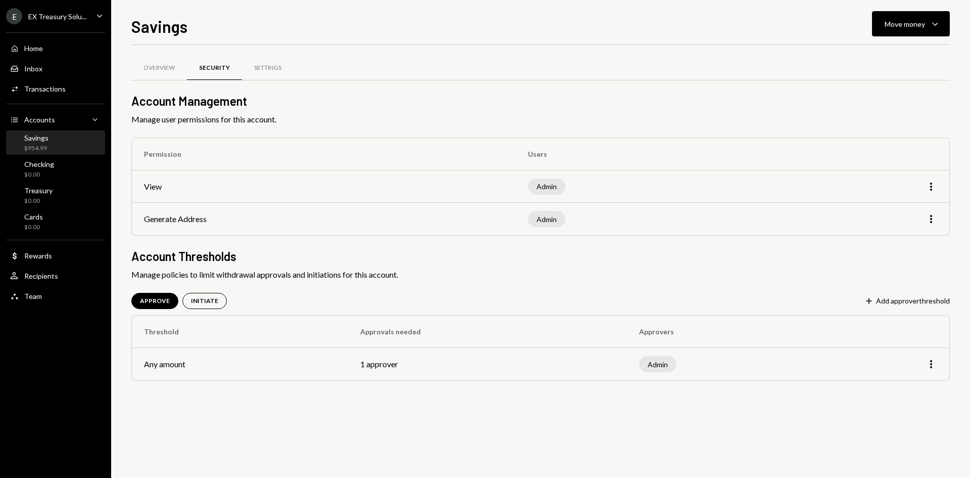
click at [169, 67] on div "Overview" at bounding box center [159, 68] width 31 height 9
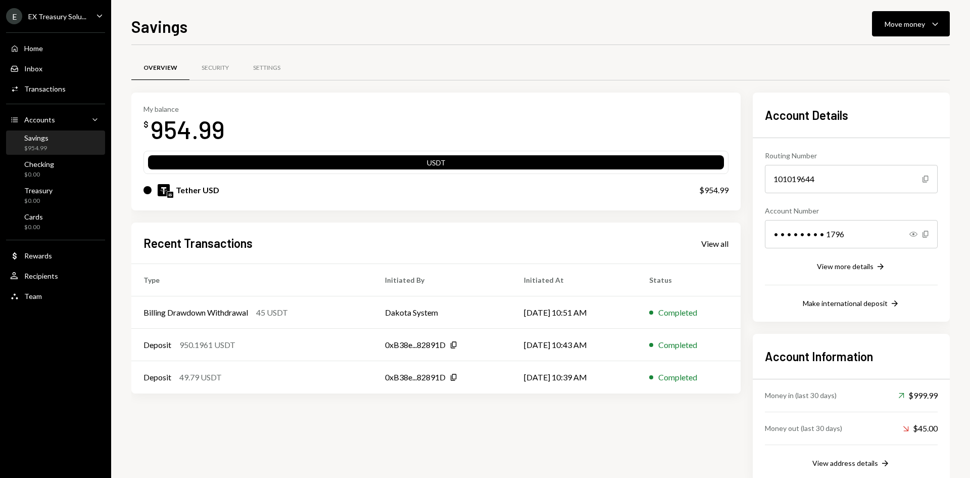
click at [517, 166] on div "USDT" at bounding box center [436, 164] width 576 height 14
click at [449, 166] on div "USDT" at bounding box center [436, 164] width 576 height 14
drag, startPoint x: 156, startPoint y: 135, endPoint x: 246, endPoint y: 132, distance: 89.5
click at [246, 132] on div "My balance $ 954.99" at bounding box center [436, 125] width 585 height 40
click at [244, 132] on div "My balance $ 954.99" at bounding box center [436, 125] width 585 height 40
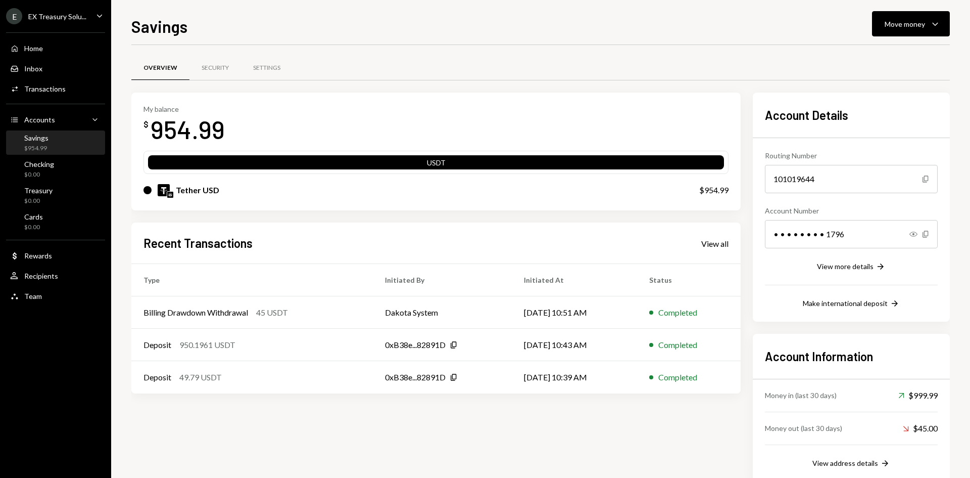
click at [913, 23] on div "Move money" at bounding box center [905, 24] width 40 height 11
click at [881, 75] on div "Transfer" at bounding box center [903, 77] width 74 height 11
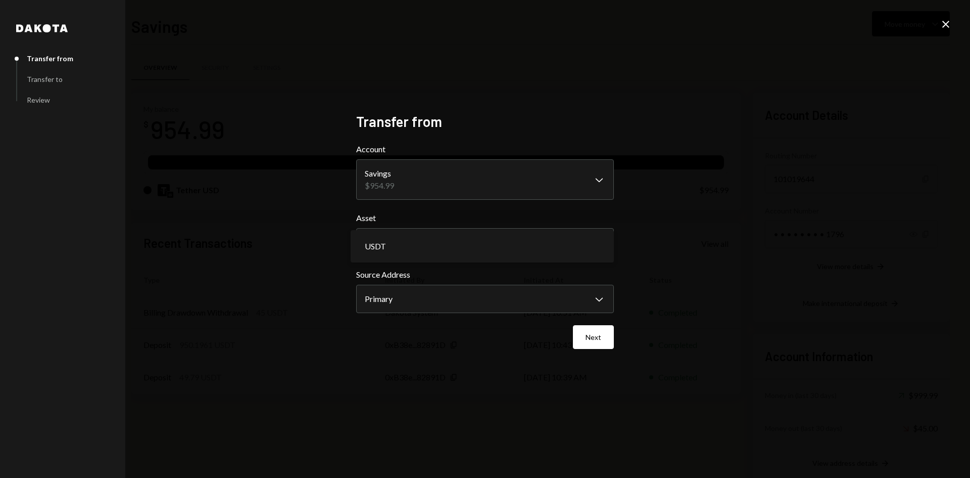
click at [557, 244] on body "E EX Treasury Solu... Caret Down Home Home Inbox Inbox Activities Transactions …" at bounding box center [485, 239] width 970 height 478
click at [537, 292] on body "E EX Treasury Solu... Caret Down Home Home Inbox Inbox Activities Transactions …" at bounding box center [485, 239] width 970 height 478
click at [599, 337] on button "Next" at bounding box center [593, 337] width 41 height 24
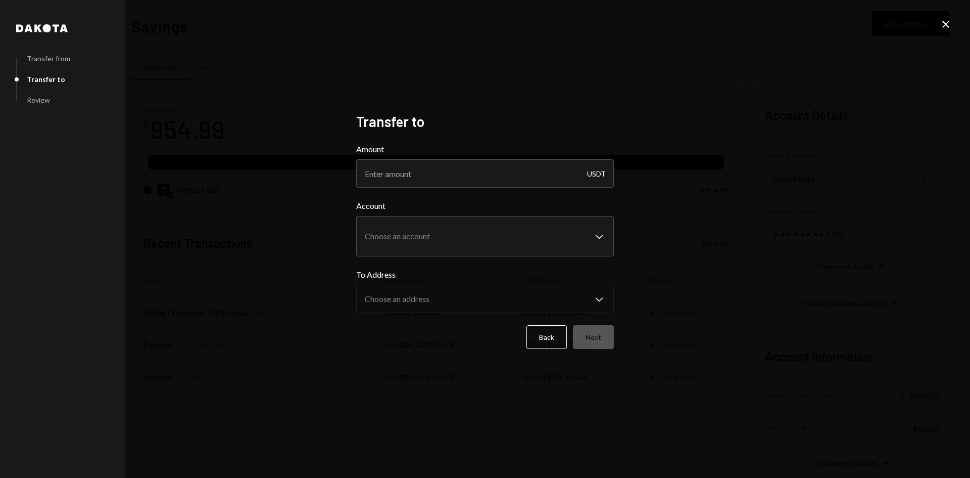
click at [607, 177] on input "Amount" at bounding box center [485, 173] width 258 height 28
click at [551, 172] on input "Amount" at bounding box center [485, 173] width 258 height 28
type input "9"
type input "500"
click at [506, 236] on body "E EX Treasury Solu... Caret Down Home Home Inbox Inbox Activities Transactions …" at bounding box center [485, 239] width 970 height 478
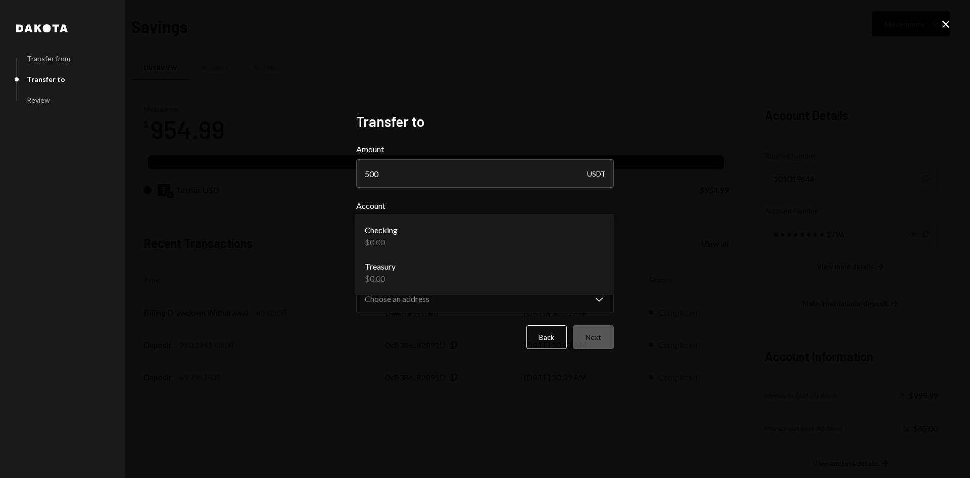
select select "**********"
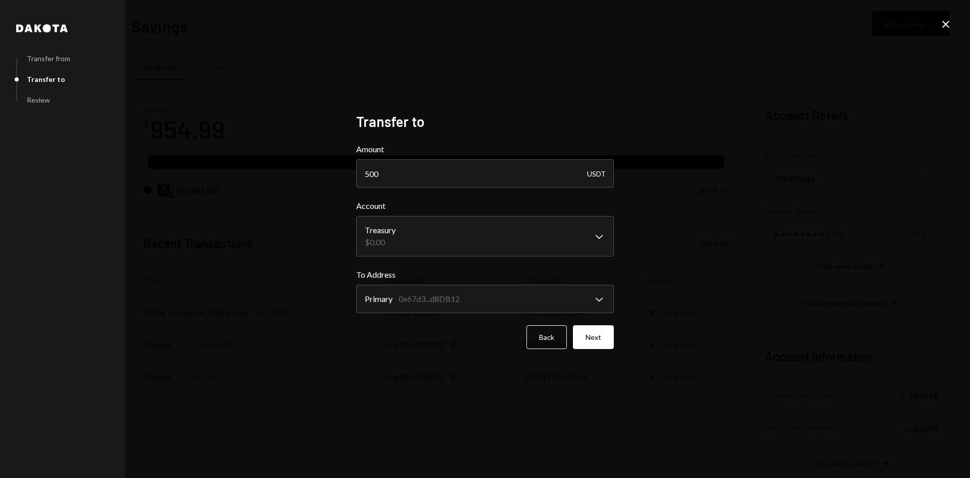
click at [473, 300] on body "E EX Treasury Solu... Caret Down Home Home Inbox Inbox Activities Transactions …" at bounding box center [485, 239] width 970 height 478
click at [602, 334] on button "Next" at bounding box center [593, 337] width 41 height 24
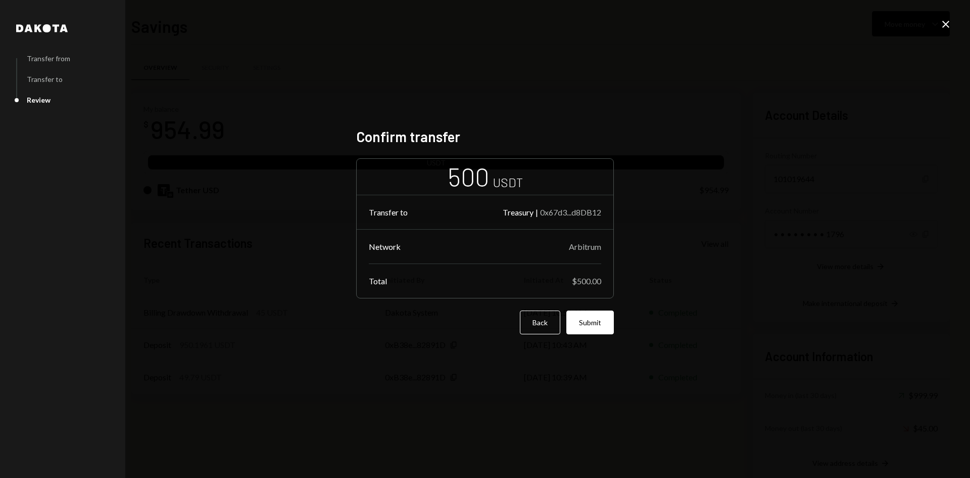
click at [589, 249] on div "Arbitrum" at bounding box center [585, 247] width 32 height 10
click at [942, 21] on icon "Close" at bounding box center [946, 24] width 12 height 12
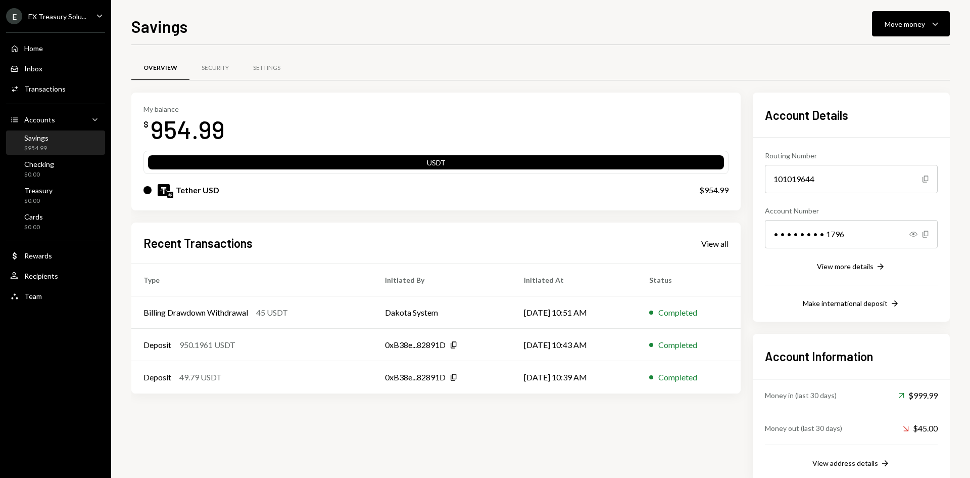
click at [52, 149] on div "Savings $954.99" at bounding box center [55, 142] width 91 height 19
click at [919, 21] on div "Move money" at bounding box center [905, 24] width 40 height 11
click at [884, 132] on div "Swap stablecoins" at bounding box center [903, 131] width 74 height 11
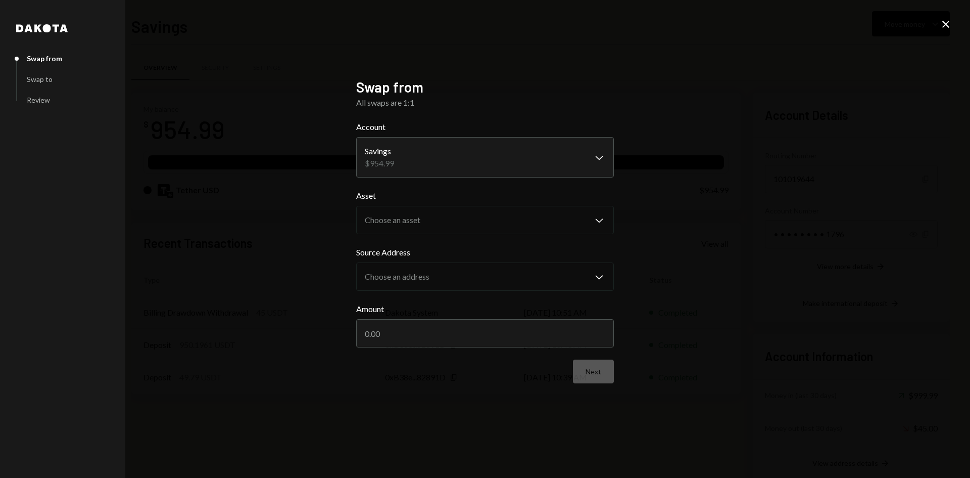
click at [672, 162] on div "**********" at bounding box center [485, 239] width 970 height 478
click at [37, 59] on div "Swap from" at bounding box center [44, 58] width 35 height 9
drag, startPoint x: 937, startPoint y: 22, endPoint x: 944, endPoint y: 25, distance: 7.2
click at [939, 23] on div "**********" at bounding box center [485, 239] width 970 height 478
click at [946, 26] on icon "Close" at bounding box center [946, 24] width 12 height 12
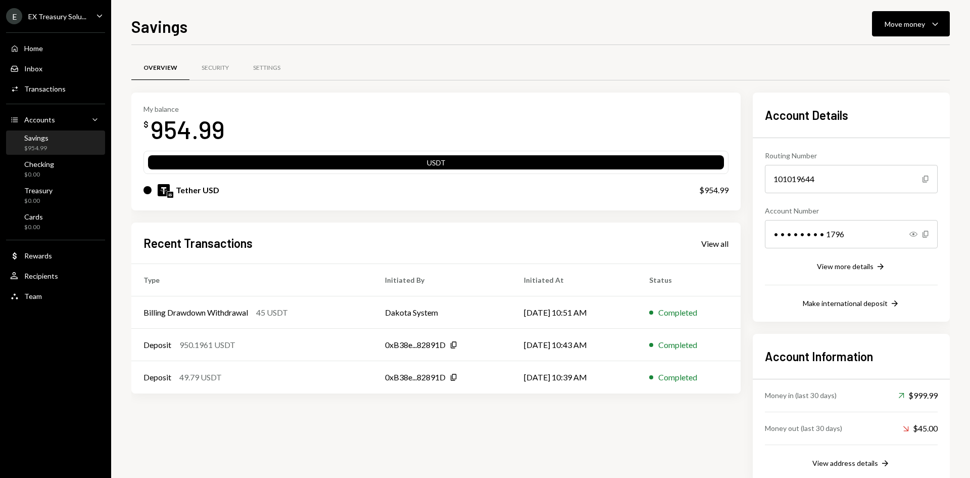
click at [38, 46] on div "Home" at bounding box center [33, 48] width 19 height 9
